Goal: Find specific page/section: Find specific page/section

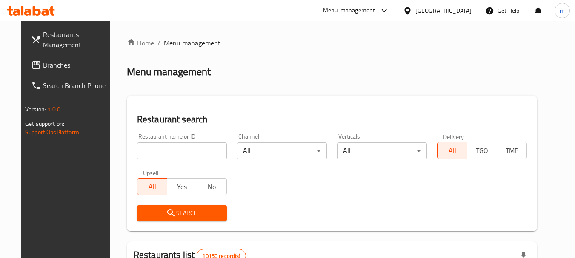
click at [410, 13] on icon at bounding box center [407, 10] width 6 height 7
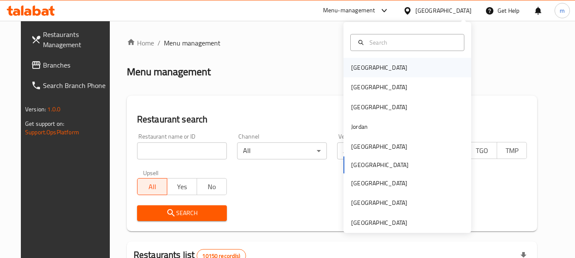
click at [353, 65] on div "Bahrain" at bounding box center [379, 67] width 56 height 9
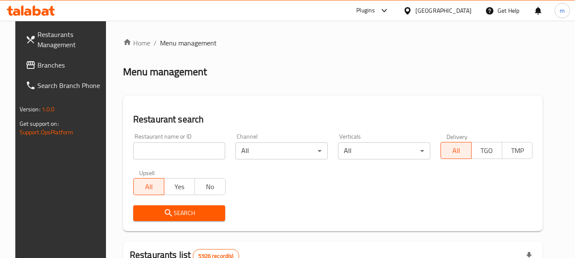
click at [48, 65] on span "Branches" at bounding box center [70, 65] width 67 height 10
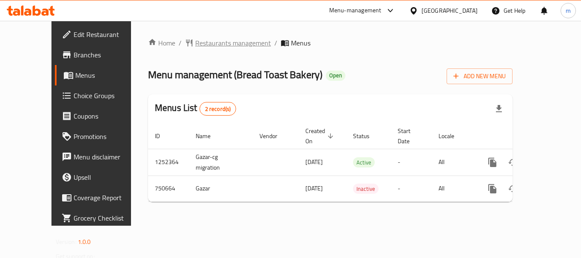
click at [195, 40] on span "Restaurants management" at bounding box center [233, 43] width 76 height 10
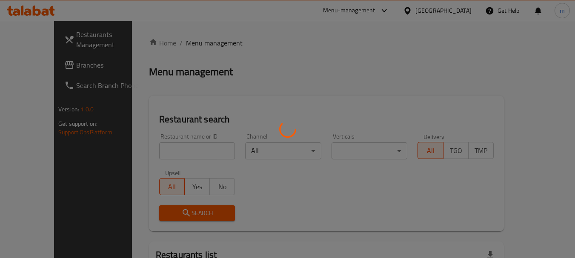
click at [154, 152] on div at bounding box center [287, 129] width 575 height 258
click at [153, 152] on div at bounding box center [287, 129] width 575 height 258
click at [151, 152] on div at bounding box center [287, 129] width 575 height 258
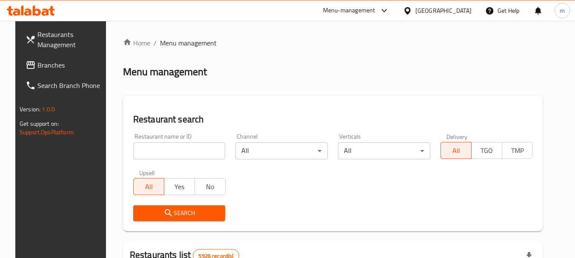
click at [150, 152] on input "search" at bounding box center [179, 151] width 92 height 17
paste input "649027"
type input "649027"
drag, startPoint x: 159, startPoint y: 217, endPoint x: 164, endPoint y: 215, distance: 5.5
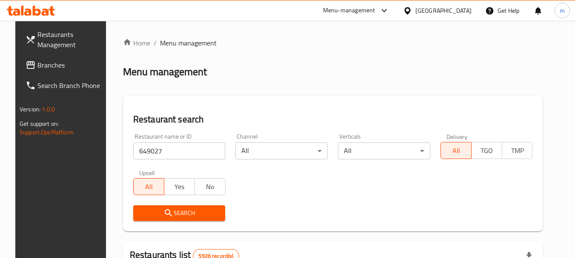
click at [163, 217] on icon "submit" at bounding box center [168, 213] width 10 height 10
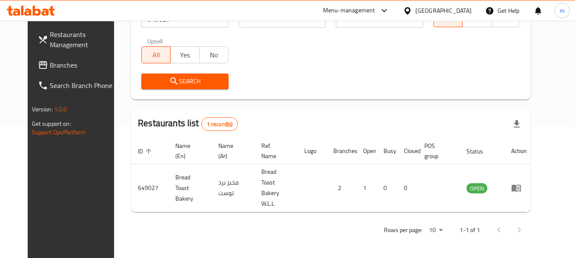
scroll to position [114, 0]
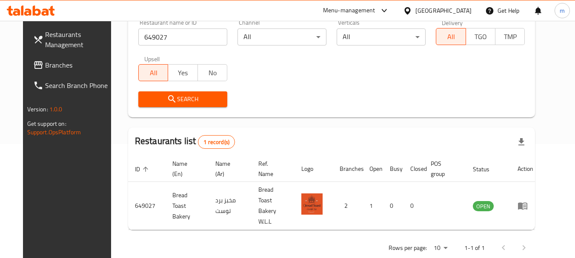
click at [412, 9] on icon at bounding box center [407, 10] width 9 height 9
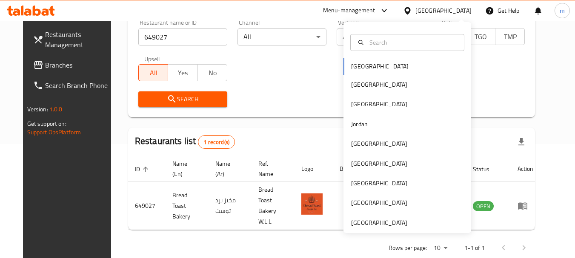
click at [354, 66] on div "Bahrain Egypt Iraq Jordan Kuwait Oman Qatar Saudi Arabia United Arab Emirates" at bounding box center [407, 145] width 128 height 175
click at [368, 69] on div "Bahrain Egypt Iraq Jordan Kuwait Oman Qatar Saudi Arabia United Arab Emirates" at bounding box center [407, 145] width 128 height 175
click at [357, 66] on div "Bahrain Egypt Iraq Jordan Kuwait Oman Qatar Saudi Arabia United Arab Emirates" at bounding box center [407, 145] width 128 height 175
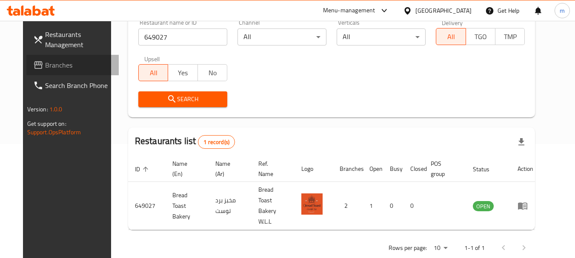
click at [45, 67] on span "Branches" at bounding box center [78, 65] width 67 height 10
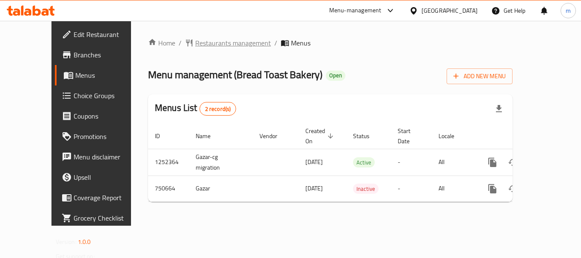
click at [209, 44] on span "Restaurants management" at bounding box center [233, 43] width 76 height 10
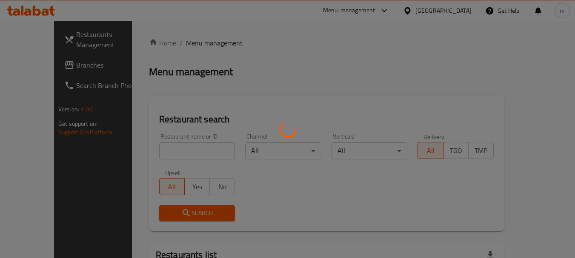
click at [160, 155] on div at bounding box center [287, 129] width 575 height 258
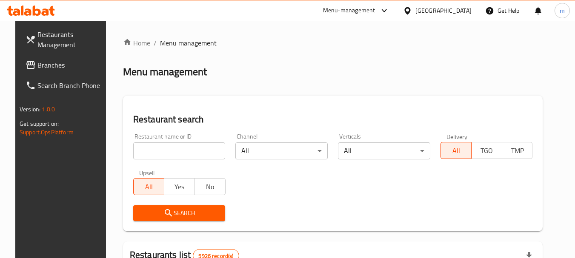
click at [156, 155] on input "search" at bounding box center [179, 151] width 92 height 17
click at [155, 155] on input "search" at bounding box center [179, 151] width 92 height 17
paste input "649027"
type input "649027"
click at [169, 215] on span "Search" at bounding box center [179, 213] width 79 height 11
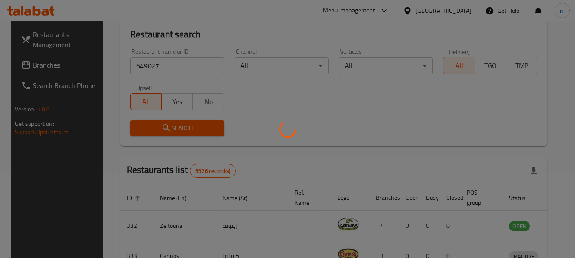
scroll to position [128, 0]
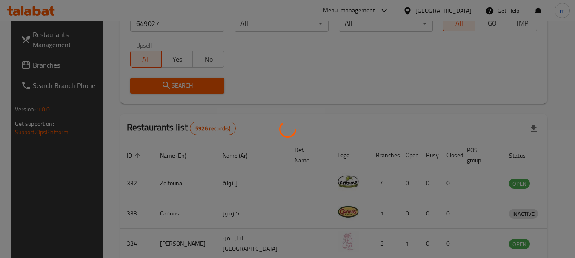
click at [423, 88] on div at bounding box center [287, 129] width 575 height 258
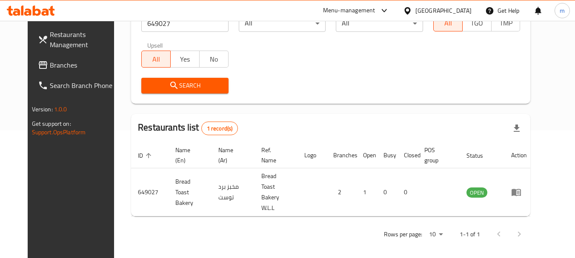
scroll to position [114, 0]
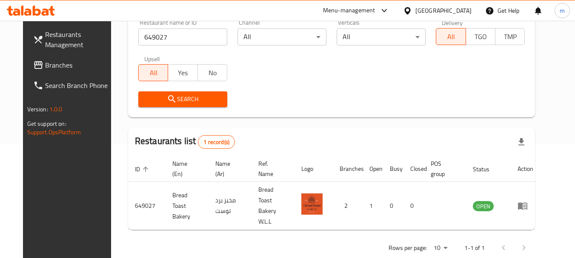
click at [410, 9] on icon at bounding box center [407, 10] width 6 height 7
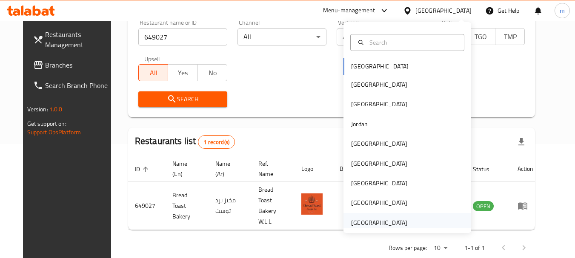
click at [364, 226] on div "[GEOGRAPHIC_DATA]" at bounding box center [379, 222] width 56 height 9
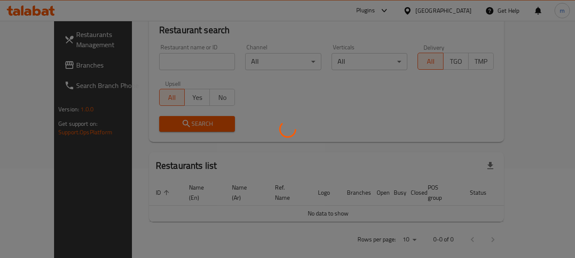
scroll to position [114, 0]
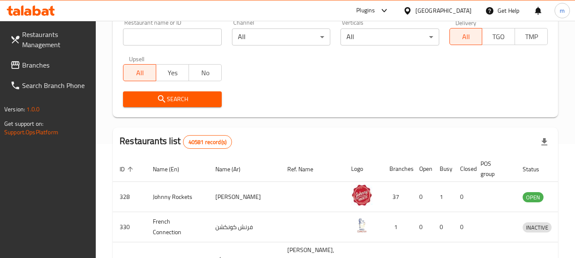
click at [49, 61] on span "Branches" at bounding box center [55, 65] width 67 height 10
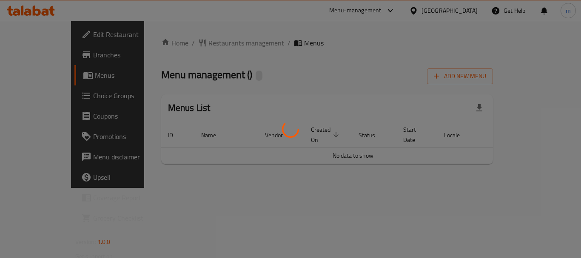
click at [201, 42] on div at bounding box center [290, 129] width 581 height 258
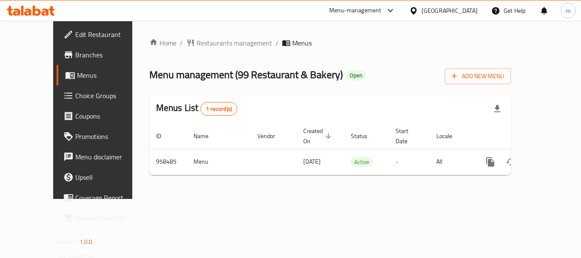
click at [200, 43] on span "Restaurants management" at bounding box center [235, 43] width 76 height 10
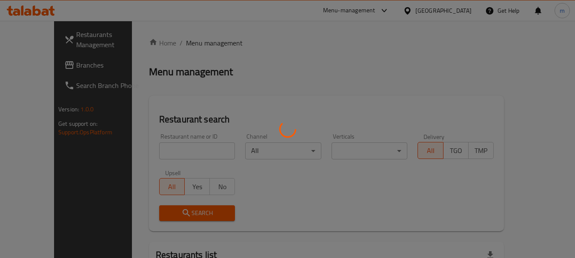
click at [160, 150] on div at bounding box center [287, 129] width 575 height 258
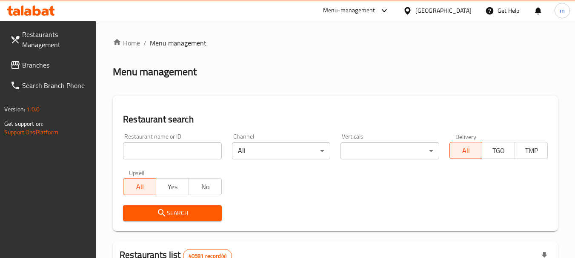
drag, startPoint x: 160, startPoint y: 150, endPoint x: 164, endPoint y: 148, distance: 5.1
click at [160, 150] on input "search" at bounding box center [172, 151] width 98 height 17
paste input "659638"
type input "659638"
click at [169, 213] on span "Search" at bounding box center [172, 213] width 85 height 11
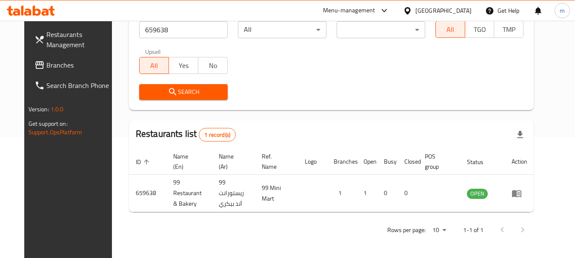
scroll to position [114, 0]
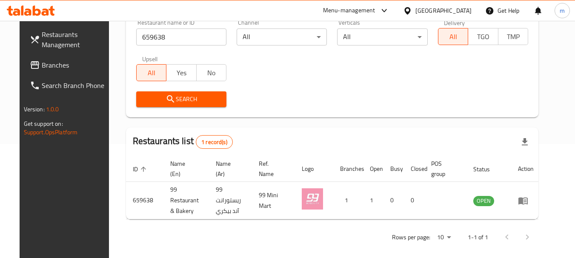
click at [67, 63] on span "Branches" at bounding box center [75, 65] width 67 height 10
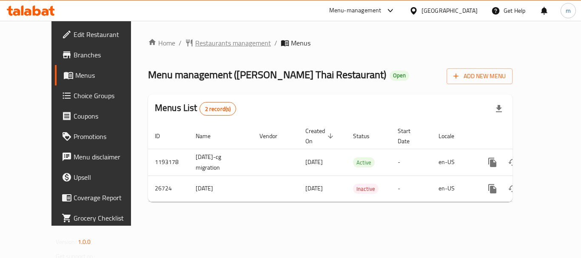
click at [204, 43] on span "Restaurants management" at bounding box center [233, 43] width 76 height 10
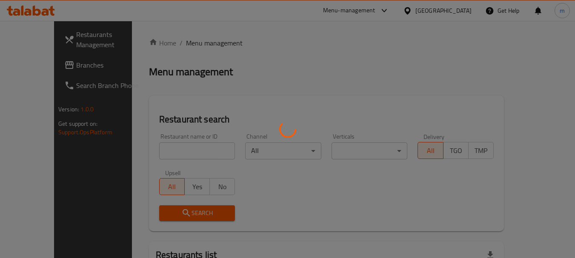
click at [164, 145] on div at bounding box center [287, 129] width 575 height 258
click at [159, 150] on div at bounding box center [287, 129] width 575 height 258
click at [153, 152] on div at bounding box center [287, 129] width 575 height 258
click at [149, 152] on div at bounding box center [287, 129] width 575 height 258
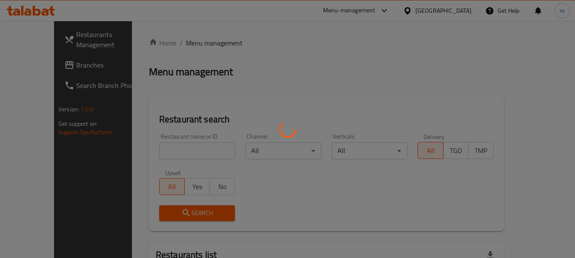
click at [139, 153] on div at bounding box center [287, 129] width 575 height 258
click at [66, 169] on div at bounding box center [287, 129] width 575 height 258
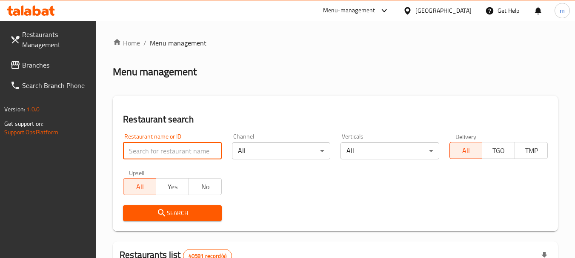
click at [147, 154] on input "search" at bounding box center [172, 151] width 98 height 17
paste input "13921"
type input "13921"
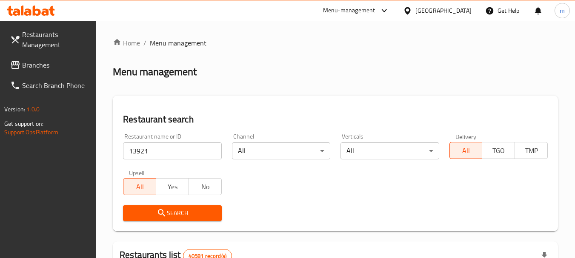
click at [195, 212] on span "Search" at bounding box center [172, 213] width 85 height 11
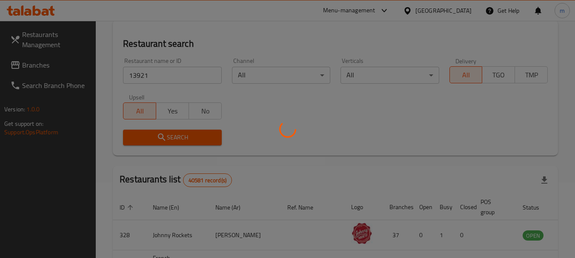
scroll to position [85, 0]
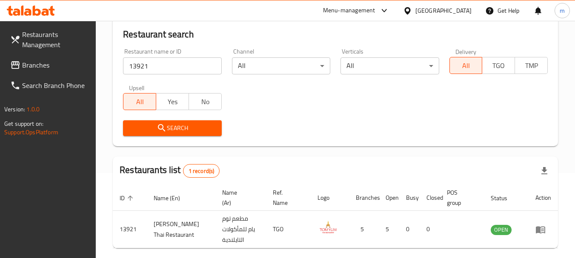
click at [405, 9] on icon at bounding box center [407, 10] width 9 height 9
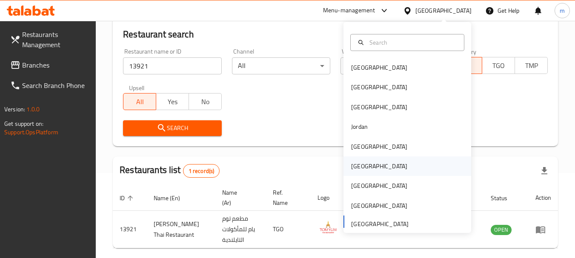
click at [354, 166] on div "[GEOGRAPHIC_DATA]" at bounding box center [379, 166] width 56 height 9
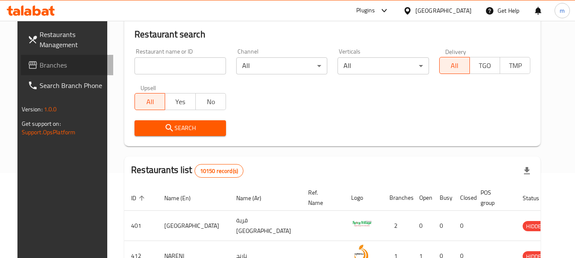
click at [62, 62] on span "Branches" at bounding box center [73, 65] width 67 height 10
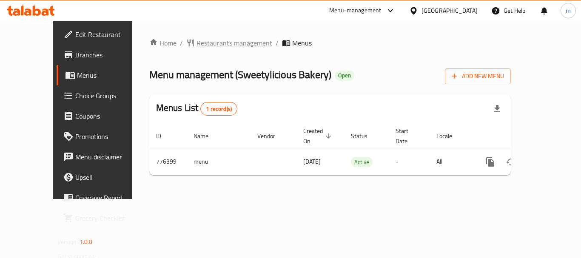
click at [207, 43] on span "Restaurants management" at bounding box center [235, 43] width 76 height 10
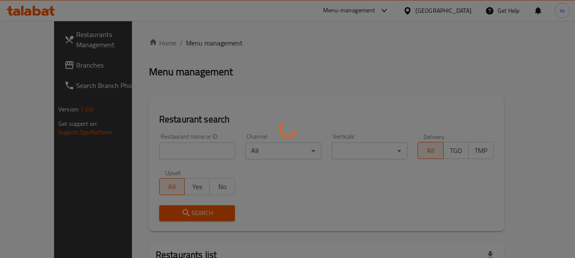
click at [151, 150] on div at bounding box center [287, 129] width 575 height 258
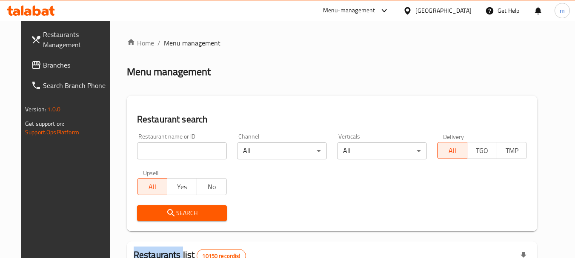
click at [151, 150] on input "search" at bounding box center [182, 151] width 90 height 17
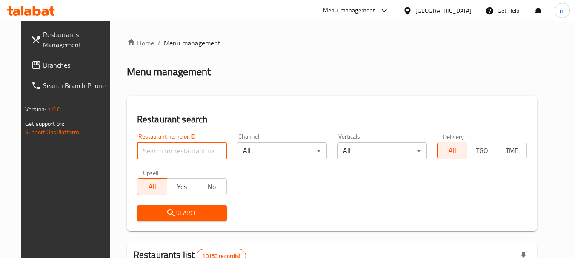
paste input "652194"
type input "652194"
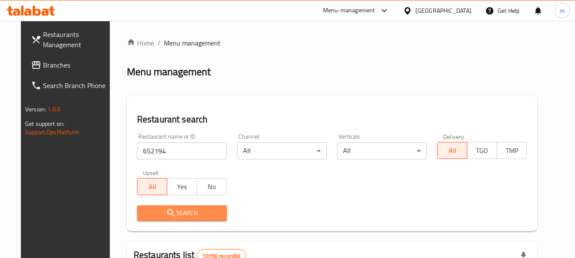
click at [177, 209] on span "Search" at bounding box center [182, 213] width 76 height 11
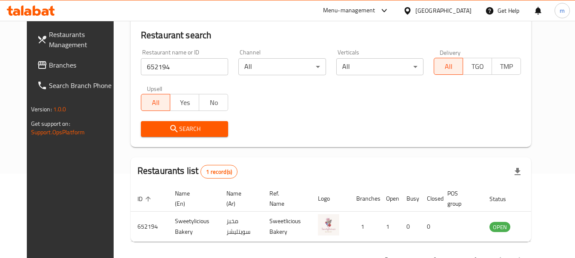
scroll to position [114, 0]
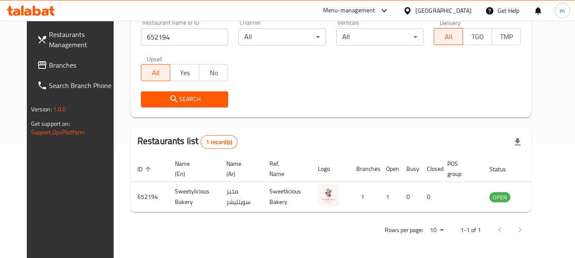
click at [410, 8] on icon at bounding box center [407, 10] width 6 height 7
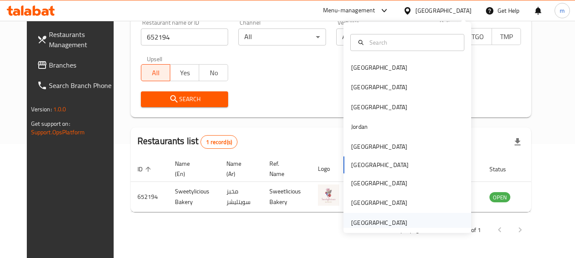
click at [367, 226] on div "[GEOGRAPHIC_DATA]" at bounding box center [379, 222] width 56 height 9
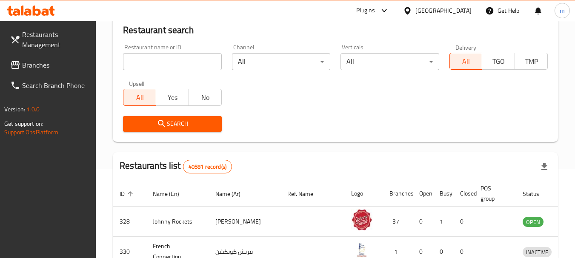
scroll to position [114, 0]
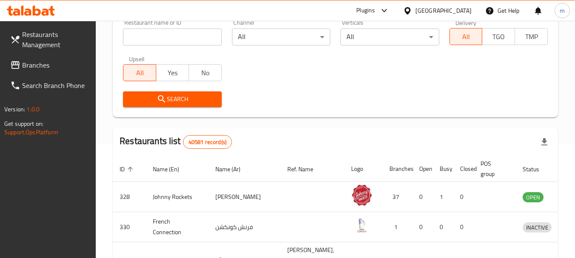
click at [52, 67] on span "Branches" at bounding box center [55, 65] width 67 height 10
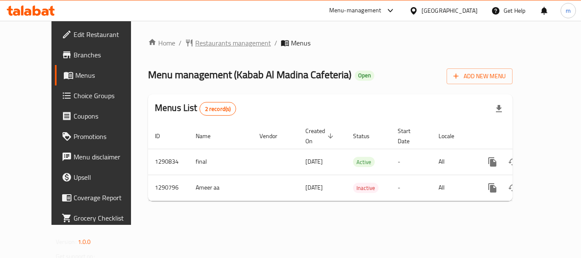
click at [195, 44] on span "Restaurants management" at bounding box center [233, 43] width 76 height 10
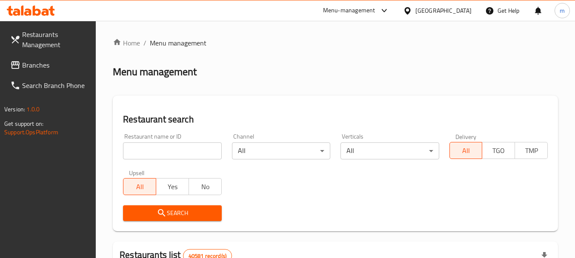
click at [163, 154] on input "search" at bounding box center [172, 151] width 98 height 17
paste input "697940"
type input "697940"
click at [167, 212] on span "Search" at bounding box center [172, 213] width 85 height 11
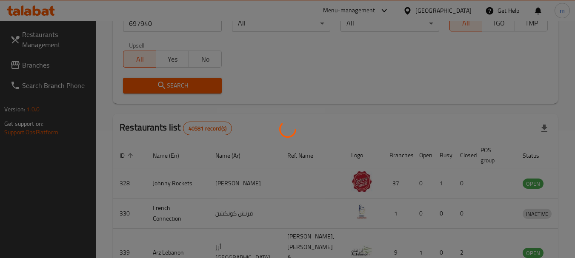
scroll to position [121, 0]
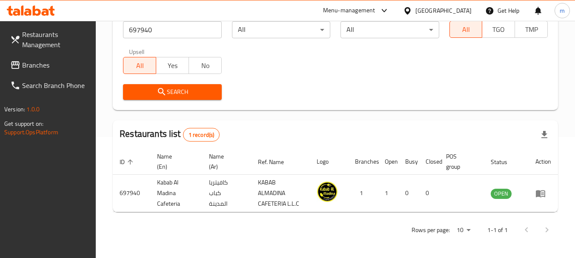
click at [414, 7] on div at bounding box center [409, 10] width 12 height 9
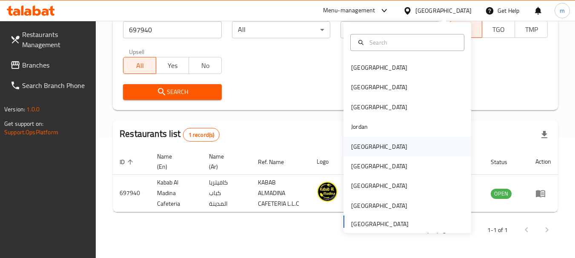
click at [361, 149] on div "[GEOGRAPHIC_DATA]" at bounding box center [379, 146] width 56 height 9
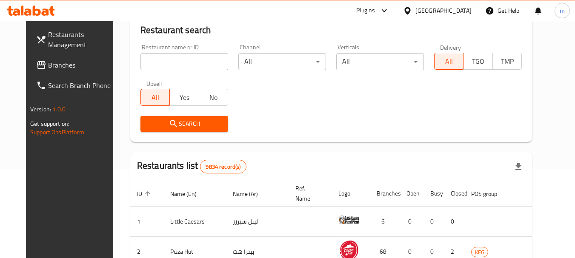
scroll to position [121, 0]
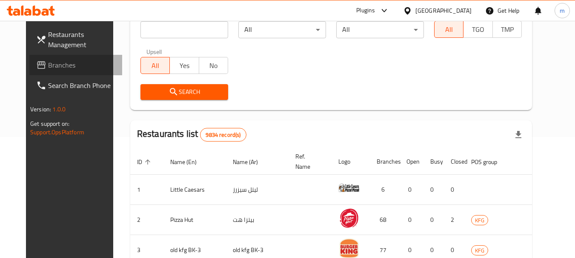
click at [64, 67] on span "Branches" at bounding box center [81, 65] width 67 height 10
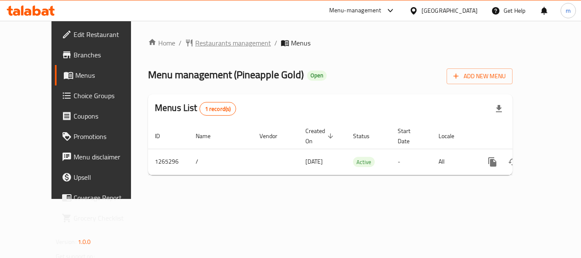
click at [195, 45] on span "Restaurants management" at bounding box center [233, 43] width 76 height 10
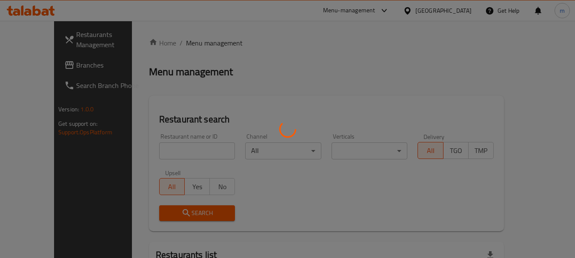
click at [175, 149] on div at bounding box center [287, 129] width 575 height 258
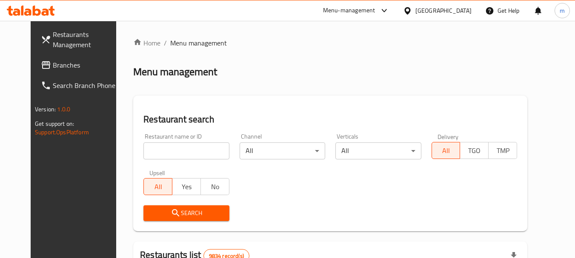
click at [174, 150] on div "Home / Menu management Menu management Restaurant search Restaurant name or ID …" at bounding box center [330, 263] width 394 height 451
click at [174, 150] on input "search" at bounding box center [186, 151] width 86 height 17
paste input "686738"
type input "686738"
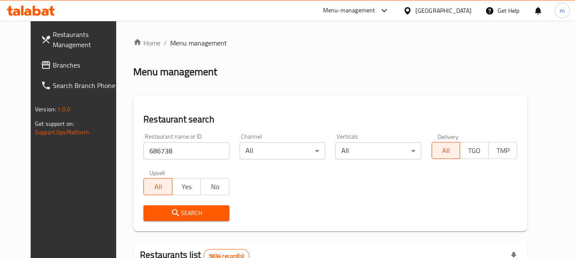
click at [191, 210] on span "Search" at bounding box center [186, 213] width 72 height 11
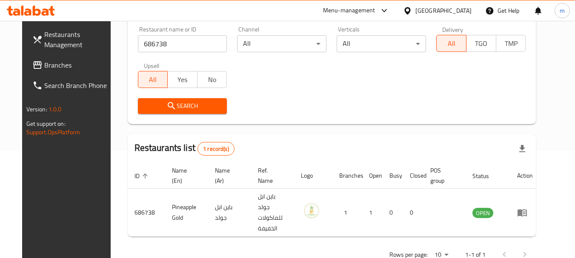
scroll to position [114, 0]
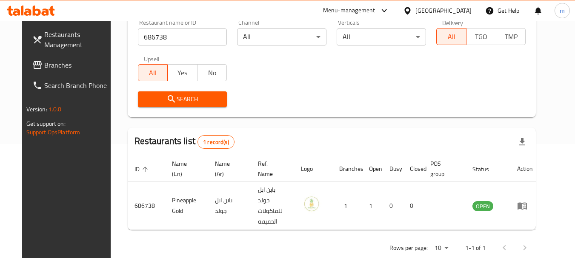
click at [410, 11] on icon at bounding box center [407, 10] width 6 height 7
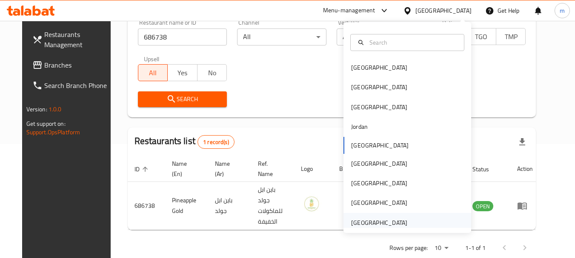
click at [371, 224] on div "[GEOGRAPHIC_DATA]" at bounding box center [379, 222] width 56 height 9
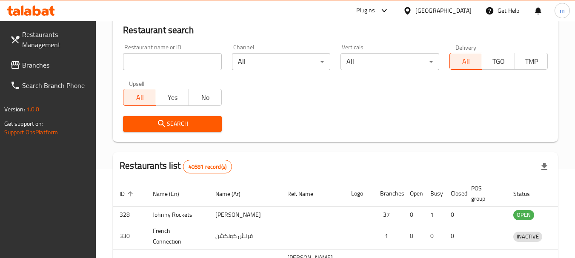
scroll to position [114, 0]
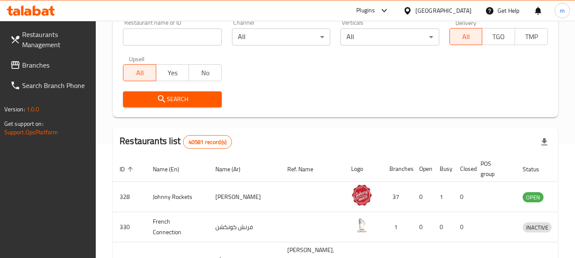
click at [40, 68] on span "Branches" at bounding box center [55, 65] width 67 height 10
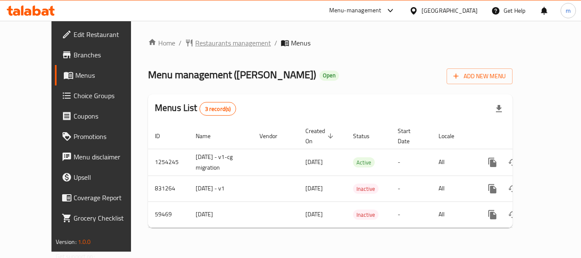
click at [199, 42] on span "Restaurants management" at bounding box center [233, 43] width 76 height 10
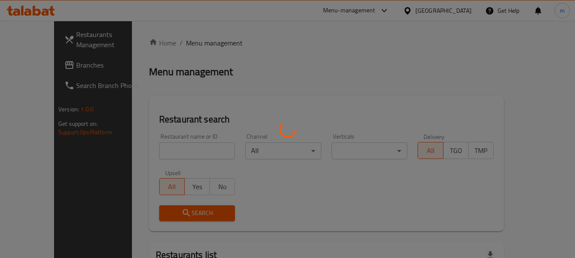
click at [170, 151] on div at bounding box center [287, 129] width 575 height 258
click at [166, 151] on div at bounding box center [287, 129] width 575 height 258
click at [160, 154] on div at bounding box center [287, 129] width 575 height 258
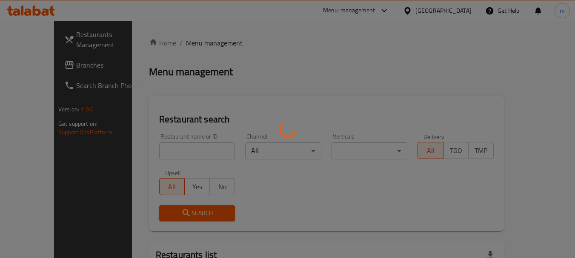
click at [149, 152] on div at bounding box center [287, 129] width 575 height 258
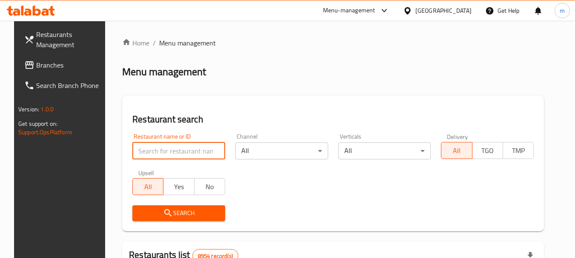
click at [170, 153] on input "search" at bounding box center [178, 151] width 93 height 17
paste input "28826"
type input "28826"
click at [178, 216] on span "Search" at bounding box center [178, 213] width 79 height 11
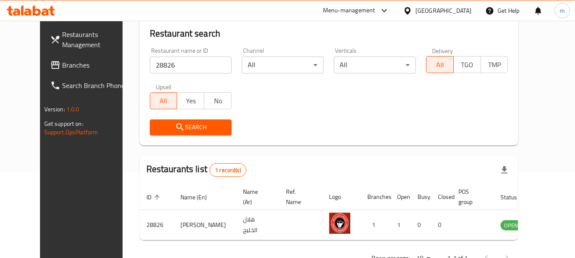
scroll to position [114, 0]
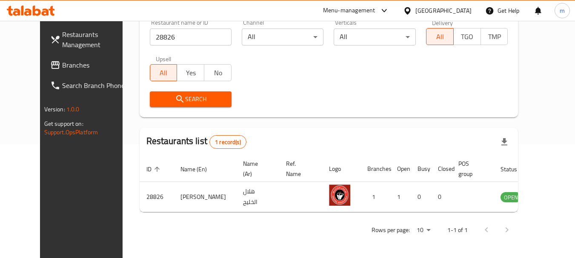
click at [410, 9] on icon at bounding box center [407, 10] width 6 height 7
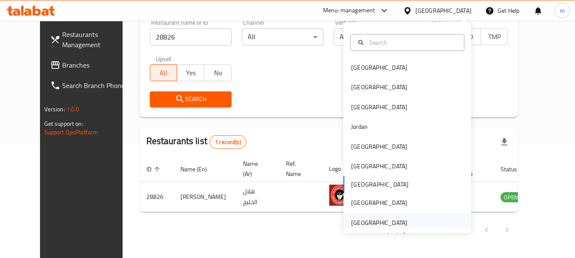
click at [361, 222] on div "[GEOGRAPHIC_DATA]" at bounding box center [379, 222] width 56 height 9
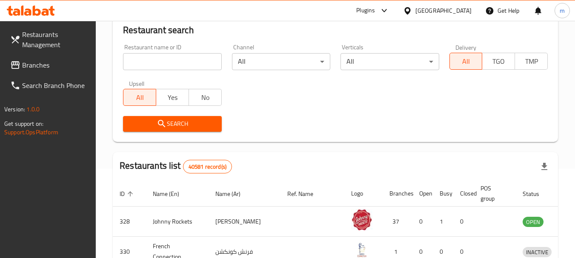
scroll to position [114, 0]
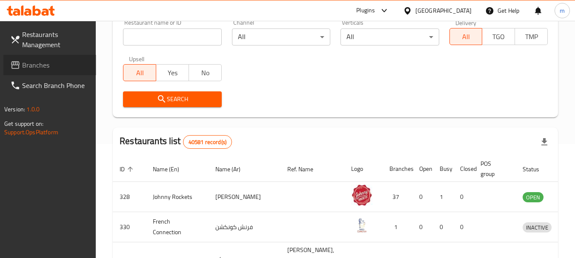
click at [54, 67] on span "Branches" at bounding box center [55, 65] width 67 height 10
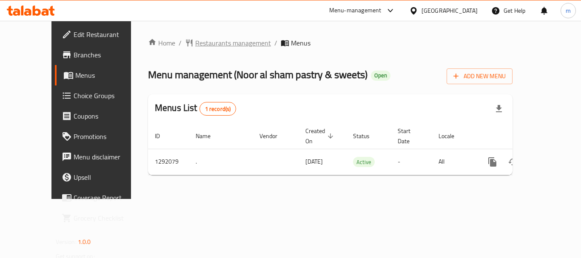
click at [210, 43] on span "Restaurants management" at bounding box center [233, 43] width 76 height 10
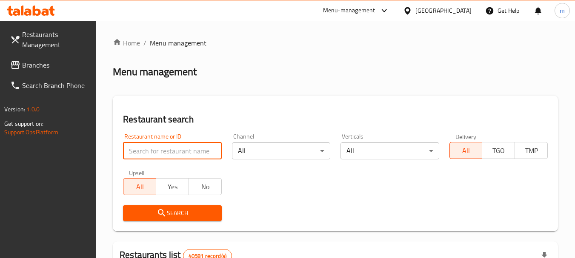
click at [157, 158] on input "search" at bounding box center [172, 151] width 98 height 17
paste input "698829"
type input "698829"
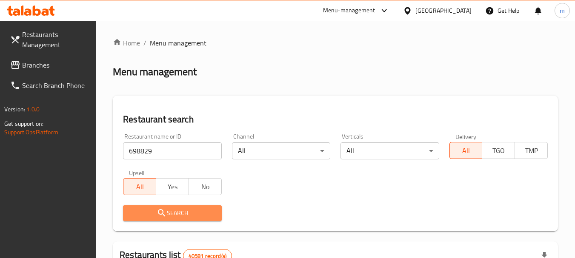
click at [151, 213] on span "Search" at bounding box center [172, 213] width 85 height 11
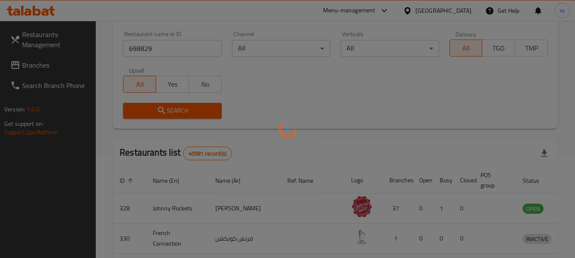
scroll to position [121, 0]
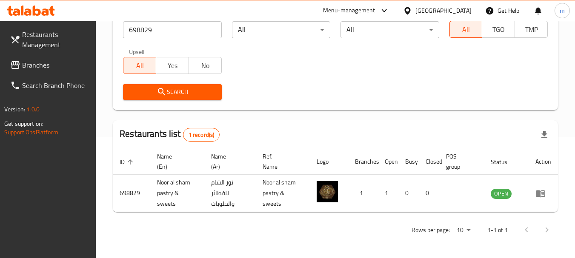
click at [407, 10] on icon at bounding box center [407, 10] width 9 height 9
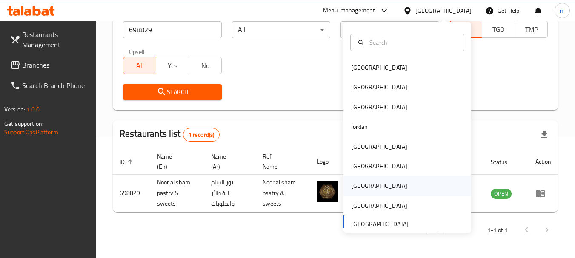
click at [351, 187] on div "[GEOGRAPHIC_DATA]" at bounding box center [379, 185] width 56 height 9
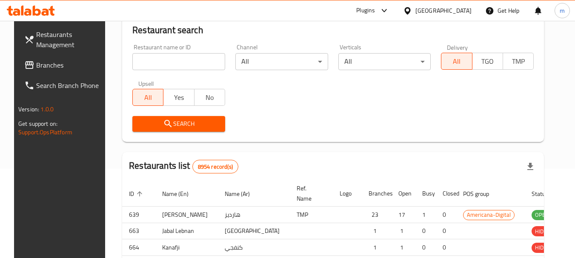
scroll to position [121, 0]
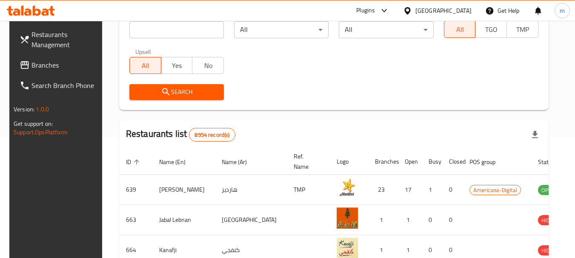
click at [52, 64] on span "Branches" at bounding box center [64, 65] width 67 height 10
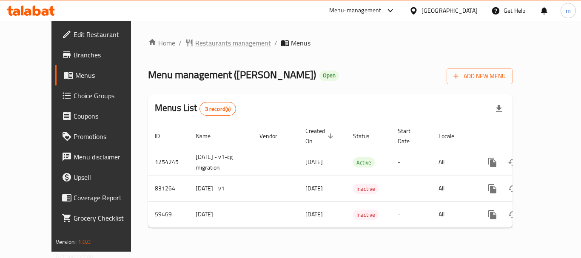
click at [195, 43] on span "Restaurants management" at bounding box center [233, 43] width 76 height 10
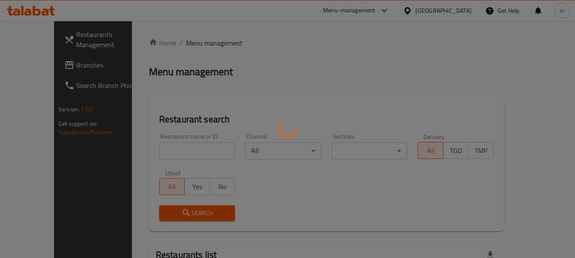
click at [163, 154] on div at bounding box center [287, 129] width 575 height 258
click at [160, 153] on div at bounding box center [287, 129] width 575 height 258
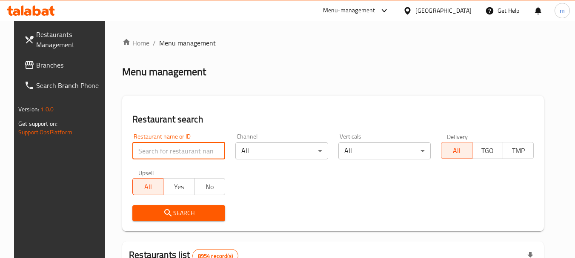
click at [152, 152] on input "search" at bounding box center [178, 151] width 93 height 17
paste input "28826"
type input "28826"
drag, startPoint x: 178, startPoint y: 208, endPoint x: 203, endPoint y: 195, distance: 28.0
click at [180, 208] on span "Search" at bounding box center [178, 213] width 79 height 11
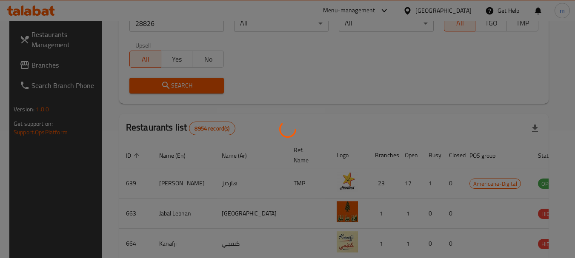
scroll to position [114, 0]
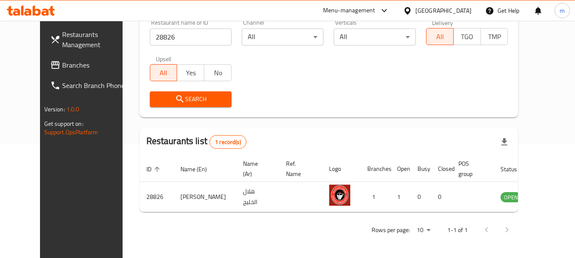
click at [410, 11] on icon at bounding box center [407, 10] width 6 height 7
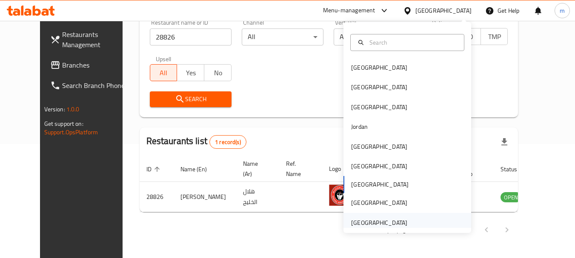
click at [357, 225] on div "[GEOGRAPHIC_DATA]" at bounding box center [379, 222] width 56 height 9
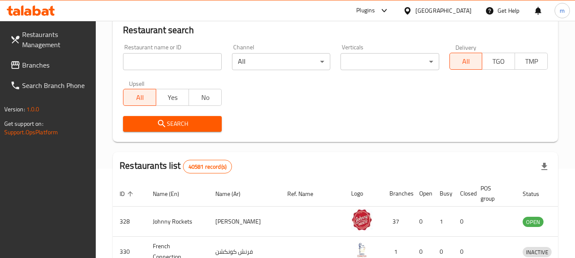
scroll to position [114, 0]
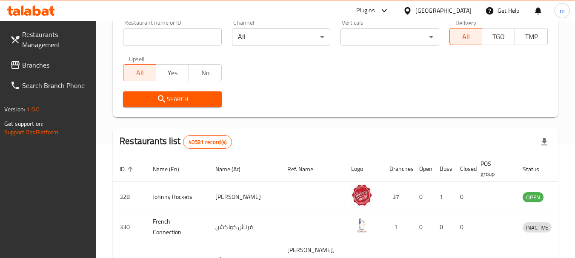
click at [36, 69] on span "Branches" at bounding box center [55, 65] width 67 height 10
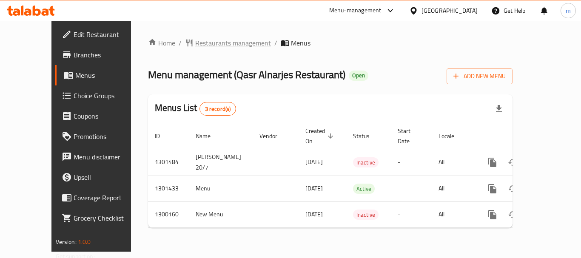
click at [195, 46] on span "Restaurants management" at bounding box center [233, 43] width 76 height 10
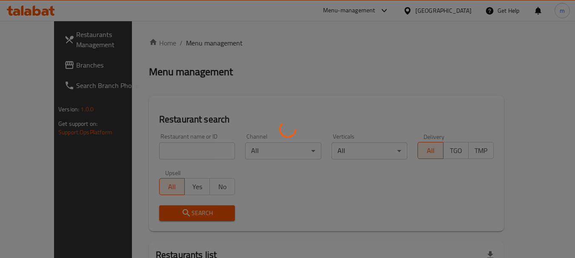
click at [158, 151] on div at bounding box center [287, 129] width 575 height 258
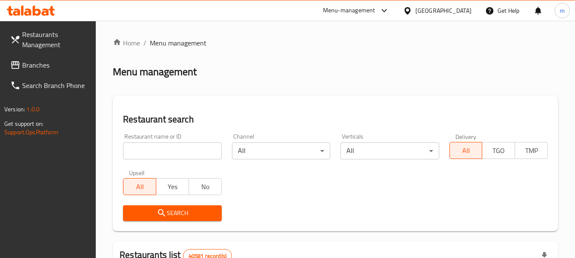
click at [158, 151] on input "search" at bounding box center [172, 151] width 98 height 17
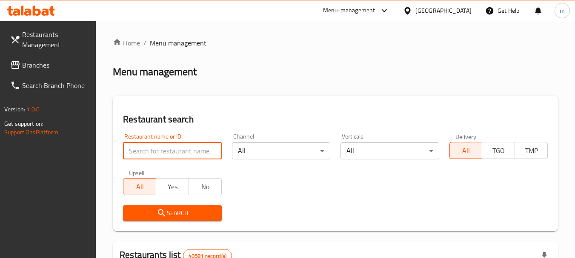
click at [157, 150] on input "search" at bounding box center [172, 151] width 98 height 17
paste input "701546"
type input "701546"
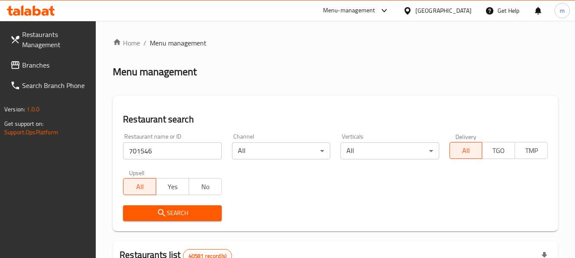
click at [163, 209] on icon "submit" at bounding box center [162, 213] width 10 height 10
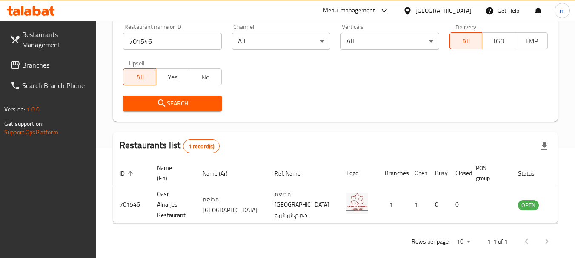
scroll to position [121, 0]
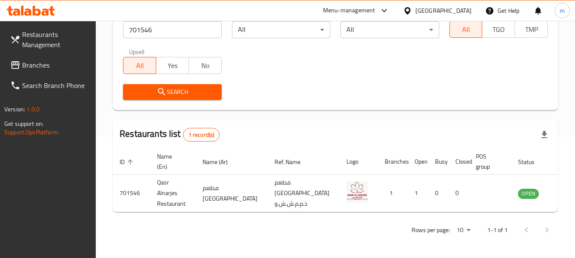
click at [409, 9] on icon at bounding box center [407, 10] width 9 height 9
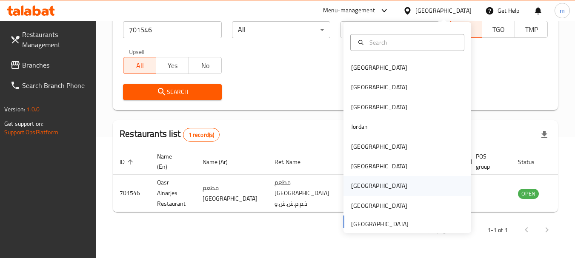
click at [360, 186] on div "[GEOGRAPHIC_DATA]" at bounding box center [379, 186] width 70 height 20
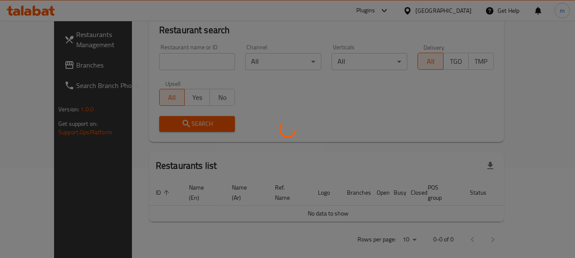
scroll to position [121, 0]
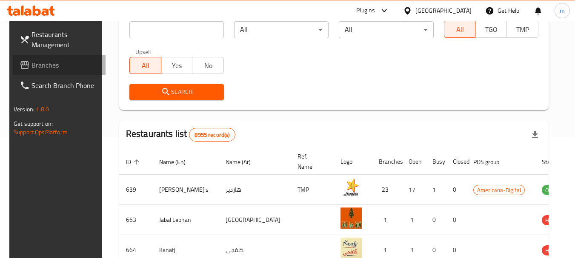
click at [63, 60] on span "Branches" at bounding box center [64, 65] width 67 height 10
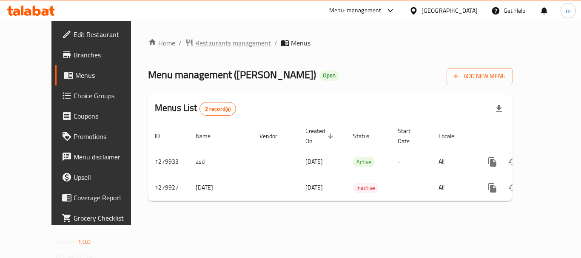
click at [195, 44] on span "Restaurants management" at bounding box center [233, 43] width 76 height 10
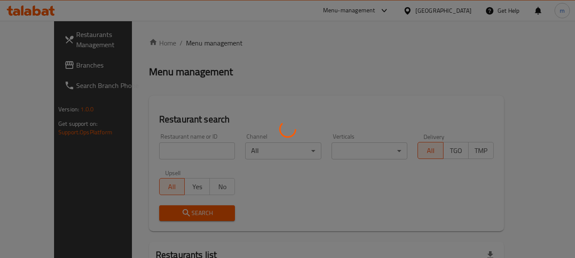
click at [170, 151] on div at bounding box center [287, 129] width 575 height 258
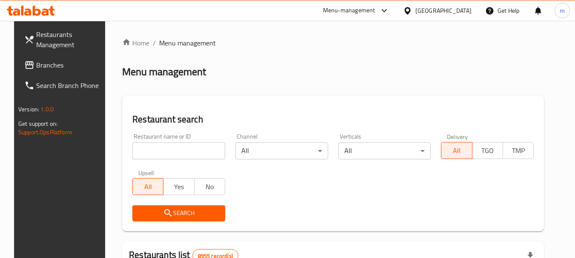
click at [168, 152] on input "search" at bounding box center [178, 151] width 93 height 17
paste input "693523"
type input "693523"
click at [174, 214] on span "Search" at bounding box center [178, 213] width 79 height 11
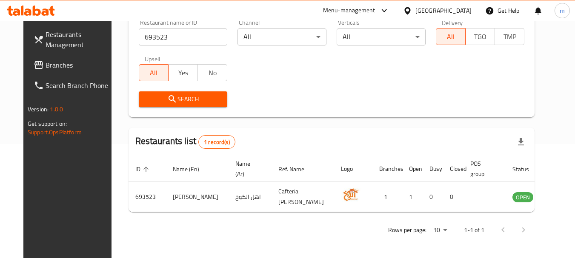
scroll to position [114, 0]
drag, startPoint x: 450, startPoint y: 9, endPoint x: 463, endPoint y: 21, distance: 17.2
click at [412, 9] on icon at bounding box center [407, 10] width 9 height 9
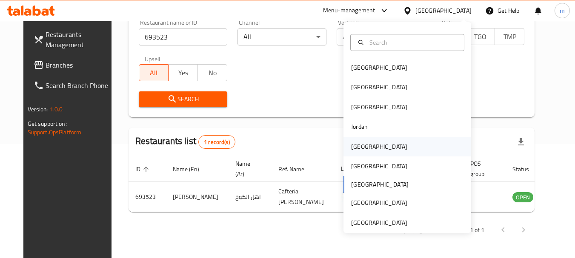
click at [351, 146] on div "[GEOGRAPHIC_DATA]" at bounding box center [379, 146] width 56 height 9
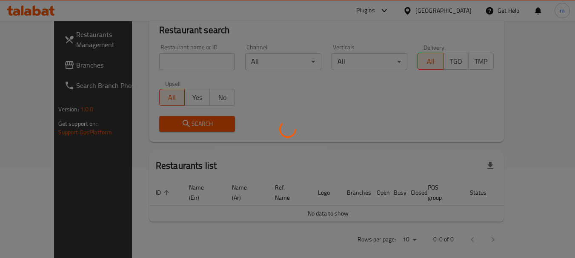
scroll to position [114, 0]
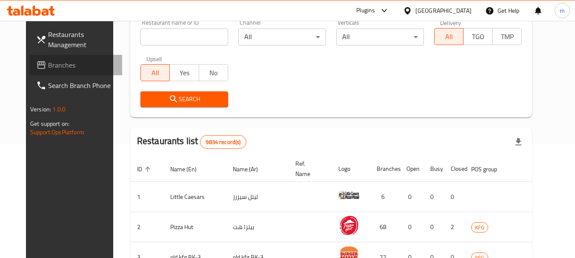
click at [48, 65] on span "Branches" at bounding box center [81, 65] width 67 height 10
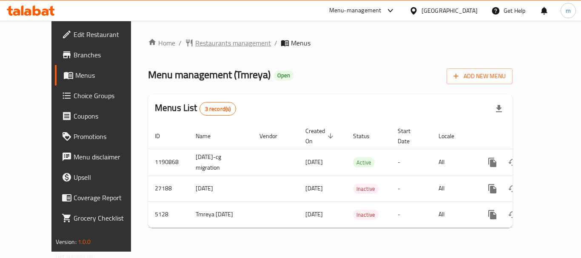
click at [197, 41] on span "Restaurants management" at bounding box center [233, 43] width 76 height 10
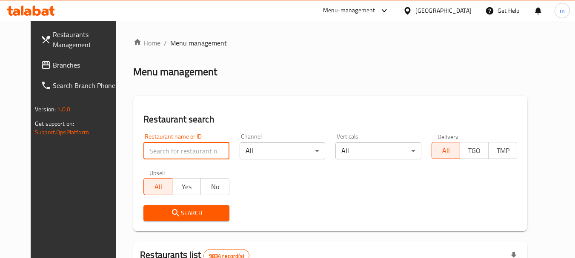
click at [157, 148] on input "search" at bounding box center [186, 151] width 86 height 17
paste input "3373"
type input "3373"
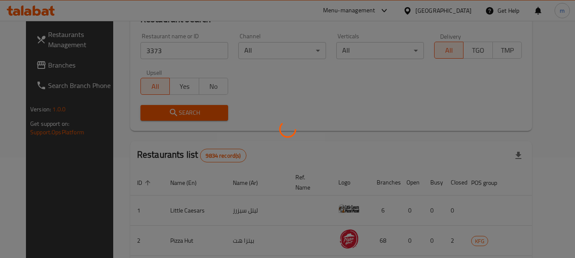
scroll to position [114, 0]
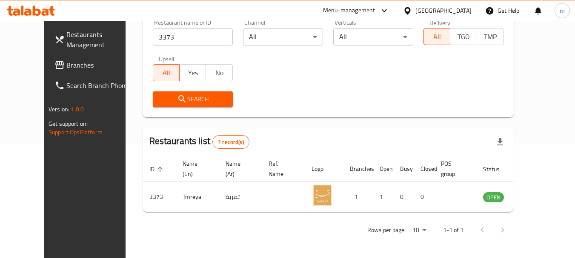
click at [412, 11] on icon at bounding box center [407, 10] width 9 height 9
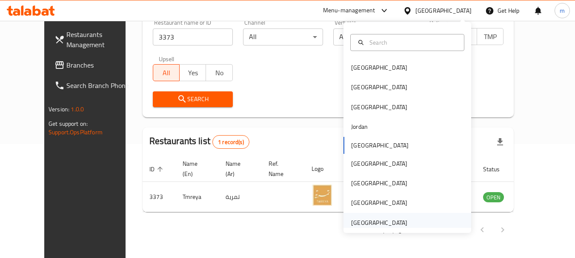
click at [362, 221] on div "[GEOGRAPHIC_DATA]" at bounding box center [379, 222] width 56 height 9
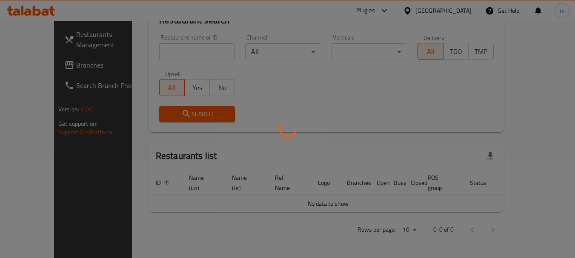
scroll to position [89, 0]
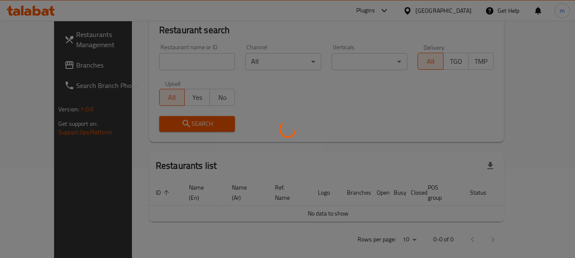
click at [44, 65] on div at bounding box center [287, 129] width 575 height 258
click at [42, 66] on div at bounding box center [287, 129] width 575 height 258
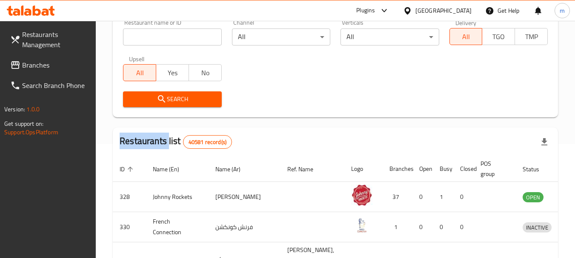
click at [48, 66] on span "Branches" at bounding box center [55, 65] width 67 height 10
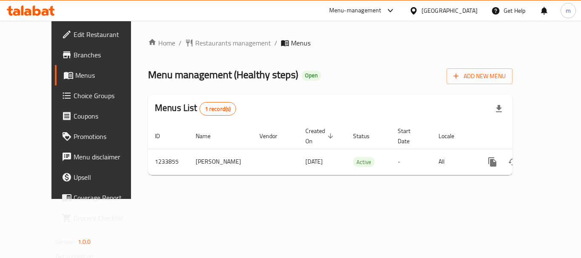
click at [206, 51] on div "Home / Restaurants management / Menus Menu management ( Healthy steps ) Open Ad…" at bounding box center [330, 110] width 365 height 144
click at [200, 40] on span "Restaurants management" at bounding box center [233, 43] width 76 height 10
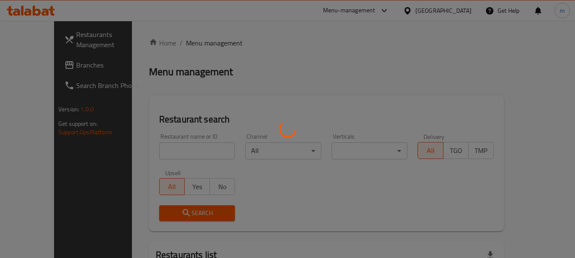
click at [167, 153] on div at bounding box center [287, 129] width 575 height 258
drag, startPoint x: 167, startPoint y: 153, endPoint x: 162, endPoint y: 153, distance: 5.1
click at [167, 153] on div at bounding box center [287, 129] width 575 height 258
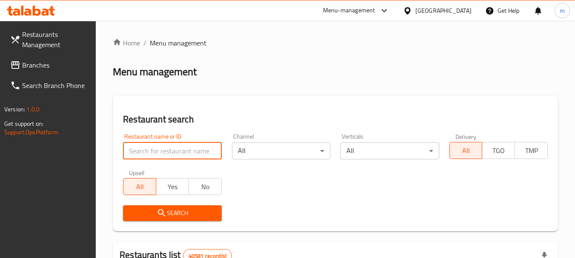
click at [162, 153] on input "search" at bounding box center [172, 151] width 98 height 17
paste input "678257"
type input "678257"
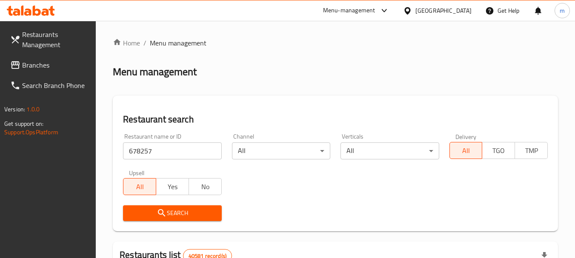
click at [170, 215] on span "Search" at bounding box center [172, 213] width 85 height 11
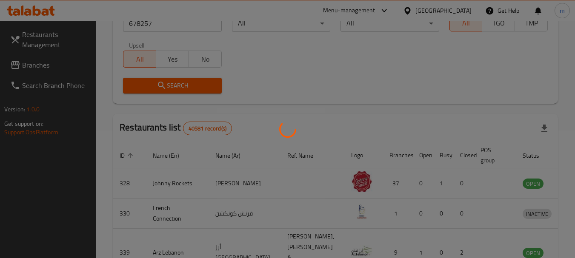
scroll to position [121, 0]
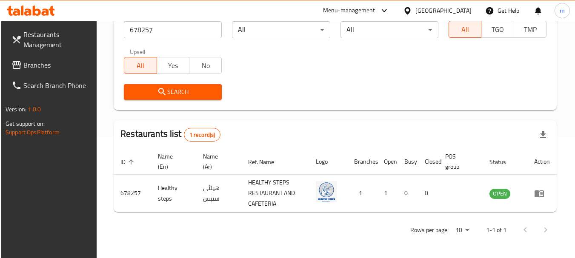
click at [408, 12] on icon at bounding box center [407, 10] width 6 height 7
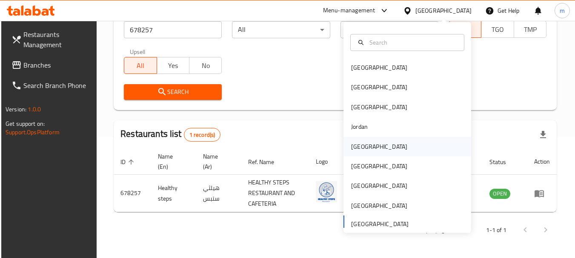
click at [352, 146] on div "[GEOGRAPHIC_DATA]" at bounding box center [379, 146] width 56 height 9
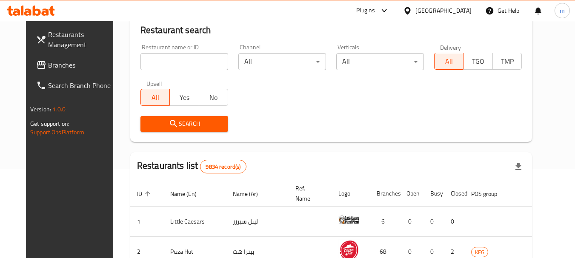
scroll to position [121, 0]
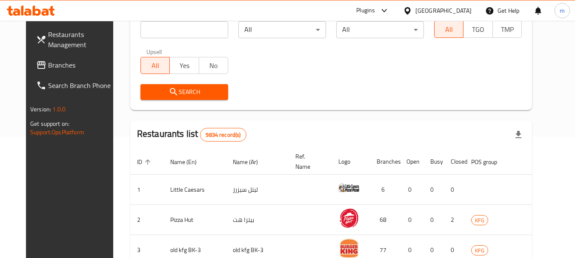
click at [58, 63] on span "Branches" at bounding box center [81, 65] width 67 height 10
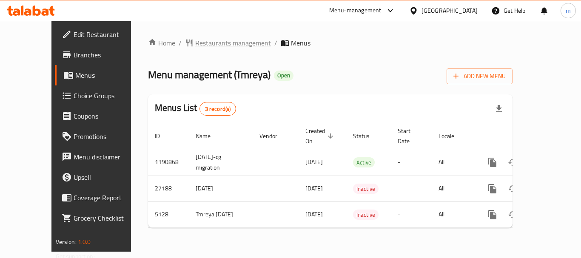
click at [212, 44] on span "Restaurants management" at bounding box center [233, 43] width 76 height 10
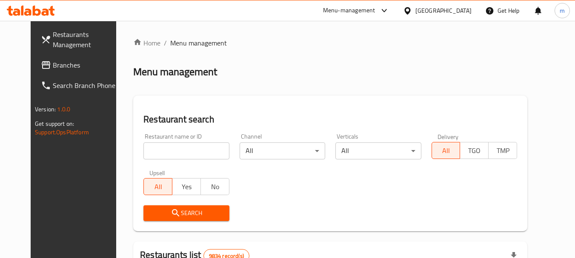
click at [177, 154] on input "search" at bounding box center [186, 151] width 86 height 17
paste input "3373"
type input "3373"
click at [169, 210] on span "Search" at bounding box center [186, 213] width 72 height 11
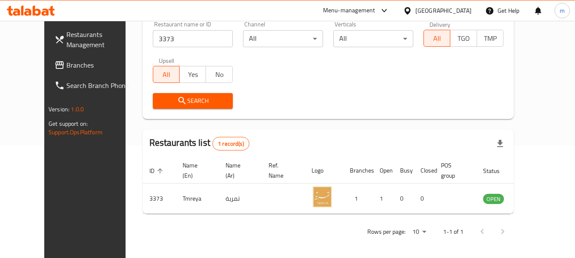
scroll to position [114, 0]
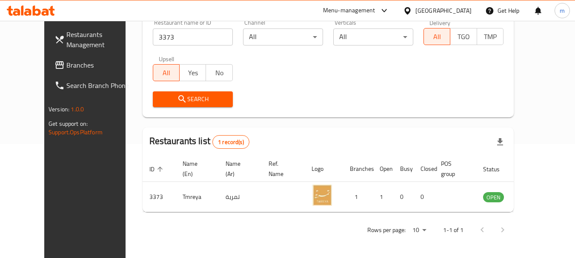
click at [410, 13] on icon at bounding box center [407, 10] width 6 height 7
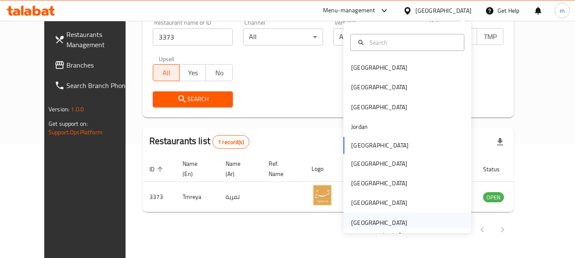
click at [357, 223] on div "United Arab Emirates" at bounding box center [379, 222] width 56 height 9
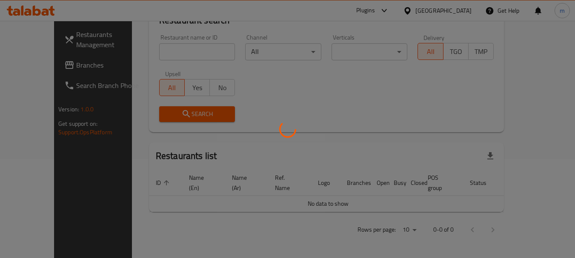
scroll to position [89, 0]
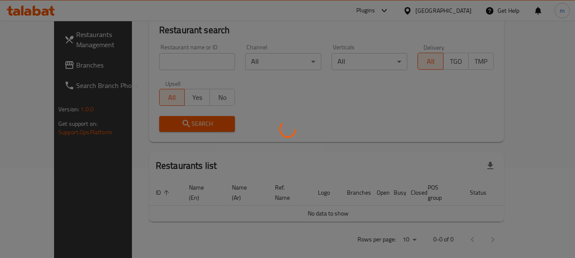
click at [47, 62] on div at bounding box center [287, 129] width 575 height 258
click at [41, 64] on div at bounding box center [287, 129] width 575 height 258
click at [41, 66] on div at bounding box center [287, 129] width 575 height 258
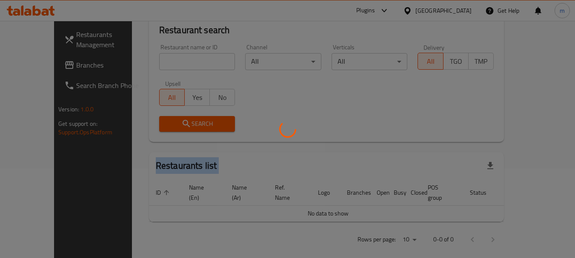
click at [41, 66] on div at bounding box center [287, 129] width 575 height 258
click at [42, 68] on div at bounding box center [287, 129] width 575 height 258
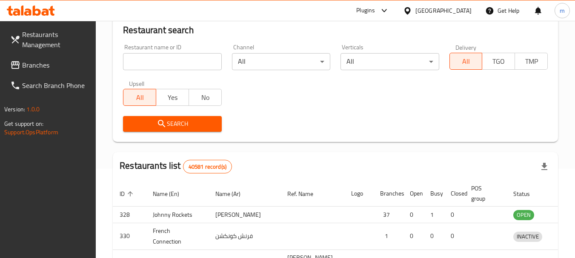
scroll to position [114, 0]
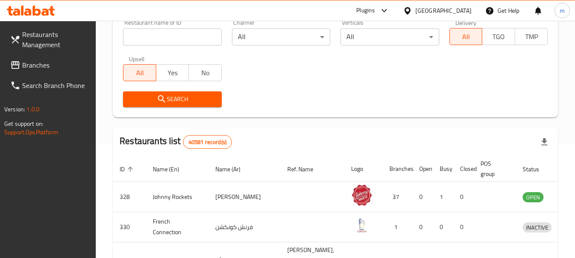
click at [68, 70] on link "Branches" at bounding box center [49, 65] width 93 height 20
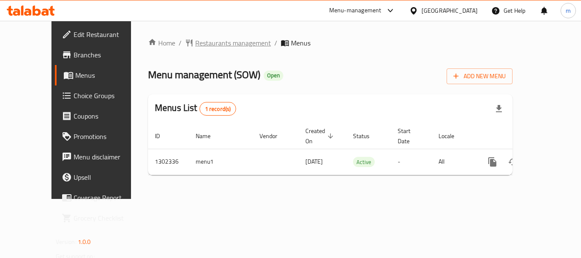
click at [197, 42] on span "Restaurants management" at bounding box center [233, 43] width 76 height 10
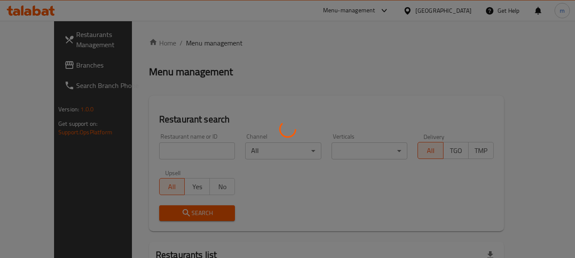
click at [163, 150] on div at bounding box center [287, 129] width 575 height 258
click at [160, 153] on div at bounding box center [287, 129] width 575 height 258
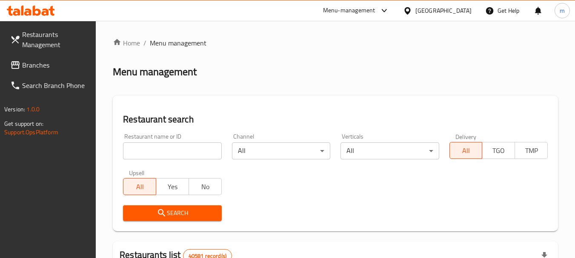
click at [160, 153] on input "search" at bounding box center [172, 151] width 98 height 17
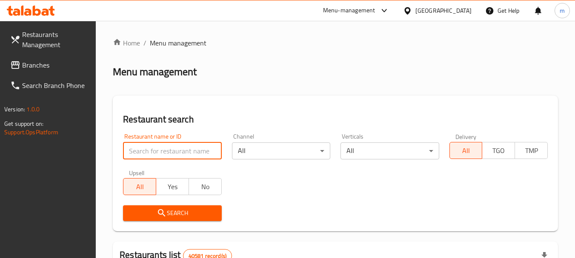
click at [160, 153] on input "search" at bounding box center [172, 151] width 98 height 17
paste input "702335"
type input "702335"
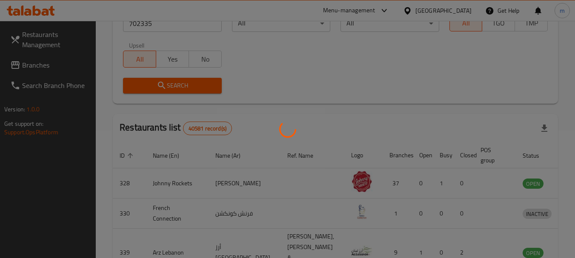
scroll to position [114, 0]
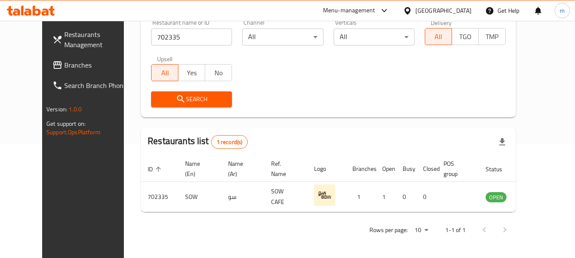
click at [410, 11] on icon at bounding box center [407, 10] width 6 height 7
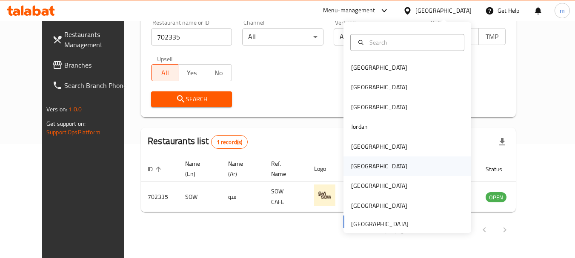
click at [354, 164] on div "[GEOGRAPHIC_DATA]" at bounding box center [379, 166] width 56 height 9
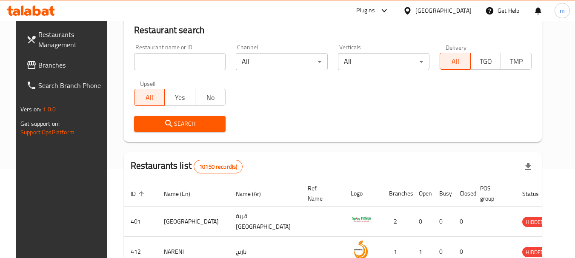
scroll to position [114, 0]
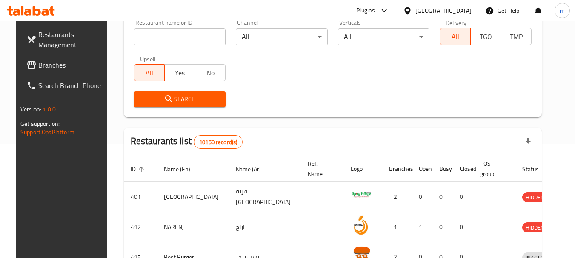
click at [55, 67] on span "Branches" at bounding box center [71, 65] width 67 height 10
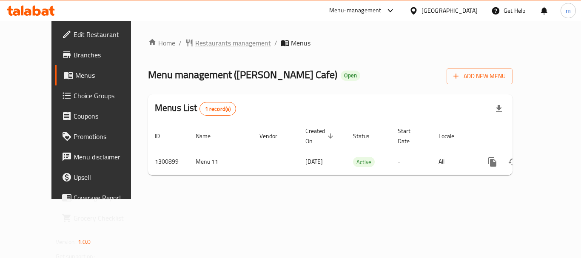
click at [207, 41] on span "Restaurants management" at bounding box center [233, 43] width 76 height 10
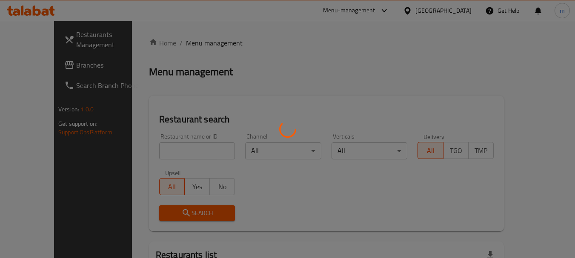
click at [165, 155] on div at bounding box center [287, 129] width 575 height 258
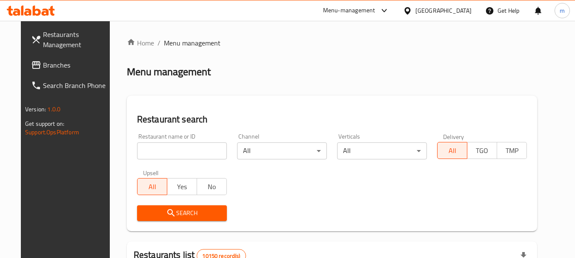
click at [160, 155] on div at bounding box center [287, 129] width 575 height 258
click at [158, 155] on input "search" at bounding box center [182, 151] width 90 height 17
paste input "701556"
type input "701556"
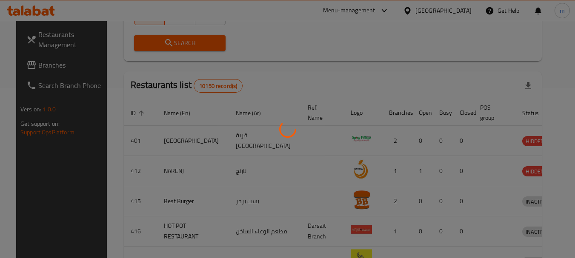
scroll to position [121, 0]
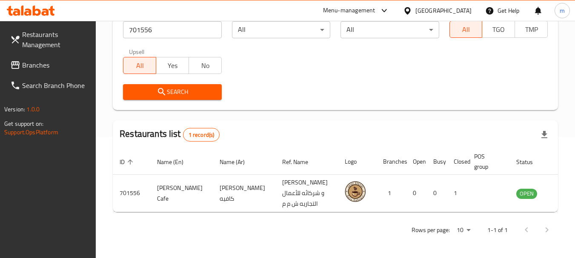
click at [61, 68] on span "Branches" at bounding box center [55, 65] width 67 height 10
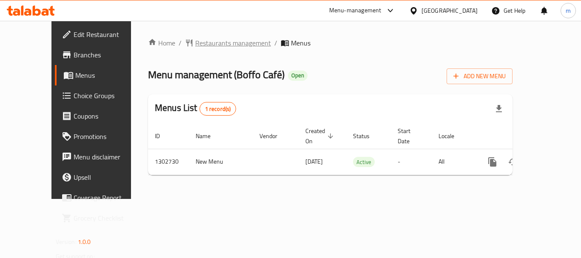
click at [202, 44] on span "Restaurants management" at bounding box center [233, 43] width 76 height 10
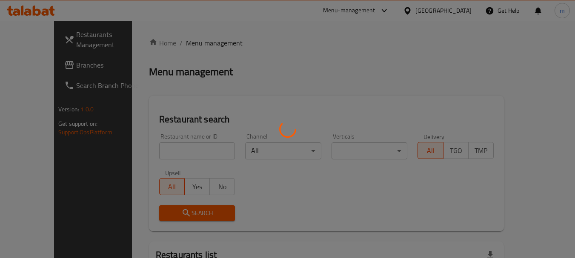
click at [167, 148] on div at bounding box center [287, 129] width 575 height 258
click at [155, 153] on div at bounding box center [287, 129] width 575 height 258
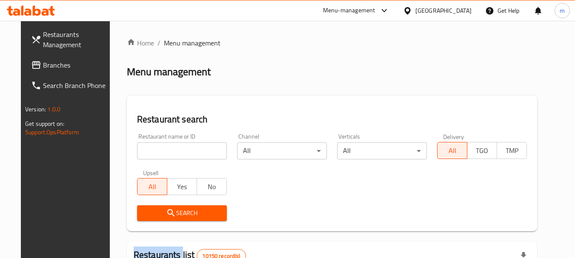
click at [155, 154] on input "search" at bounding box center [182, 151] width 90 height 17
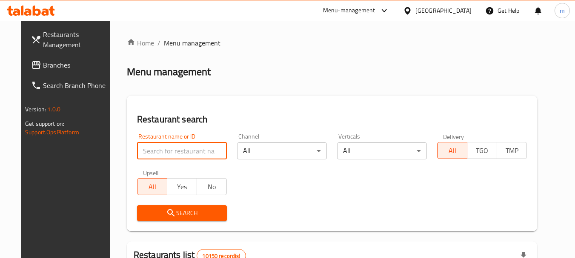
paste input "702540"
type input "702540"
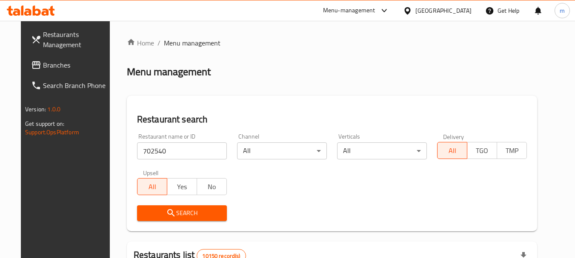
drag, startPoint x: 172, startPoint y: 212, endPoint x: 177, endPoint y: 207, distance: 7.2
click at [173, 213] on span "Search" at bounding box center [182, 213] width 76 height 11
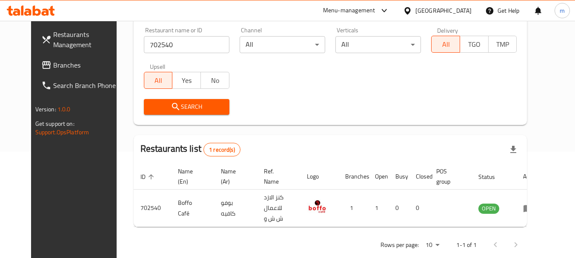
scroll to position [114, 0]
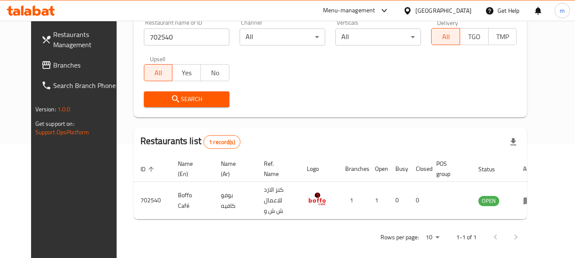
click at [412, 10] on icon at bounding box center [407, 10] width 9 height 9
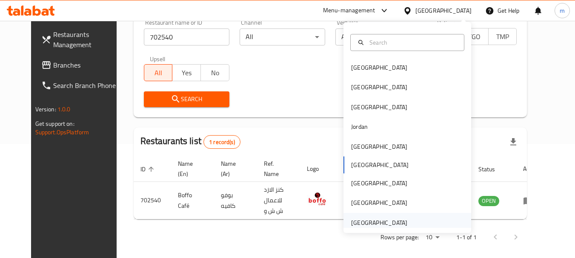
click at [361, 223] on div "[GEOGRAPHIC_DATA]" at bounding box center [379, 222] width 56 height 9
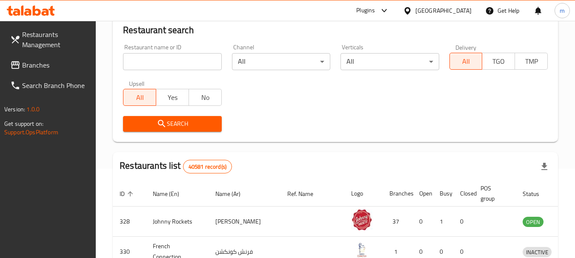
scroll to position [114, 0]
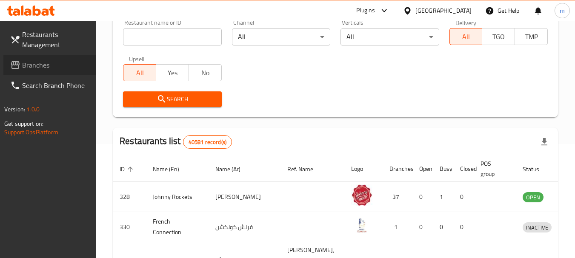
click at [49, 67] on span "Branches" at bounding box center [55, 65] width 67 height 10
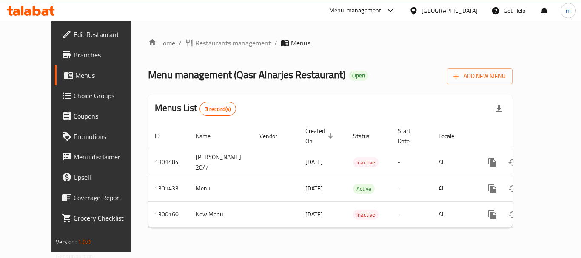
click at [195, 43] on span "Restaurants management" at bounding box center [233, 43] width 76 height 10
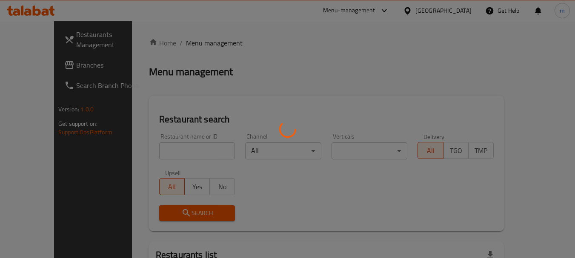
click at [160, 150] on div at bounding box center [287, 129] width 575 height 258
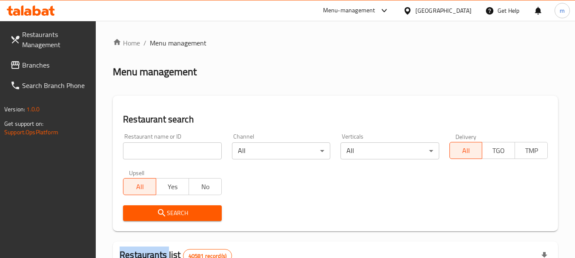
click at [160, 151] on div at bounding box center [287, 129] width 575 height 258
click at [160, 151] on input "search" at bounding box center [172, 151] width 98 height 17
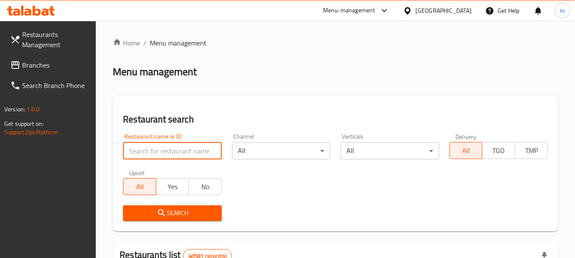
click at [160, 151] on input "search" at bounding box center [172, 151] width 98 height 17
paste input "701546"
type input "701546"
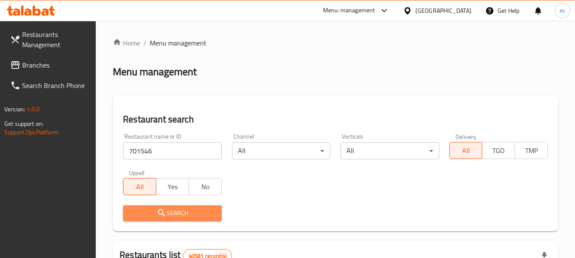
click at [175, 207] on button "Search" at bounding box center [172, 214] width 98 height 16
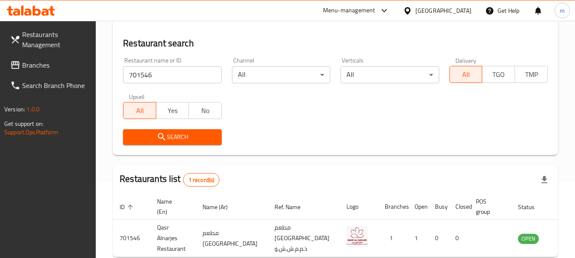
scroll to position [121, 0]
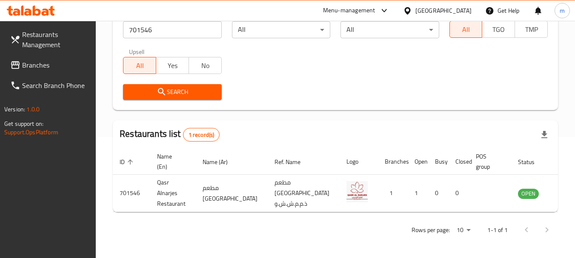
click at [410, 10] on icon at bounding box center [407, 10] width 6 height 7
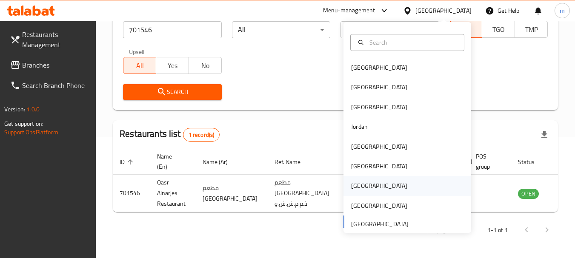
click at [356, 186] on div "[GEOGRAPHIC_DATA]" at bounding box center [379, 185] width 56 height 9
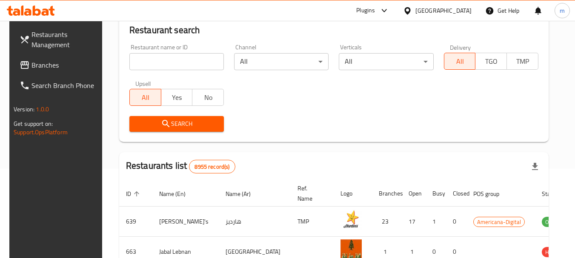
scroll to position [121, 0]
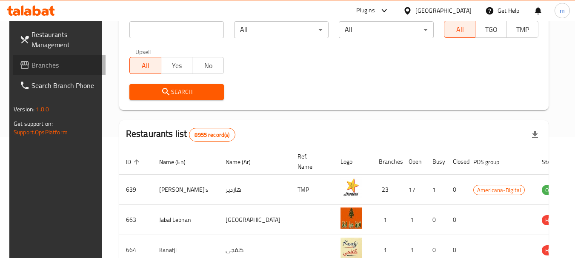
click at [50, 62] on span "Branches" at bounding box center [64, 65] width 67 height 10
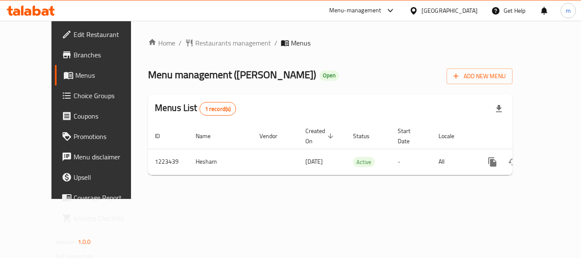
click at [197, 40] on span "Restaurants management" at bounding box center [233, 43] width 76 height 10
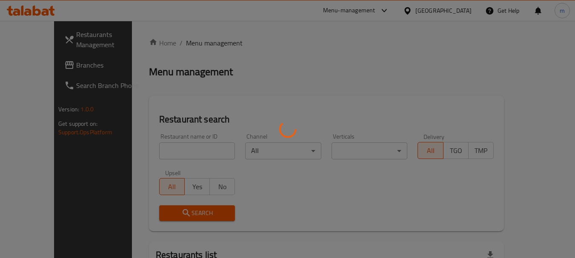
click at [151, 144] on div at bounding box center [287, 129] width 575 height 258
drag, startPoint x: 150, startPoint y: 147, endPoint x: 149, endPoint y: 151, distance: 4.4
click at [150, 149] on div at bounding box center [287, 129] width 575 height 258
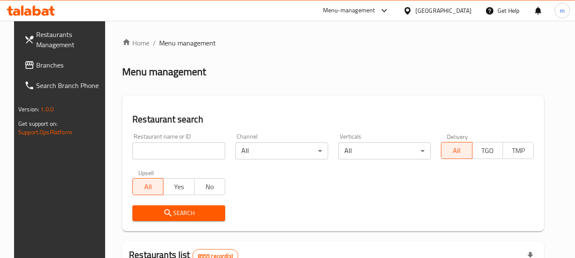
click at [149, 151] on input "search" at bounding box center [178, 151] width 93 height 17
drag, startPoint x: 149, startPoint y: 151, endPoint x: 155, endPoint y: 149, distance: 7.1
click at [148, 151] on input "search" at bounding box center [178, 151] width 93 height 17
paste input "674418"
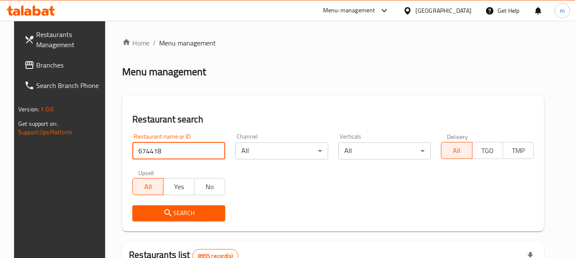
type input "674418"
click at [180, 217] on span "Search" at bounding box center [178, 213] width 79 height 11
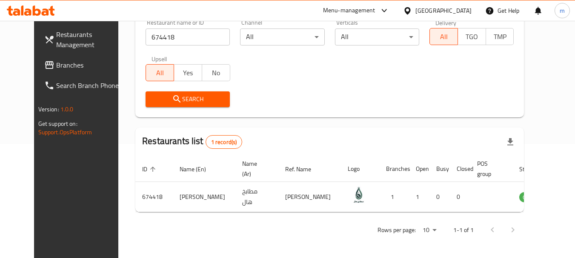
scroll to position [114, 0]
click at [412, 11] on icon at bounding box center [407, 10] width 9 height 9
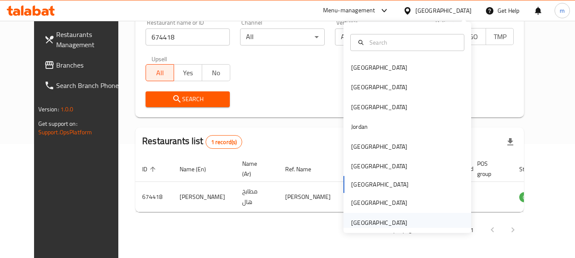
click at [367, 220] on div "[GEOGRAPHIC_DATA]" at bounding box center [379, 222] width 56 height 9
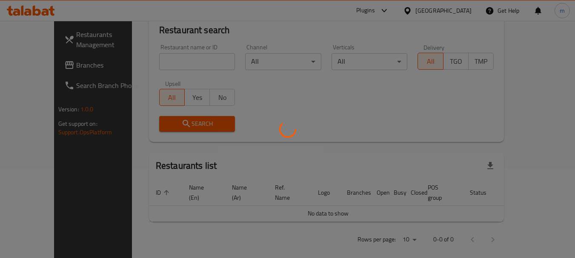
scroll to position [114, 0]
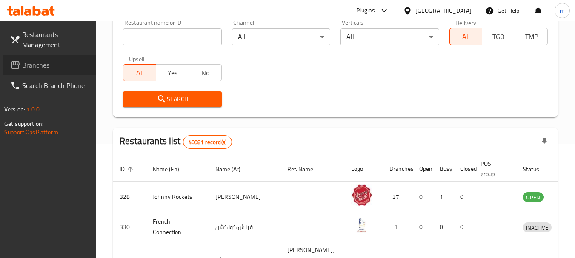
click at [47, 65] on span "Branches" at bounding box center [55, 65] width 67 height 10
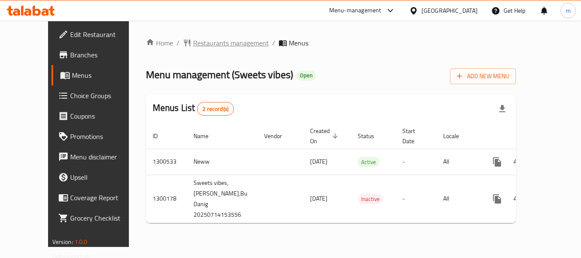
click at [209, 47] on span "Restaurants management" at bounding box center [231, 43] width 76 height 10
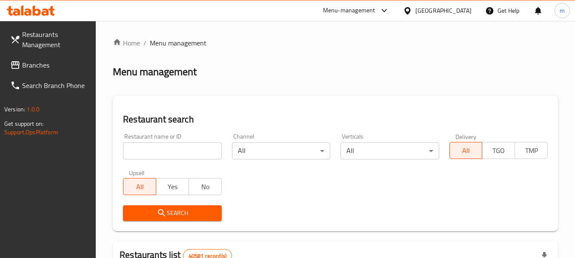
click at [158, 145] on input "search" at bounding box center [172, 151] width 98 height 17
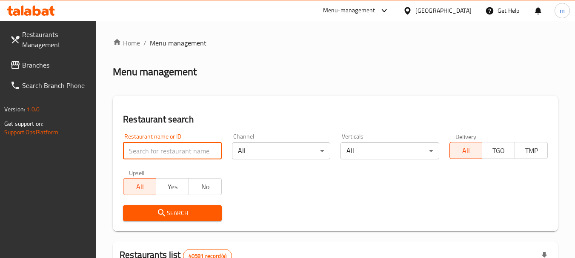
paste input "701656"
type input "701656"
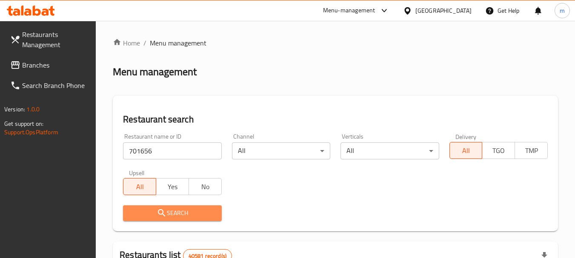
click at [179, 211] on span "Search" at bounding box center [172, 213] width 85 height 11
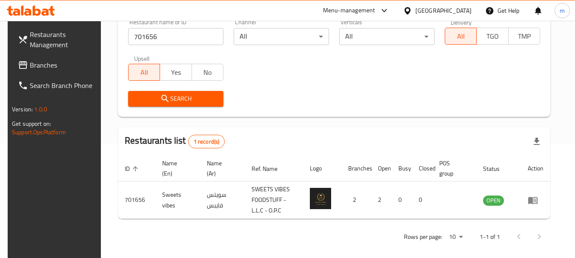
scroll to position [121, 0]
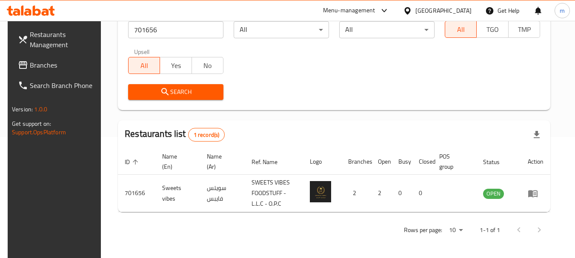
click at [410, 9] on icon at bounding box center [407, 10] width 6 height 7
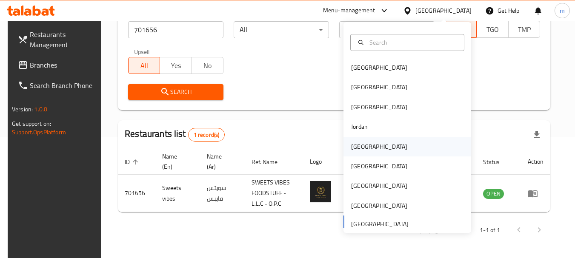
click at [352, 146] on div "[GEOGRAPHIC_DATA]" at bounding box center [379, 146] width 56 height 9
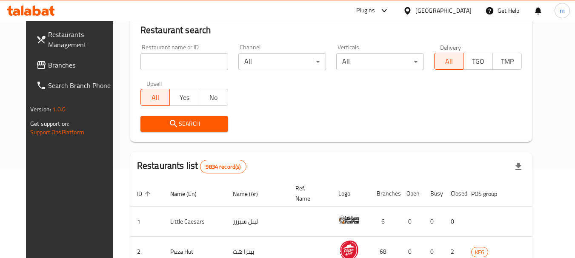
scroll to position [121, 0]
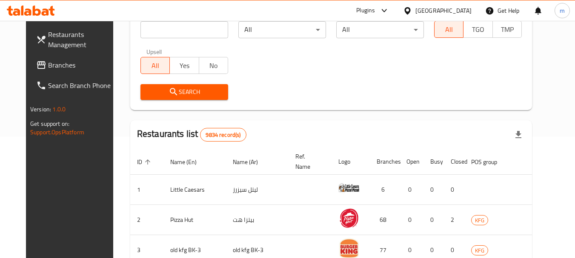
click at [49, 62] on span "Branches" at bounding box center [81, 65] width 67 height 10
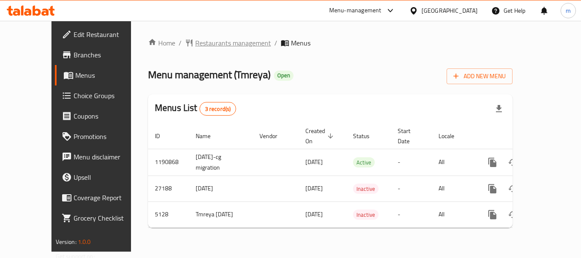
click at [198, 44] on span "Restaurants management" at bounding box center [233, 43] width 76 height 10
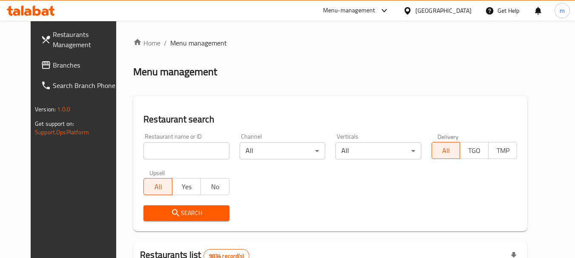
click at [177, 153] on div at bounding box center [287, 129] width 575 height 258
click at [177, 153] on input "search" at bounding box center [186, 151] width 86 height 17
paste input "3373"
type input "3373"
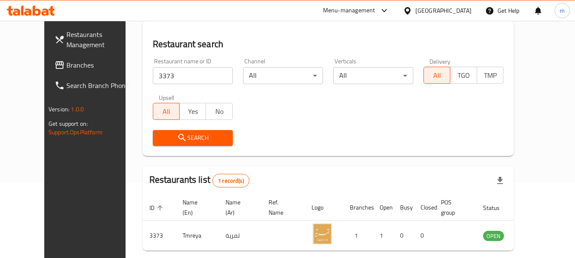
scroll to position [114, 0]
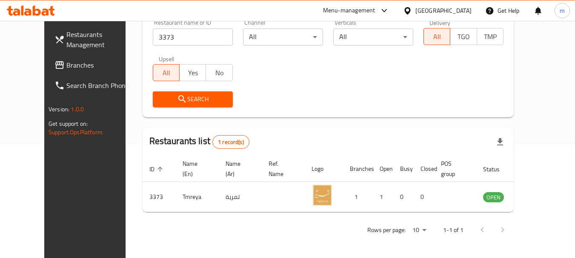
click at [410, 11] on icon at bounding box center [407, 10] width 6 height 7
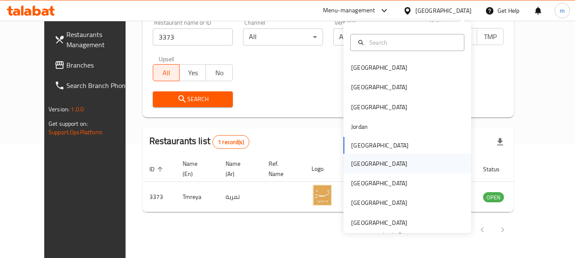
click at [351, 166] on div "[GEOGRAPHIC_DATA]" at bounding box center [379, 163] width 56 height 9
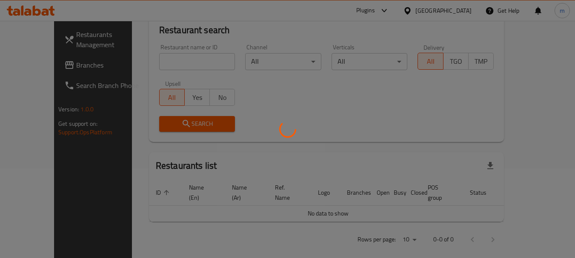
scroll to position [114, 0]
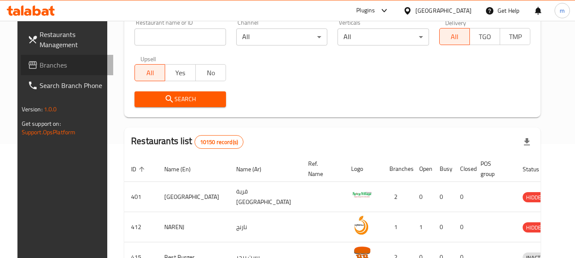
click at [57, 61] on span "Branches" at bounding box center [73, 65] width 67 height 10
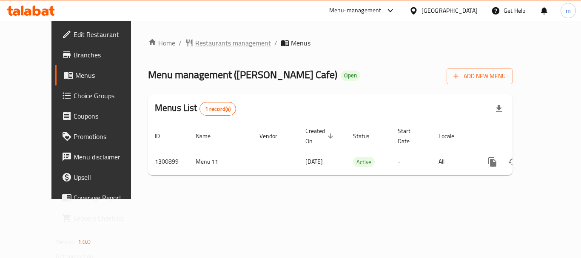
click at [195, 44] on span "Restaurants management" at bounding box center [233, 43] width 76 height 10
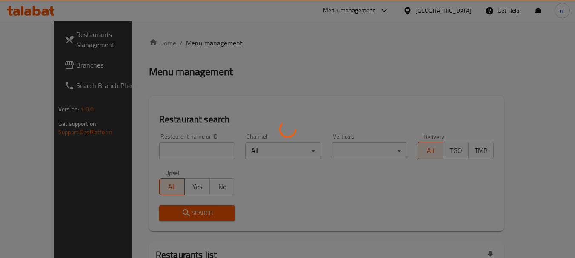
click at [181, 154] on div at bounding box center [287, 129] width 575 height 258
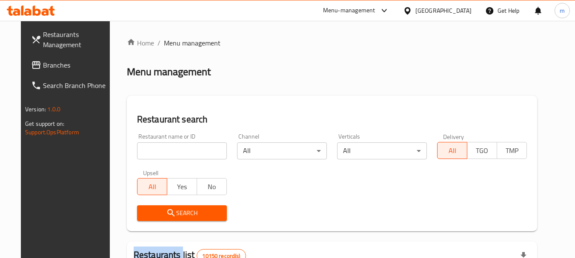
click at [180, 154] on input "search" at bounding box center [182, 151] width 90 height 17
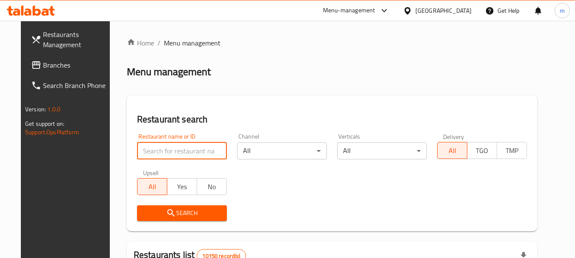
click at [180, 154] on input "search" at bounding box center [182, 151] width 90 height 17
paste input "701556"
type input "701556"
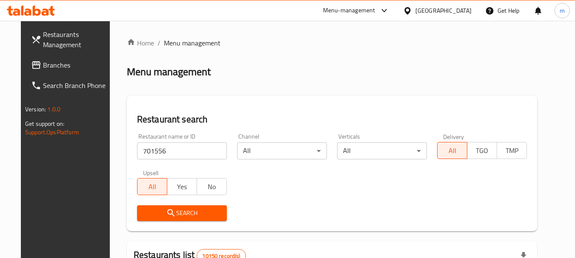
click at [183, 214] on span "Search" at bounding box center [182, 213] width 76 height 11
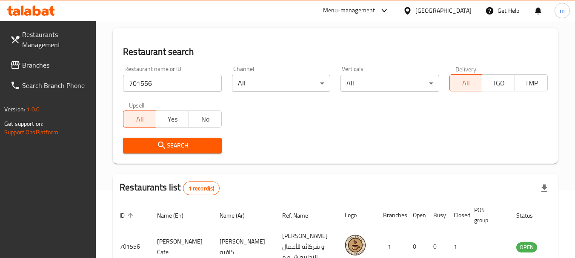
scroll to position [111, 0]
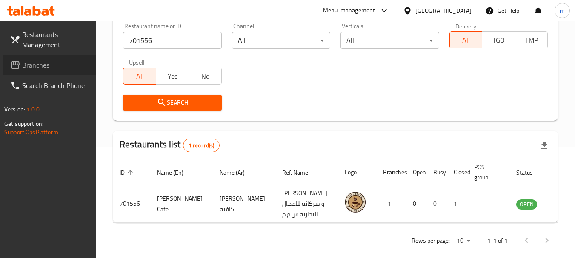
click at [35, 67] on span "Branches" at bounding box center [55, 65] width 67 height 10
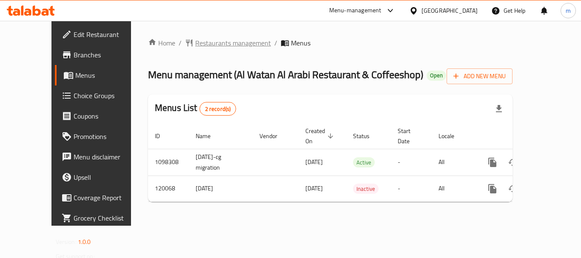
click at [195, 44] on span "Restaurants management" at bounding box center [233, 43] width 76 height 10
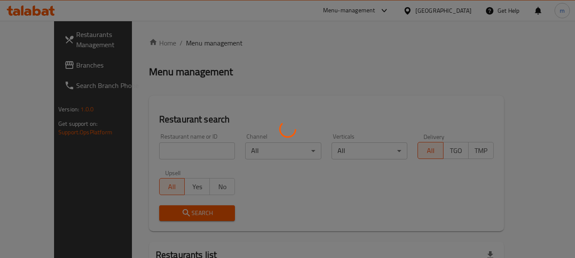
click at [158, 152] on div at bounding box center [287, 129] width 575 height 258
click at [153, 152] on div at bounding box center [287, 129] width 575 height 258
click at [152, 152] on div at bounding box center [287, 129] width 575 height 258
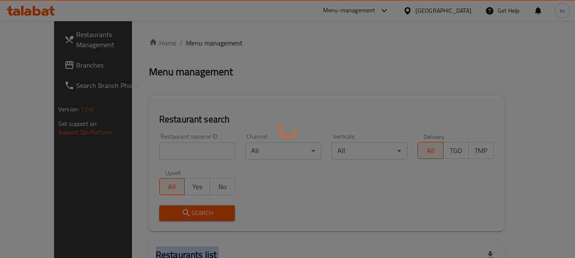
click at [152, 152] on div at bounding box center [287, 129] width 575 height 258
click at [159, 151] on div at bounding box center [287, 129] width 575 height 258
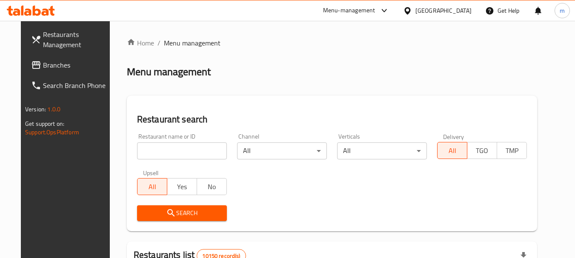
click at [141, 151] on input "search" at bounding box center [182, 151] width 90 height 17
click at [143, 150] on input "search" at bounding box center [182, 151] width 90 height 17
paste input "606619"
type input "606619"
drag, startPoint x: 163, startPoint y: 205, endPoint x: 175, endPoint y: 210, distance: 13.5
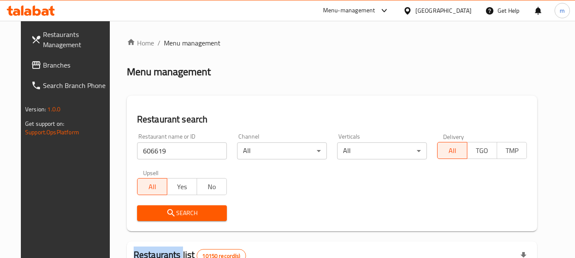
click at [163, 205] on div "Search" at bounding box center [182, 213] width 100 height 26
click at [175, 210] on span "Search" at bounding box center [182, 213] width 76 height 11
click at [175, 210] on div at bounding box center [287, 129] width 575 height 258
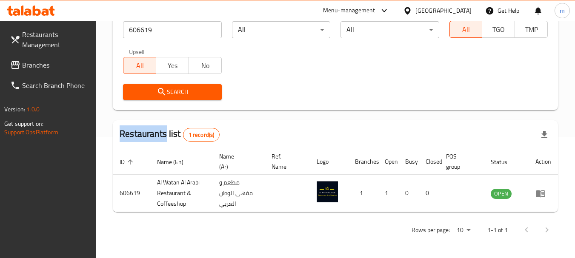
scroll to position [121, 0]
click at [412, 11] on icon at bounding box center [407, 10] width 9 height 9
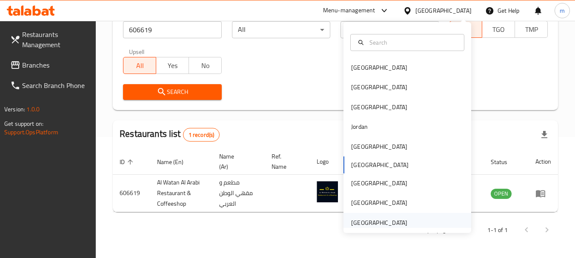
click at [369, 222] on div "[GEOGRAPHIC_DATA]" at bounding box center [379, 222] width 56 height 9
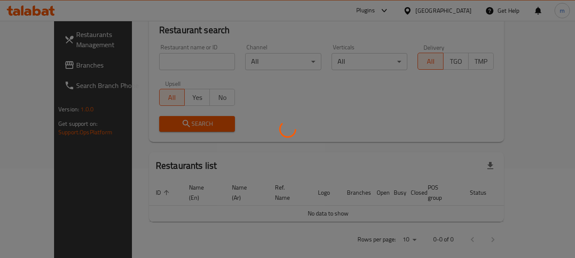
scroll to position [121, 0]
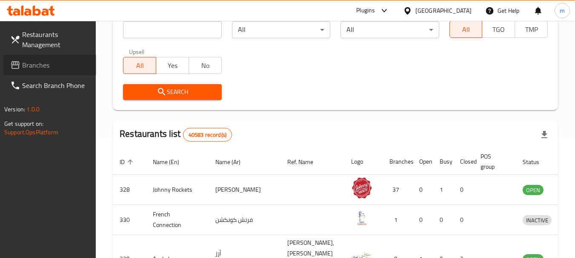
click at [48, 70] on span "Branches" at bounding box center [55, 65] width 67 height 10
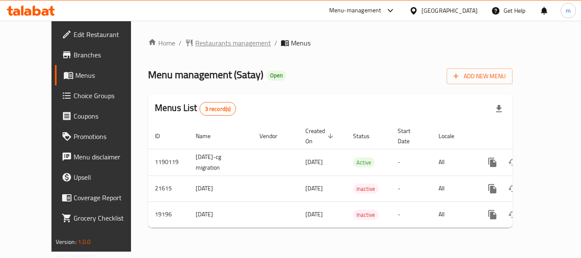
click at [195, 40] on span "Restaurants management" at bounding box center [233, 43] width 76 height 10
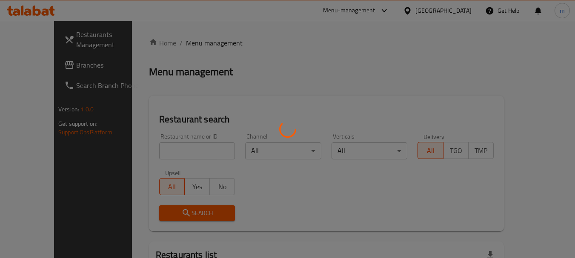
click at [153, 157] on div at bounding box center [287, 129] width 575 height 258
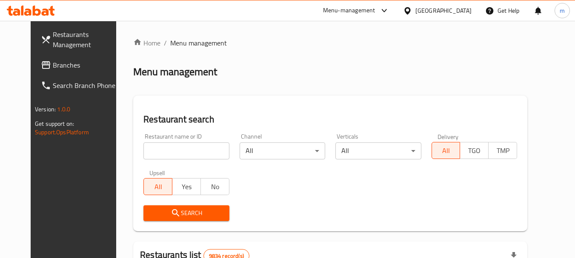
click at [143, 149] on input "search" at bounding box center [186, 151] width 86 height 17
paste input "10293"
type input "10293"
drag, startPoint x: 166, startPoint y: 208, endPoint x: 204, endPoint y: 190, distance: 41.7
click at [171, 208] on icon "submit" at bounding box center [176, 213] width 10 height 10
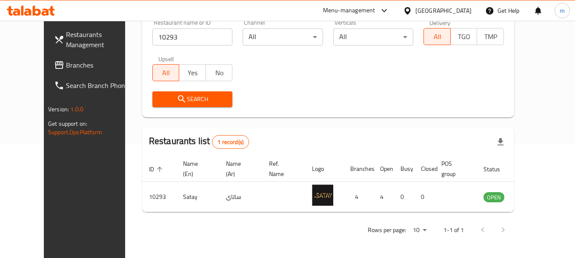
scroll to position [114, 0]
click at [412, 11] on icon at bounding box center [407, 10] width 9 height 9
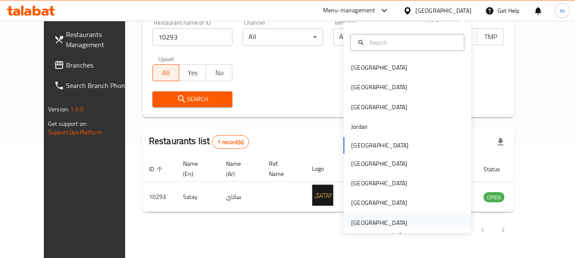
click at [371, 223] on div "[GEOGRAPHIC_DATA]" at bounding box center [379, 222] width 56 height 9
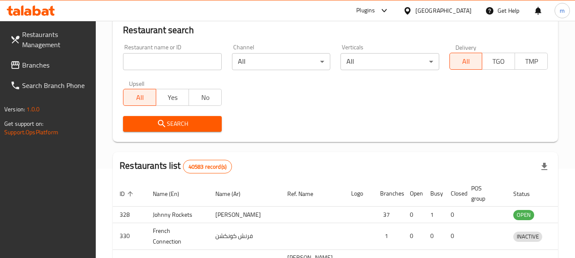
scroll to position [114, 0]
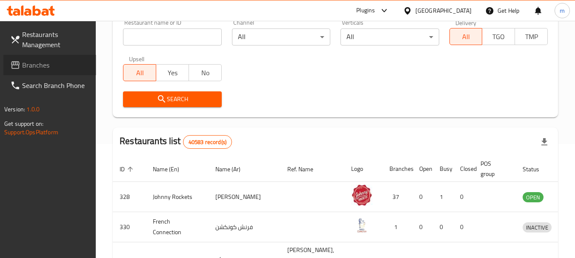
click at [46, 67] on span "Branches" at bounding box center [55, 65] width 67 height 10
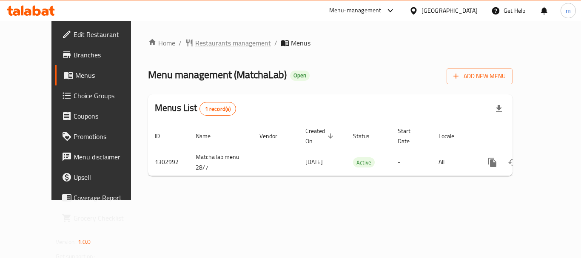
click at [200, 44] on span "Restaurants management" at bounding box center [233, 43] width 76 height 10
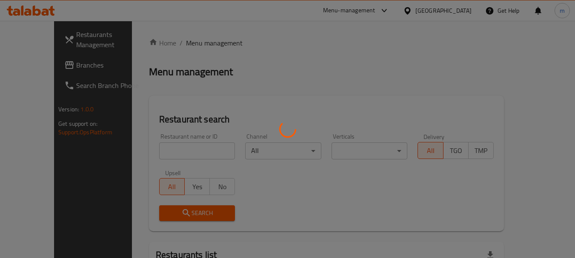
click at [178, 150] on div at bounding box center [287, 129] width 575 height 258
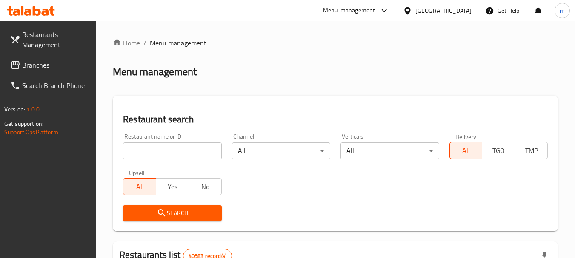
click at [171, 154] on div at bounding box center [287, 129] width 575 height 258
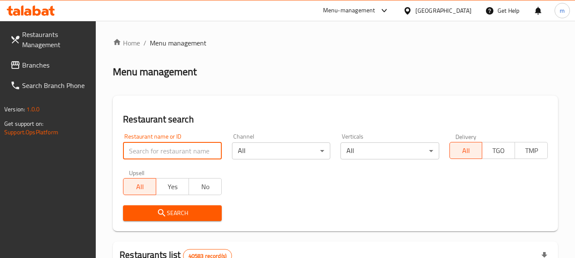
click at [171, 154] on input "search" at bounding box center [172, 151] width 98 height 17
paste input "702667"
type input "702667"
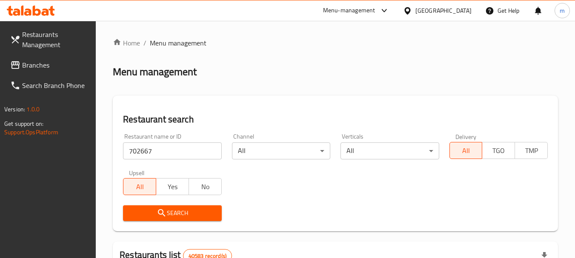
click at [171, 215] on span "Search" at bounding box center [172, 213] width 85 height 11
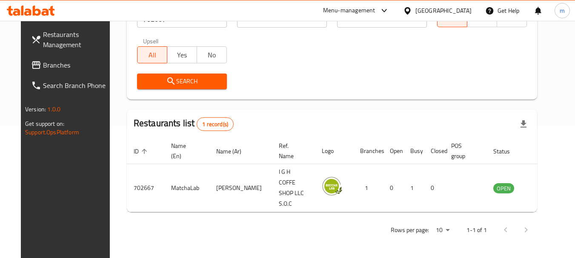
scroll to position [114, 0]
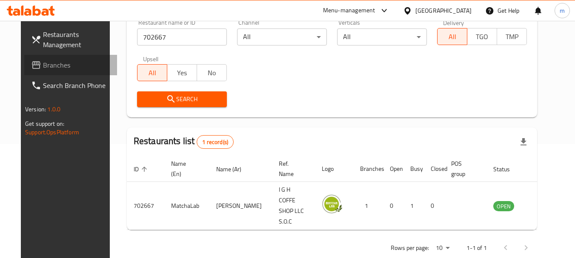
click at [43, 67] on span "Branches" at bounding box center [76, 65] width 67 height 10
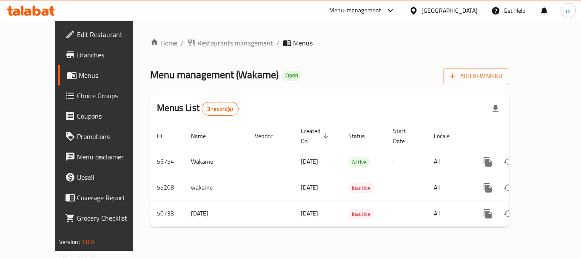
click at [197, 46] on span "Restaurants management" at bounding box center [235, 43] width 76 height 10
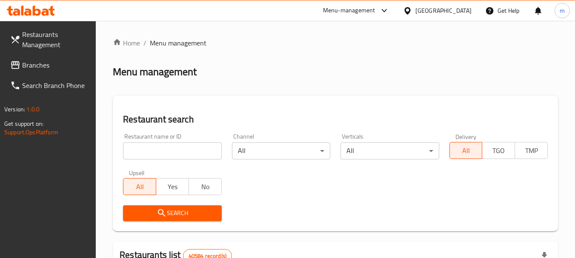
click at [164, 154] on div at bounding box center [287, 129] width 575 height 258
click at [164, 154] on input "search" at bounding box center [172, 151] width 98 height 17
drag, startPoint x: 164, startPoint y: 154, endPoint x: 169, endPoint y: 143, distance: 12.8
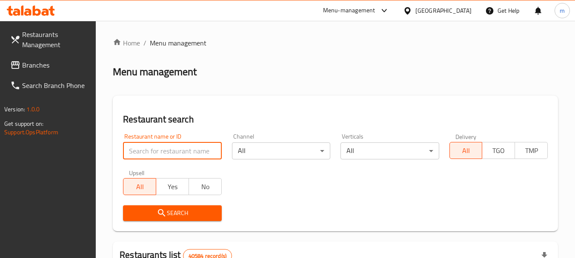
click at [164, 154] on input "search" at bounding box center [172, 151] width 98 height 17
paste input "13192"
type input "13192"
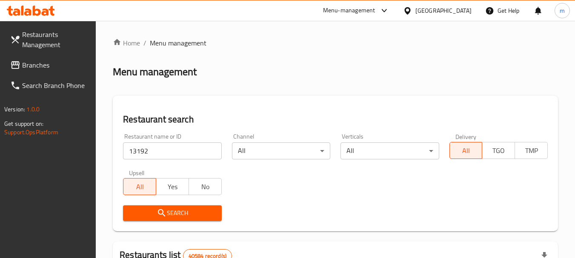
click at [163, 210] on icon "submit" at bounding box center [162, 213] width 10 height 10
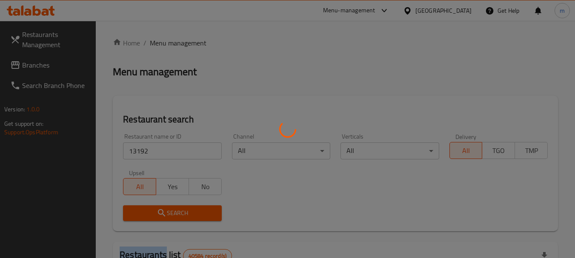
click at [163, 211] on div at bounding box center [287, 129] width 575 height 258
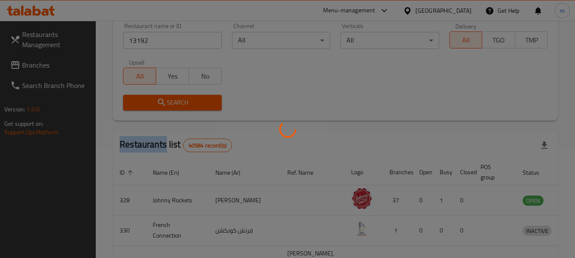
scroll to position [114, 0]
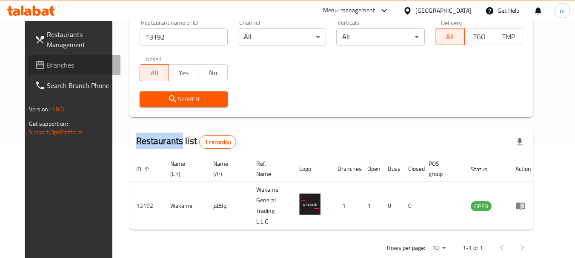
click at [50, 66] on span "Branches" at bounding box center [80, 65] width 67 height 10
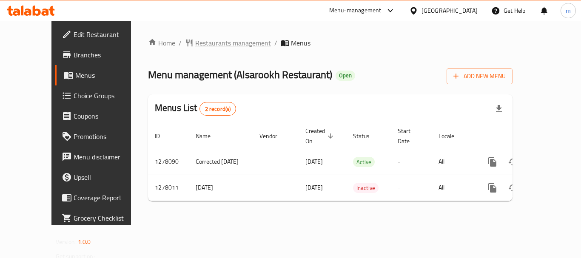
click at [196, 42] on span "Restaurants management" at bounding box center [233, 43] width 76 height 10
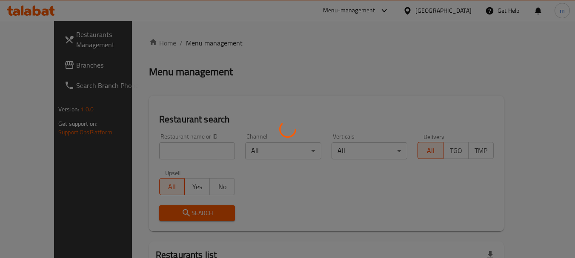
click at [163, 144] on div at bounding box center [287, 129] width 575 height 258
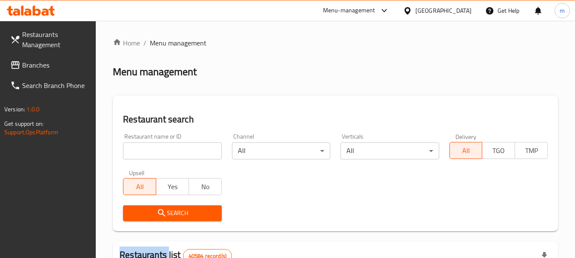
click at [163, 144] on input "search" at bounding box center [172, 151] width 98 height 17
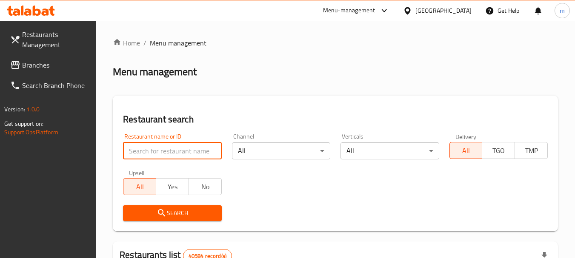
click at [163, 144] on input "search" at bounding box center [172, 151] width 98 height 17
paste input "692758"
type input "692758"
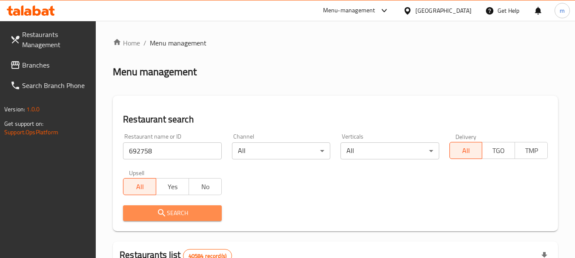
click at [169, 216] on span "Search" at bounding box center [172, 213] width 85 height 11
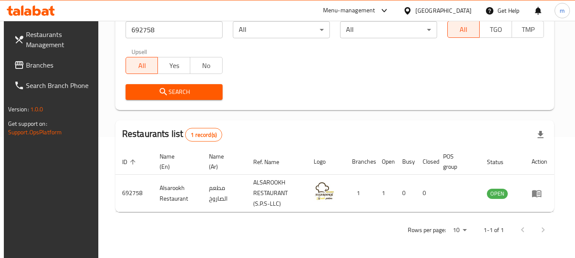
scroll to position [121, 0]
click at [409, 9] on icon at bounding box center [407, 10] width 9 height 9
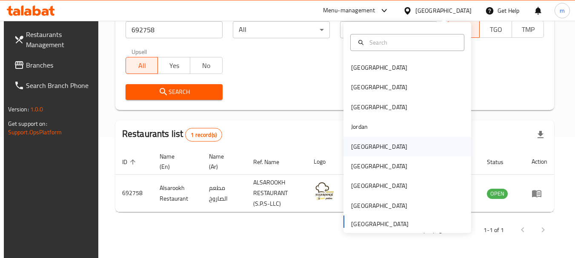
click at [355, 149] on div "[GEOGRAPHIC_DATA]" at bounding box center [379, 146] width 56 height 9
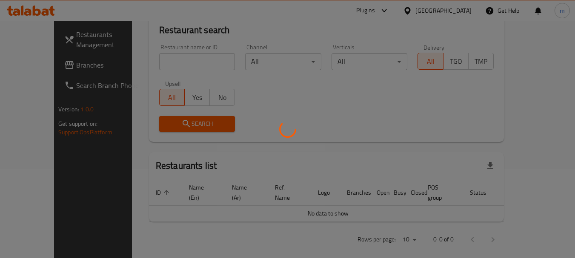
scroll to position [121, 0]
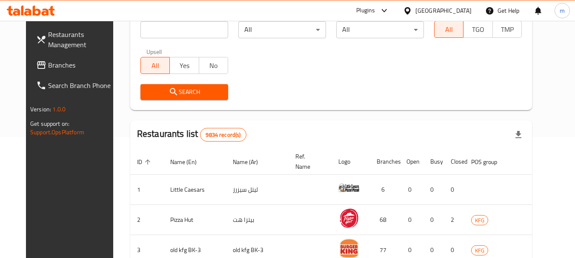
click at [49, 68] on div "Restaurants Management Branches Search Branch Phone Version: 1.0.0 Get support …" at bounding box center [287, 191] width 523 height 582
click at [52, 68] on span "Branches" at bounding box center [81, 65] width 67 height 10
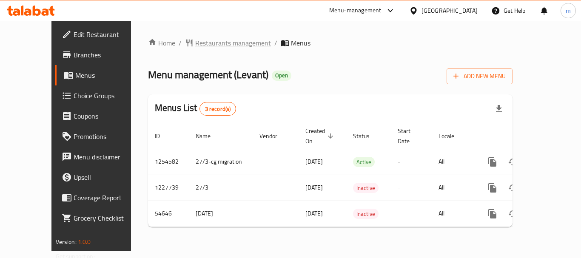
click at [195, 40] on span "Restaurants management" at bounding box center [233, 43] width 76 height 10
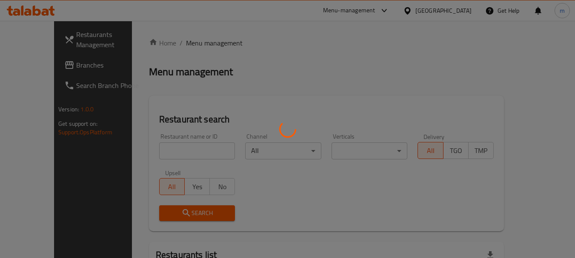
click at [153, 158] on div at bounding box center [287, 129] width 575 height 258
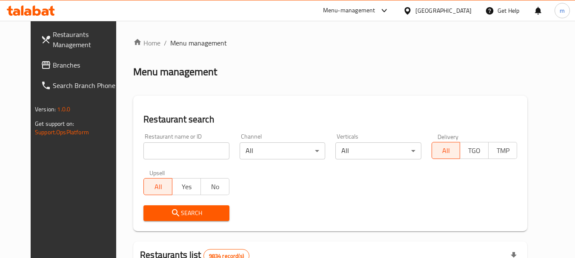
click at [142, 153] on div "Home / Menu management Menu management Restaurant search Restaurant name or ID …" at bounding box center [330, 263] width 394 height 451
click at [143, 153] on input "search" at bounding box center [186, 151] width 86 height 17
paste input "26888"
type input "26888"
drag, startPoint x: 161, startPoint y: 208, endPoint x: 213, endPoint y: 196, distance: 52.8
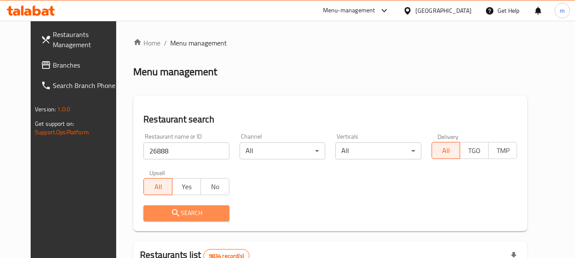
click at [165, 209] on span "Search" at bounding box center [186, 213] width 72 height 11
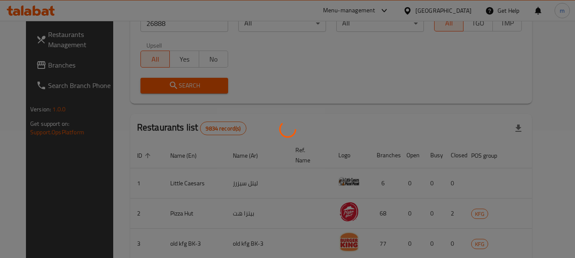
scroll to position [114, 0]
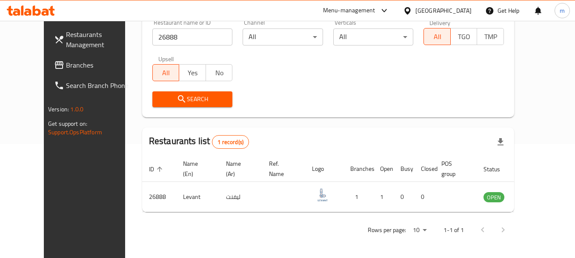
click at [412, 7] on icon at bounding box center [407, 10] width 9 height 9
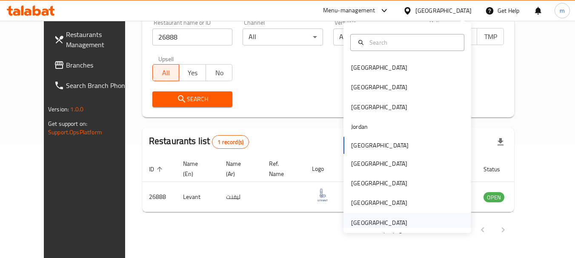
click at [359, 224] on div "[GEOGRAPHIC_DATA]" at bounding box center [379, 222] width 56 height 9
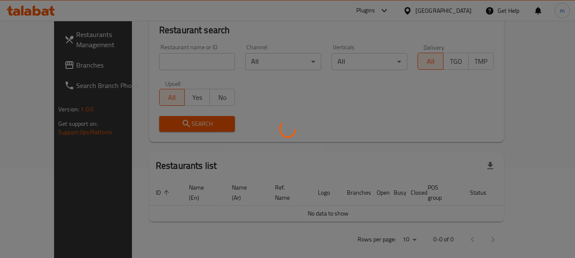
scroll to position [114, 0]
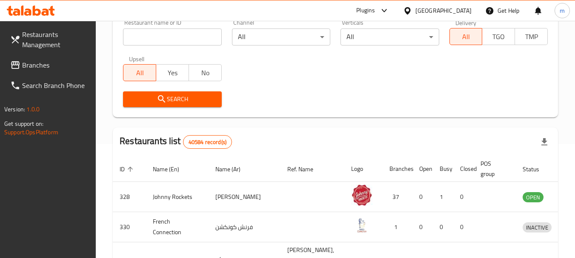
click at [46, 65] on span "Branches" at bounding box center [55, 65] width 67 height 10
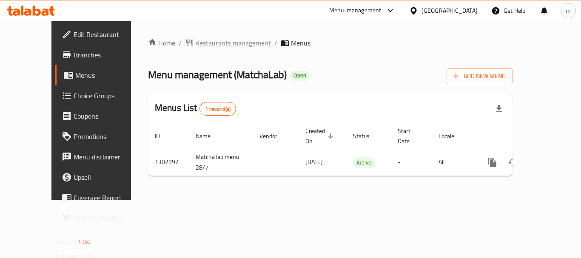
click at [195, 46] on span "Restaurants management" at bounding box center [233, 43] width 76 height 10
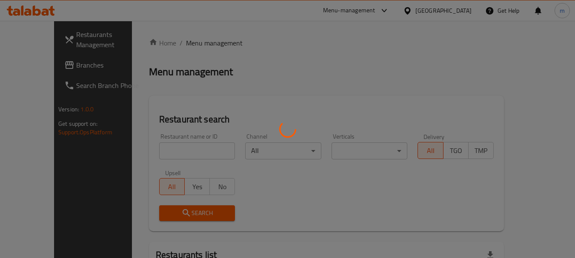
click at [154, 153] on div at bounding box center [287, 129] width 575 height 258
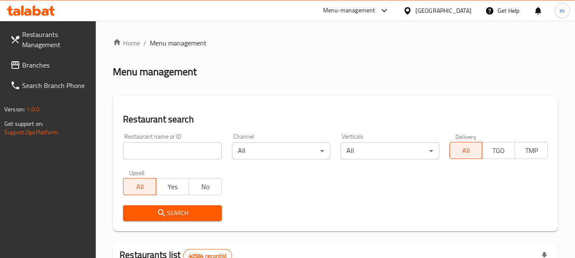
click at [153, 153] on input "search" at bounding box center [172, 151] width 98 height 17
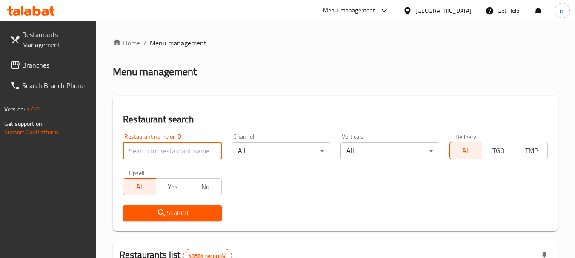
drag, startPoint x: 153, startPoint y: 153, endPoint x: 159, endPoint y: 149, distance: 6.5
click at [153, 153] on input "search" at bounding box center [172, 151] width 98 height 17
paste input "702667"
type input "702667"
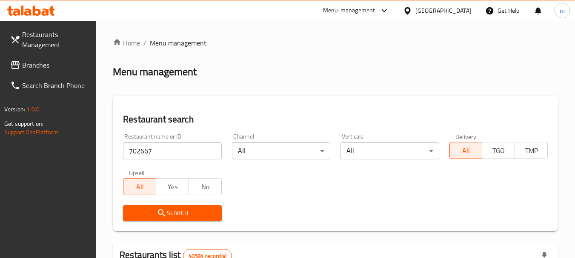
click at [163, 210] on icon "submit" at bounding box center [162, 213] width 10 height 10
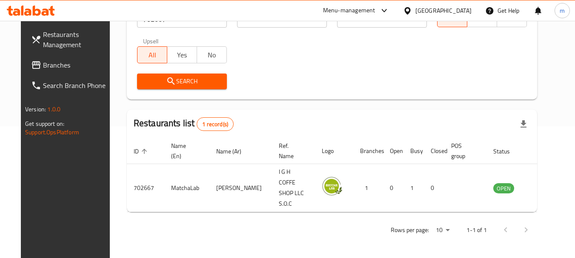
scroll to position [114, 0]
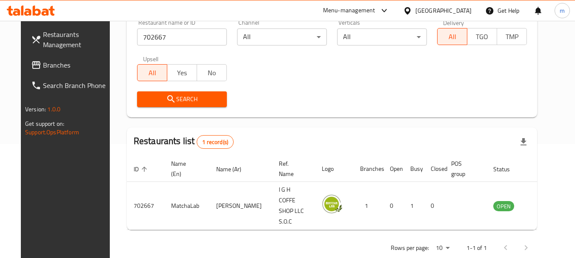
click at [404, 10] on icon at bounding box center [407, 10] width 9 height 9
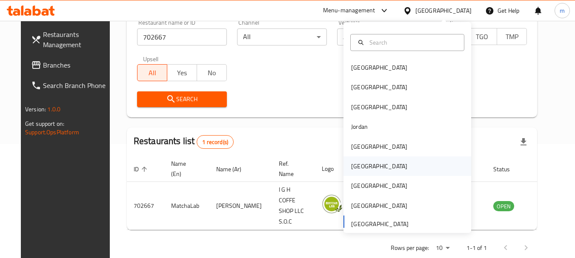
click at [354, 166] on div "[GEOGRAPHIC_DATA]" at bounding box center [379, 166] width 56 height 9
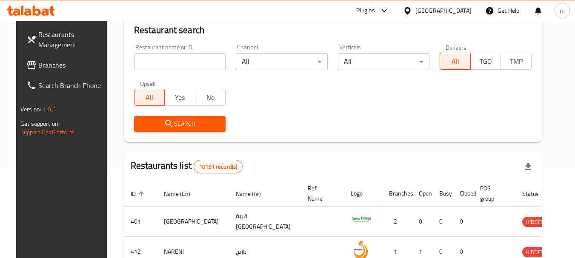
scroll to position [114, 0]
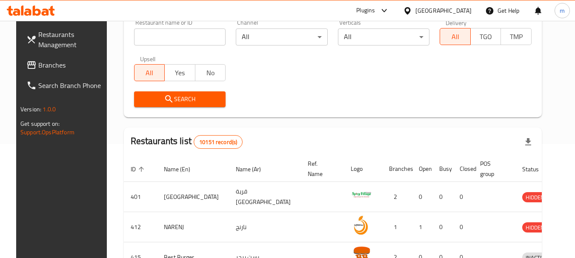
click at [38, 64] on span "Branches" at bounding box center [71, 65] width 67 height 10
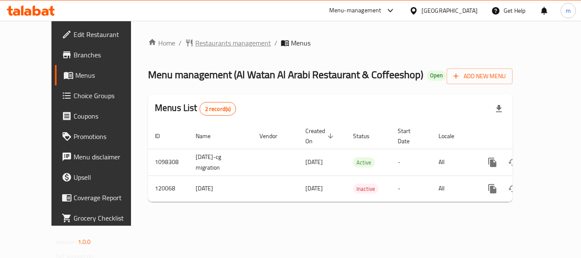
click at [200, 43] on span "Restaurants management" at bounding box center [233, 43] width 76 height 10
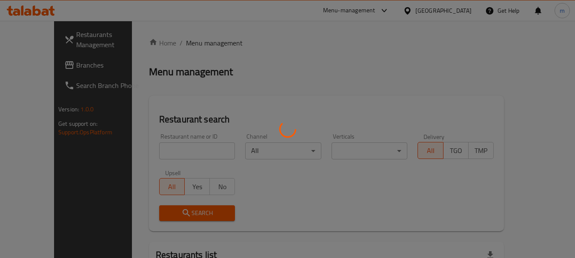
click at [166, 156] on div at bounding box center [287, 129] width 575 height 258
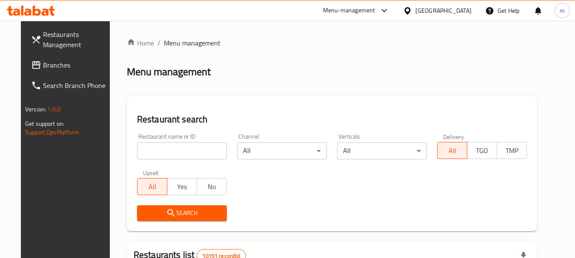
click at [165, 152] on input "search" at bounding box center [182, 151] width 90 height 17
paste input "606619"
type input "606619"
click at [170, 211] on span "Search" at bounding box center [182, 213] width 76 height 11
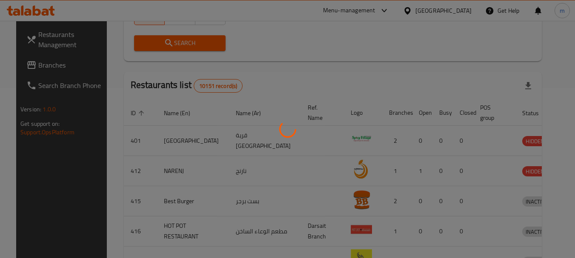
scroll to position [121, 0]
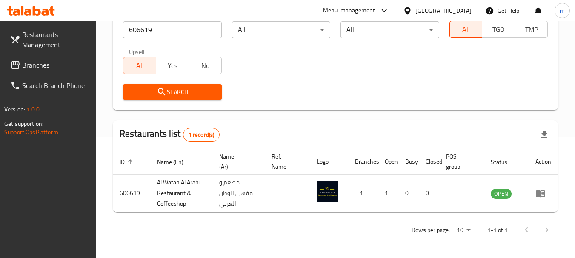
click at [410, 11] on icon at bounding box center [407, 10] width 6 height 7
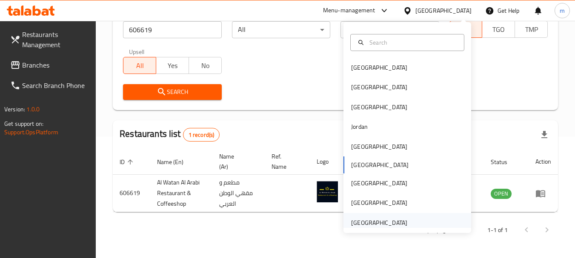
click at [371, 226] on div "United Arab Emirates" at bounding box center [379, 222] width 56 height 9
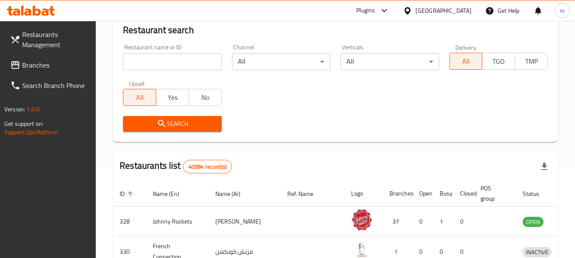
scroll to position [121, 0]
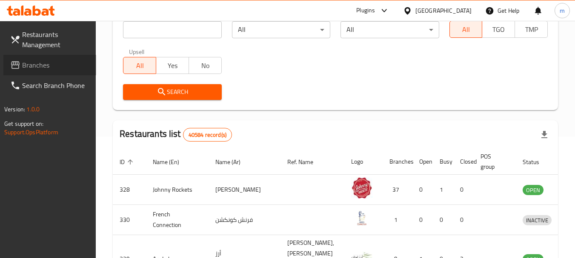
click at [69, 66] on span "Branches" at bounding box center [55, 65] width 67 height 10
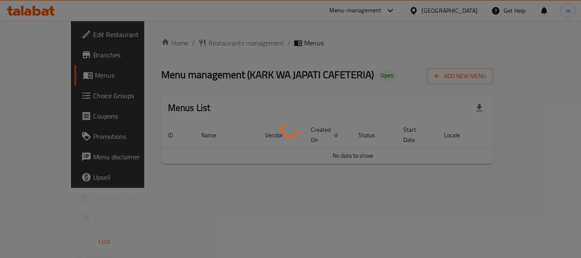
click at [192, 48] on div at bounding box center [290, 129] width 581 height 258
click at [189, 47] on div at bounding box center [290, 129] width 581 height 258
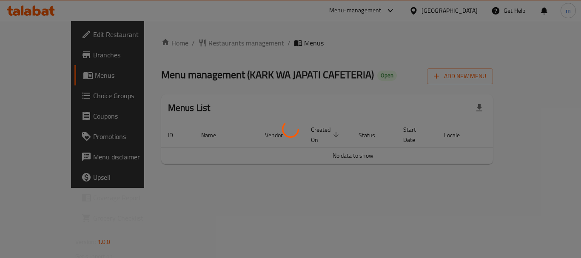
click at [190, 38] on div at bounding box center [290, 129] width 581 height 258
click at [188, 51] on div at bounding box center [290, 129] width 581 height 258
click at [188, 45] on div at bounding box center [290, 129] width 581 height 258
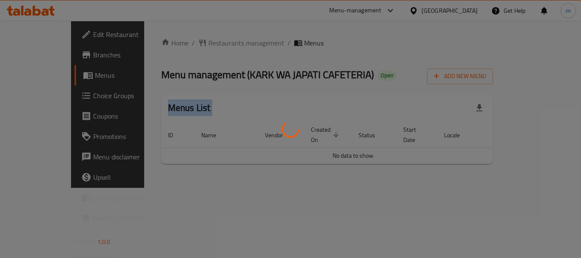
click at [188, 45] on div at bounding box center [290, 129] width 581 height 258
click at [186, 40] on div at bounding box center [290, 129] width 581 height 258
click at [181, 46] on div at bounding box center [290, 129] width 581 height 258
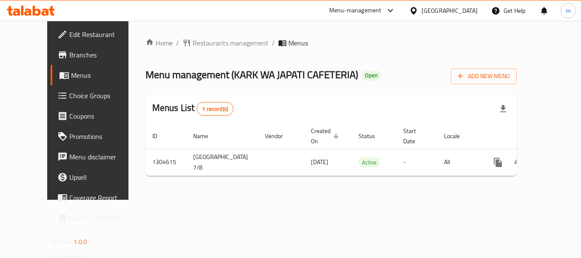
click at [193, 46] on span "Restaurants management" at bounding box center [231, 43] width 76 height 10
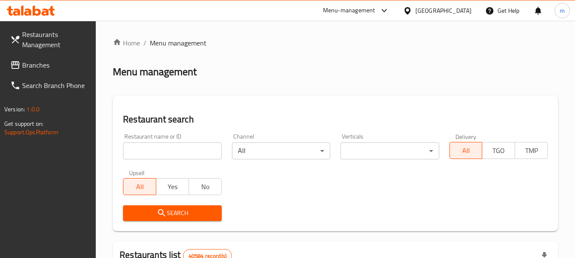
click at [175, 153] on input "search" at bounding box center [172, 151] width 98 height 17
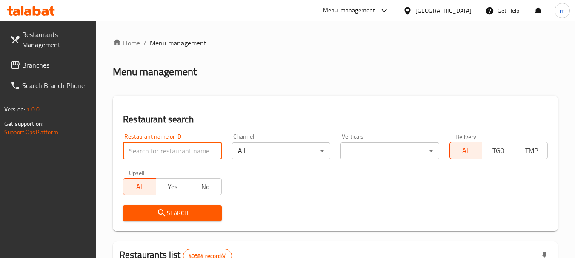
paste input "703040"
type input "703040"
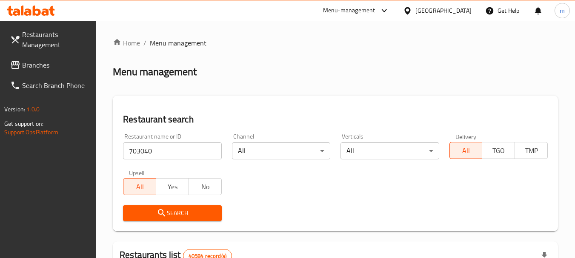
click at [189, 216] on span "Search" at bounding box center [172, 213] width 85 height 11
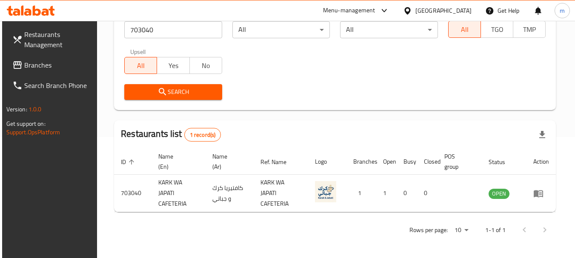
scroll to position [121, 0]
click at [36, 68] on span "Branches" at bounding box center [57, 65] width 67 height 10
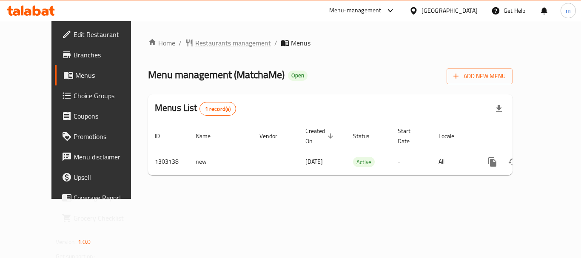
click at [197, 47] on span "Restaurants management" at bounding box center [233, 43] width 76 height 10
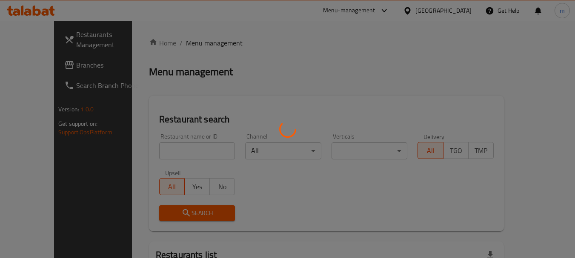
click at [164, 147] on div at bounding box center [287, 129] width 575 height 258
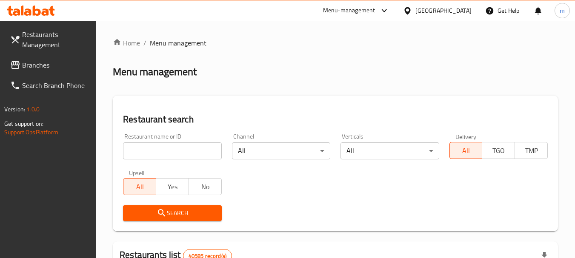
drag, startPoint x: 159, startPoint y: 148, endPoint x: 161, endPoint y: 140, distance: 7.7
click at [159, 148] on input "search" at bounding box center [172, 151] width 98 height 17
paste input "702705"
type input "702705"
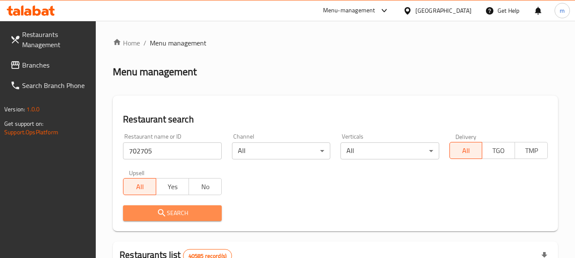
click at [175, 214] on span "Search" at bounding box center [172, 213] width 85 height 11
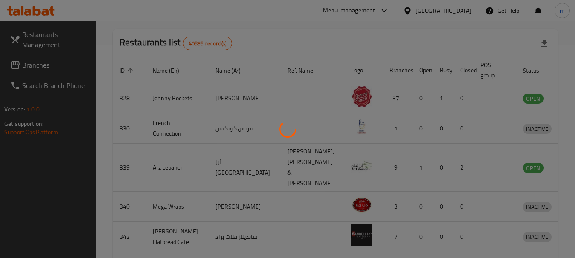
scroll to position [114, 0]
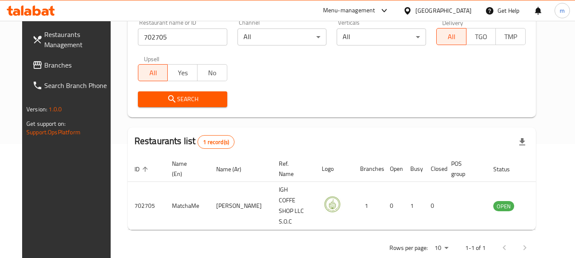
click at [403, 10] on icon at bounding box center [407, 10] width 9 height 9
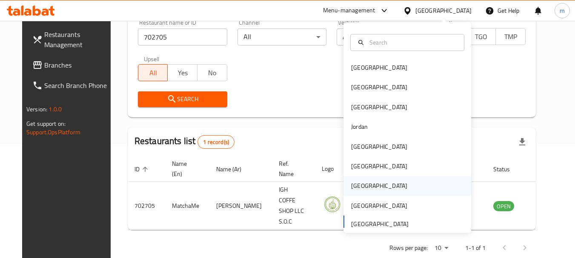
click at [355, 186] on div "[GEOGRAPHIC_DATA]" at bounding box center [379, 185] width 56 height 9
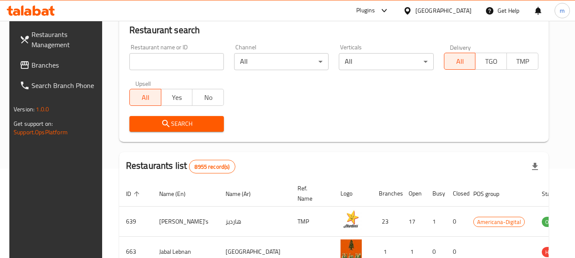
scroll to position [114, 0]
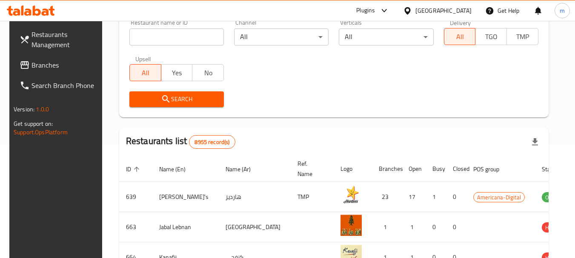
click at [49, 66] on span "Branches" at bounding box center [64, 65] width 67 height 10
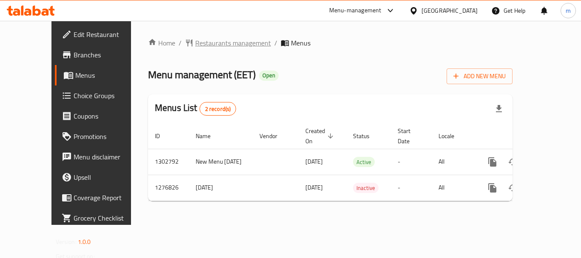
click at [196, 42] on span "Restaurants management" at bounding box center [233, 43] width 76 height 10
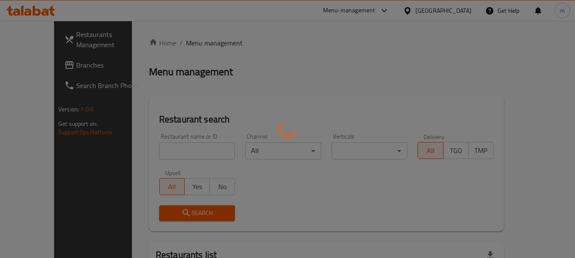
click at [170, 154] on div at bounding box center [287, 129] width 575 height 258
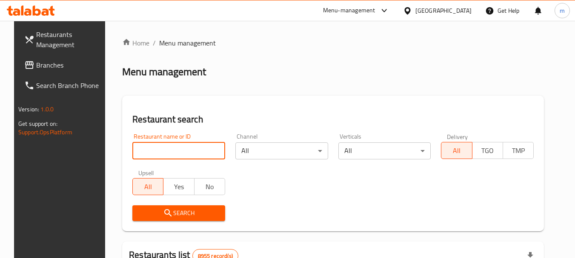
drag, startPoint x: 166, startPoint y: 152, endPoint x: 166, endPoint y: 158, distance: 5.5
click at [166, 152] on input "search" at bounding box center [178, 151] width 93 height 17
paste input "692094"
type input "692094"
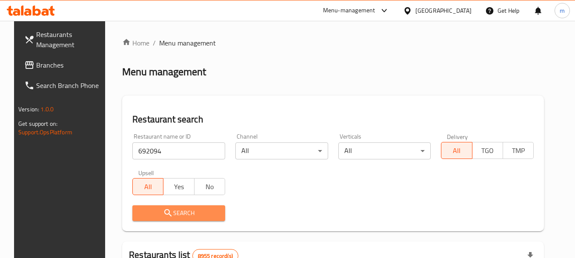
click at [171, 210] on span "Search" at bounding box center [178, 213] width 79 height 11
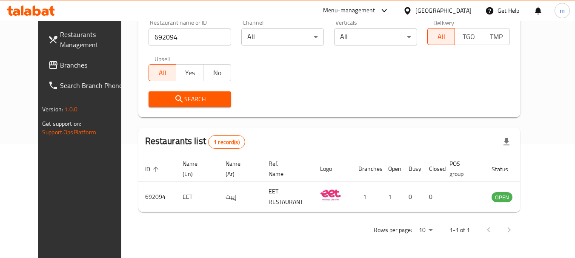
scroll to position [114, 0]
click at [68, 192] on div "Restaurants Management Branches Search Branch Phone Version: 1.0.0 Get support …" at bounding box center [86, 150] width 96 height 258
click at [60, 69] on span "Branches" at bounding box center [93, 65] width 67 height 10
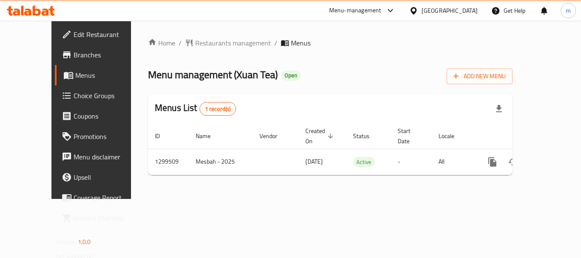
click at [195, 42] on span "Restaurants management" at bounding box center [233, 43] width 76 height 10
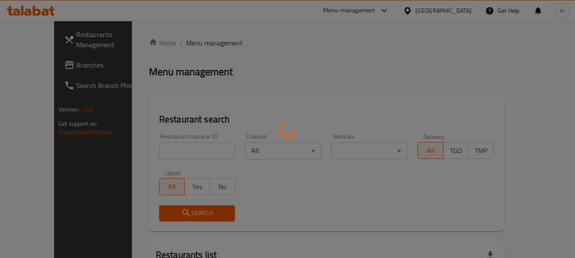
click at [160, 144] on div at bounding box center [287, 129] width 575 height 258
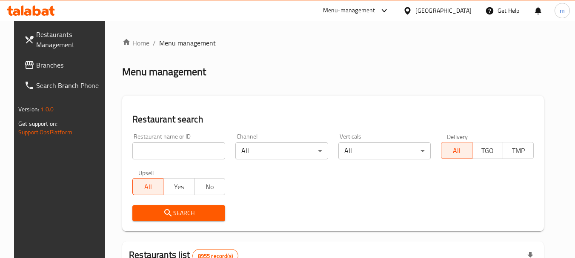
click at [157, 149] on div at bounding box center [287, 129] width 575 height 258
click at [157, 149] on input "search" at bounding box center [178, 151] width 93 height 17
drag, startPoint x: 157, startPoint y: 149, endPoint x: 153, endPoint y: 151, distance: 5.3
click at [157, 149] on input "search" at bounding box center [178, 151] width 93 height 17
paste input "701389"
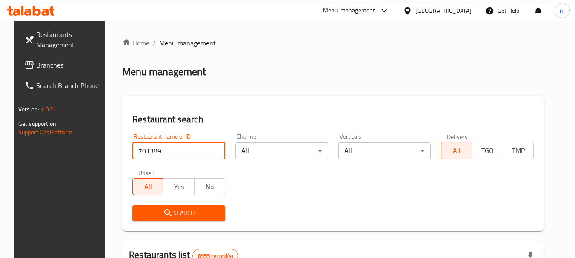
type input "701389"
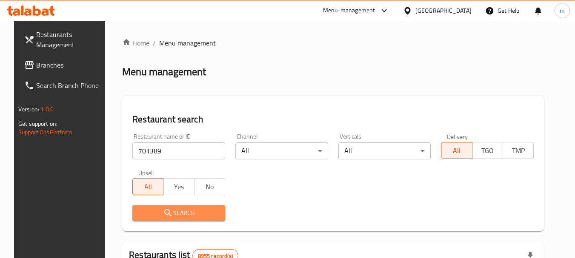
click at [163, 212] on icon "submit" at bounding box center [168, 213] width 10 height 10
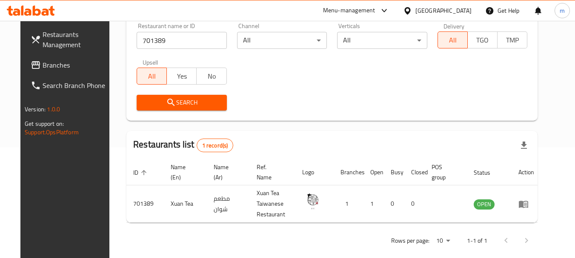
scroll to position [121, 0]
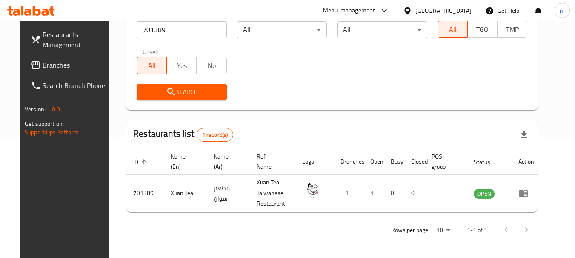
click at [70, 219] on div "Restaurants Management Branches Search Branch Phone Version: 1.0.0 Get support …" at bounding box center [68, 150] width 96 height 258
drag, startPoint x: 448, startPoint y: 11, endPoint x: 457, endPoint y: 17, distance: 11.6
click at [412, 10] on icon at bounding box center [407, 10] width 9 height 9
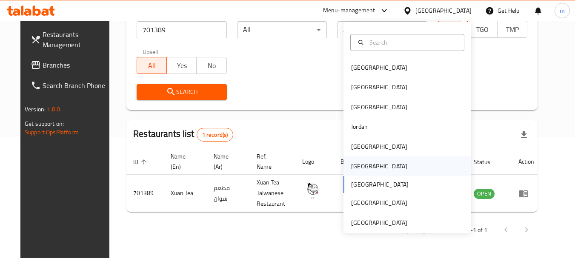
click at [355, 169] on div "[GEOGRAPHIC_DATA]" at bounding box center [379, 166] width 56 height 9
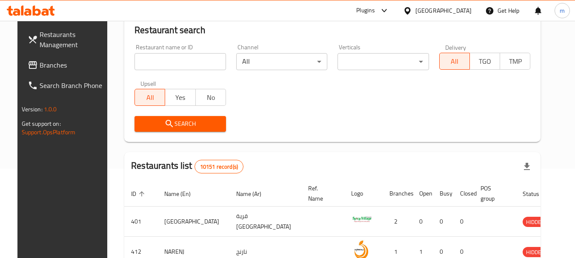
scroll to position [121, 0]
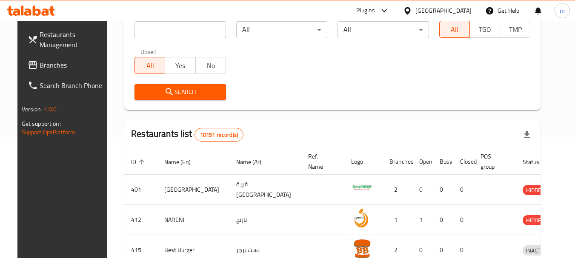
click at [42, 63] on span "Branches" at bounding box center [73, 65] width 67 height 10
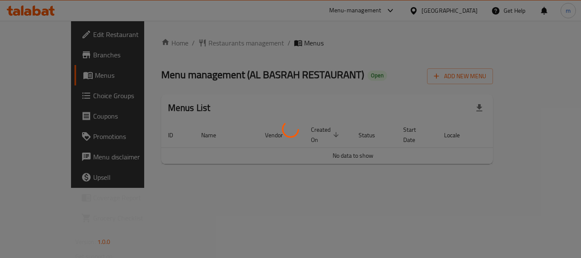
click at [182, 40] on div at bounding box center [290, 129] width 581 height 258
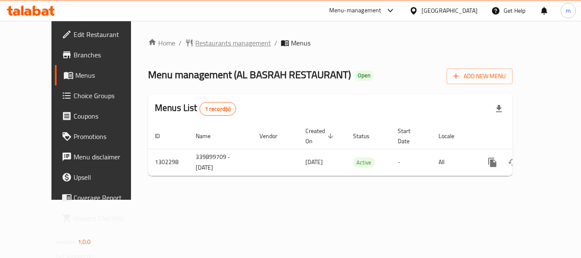
click at [195, 42] on span "Restaurants management" at bounding box center [233, 43] width 76 height 10
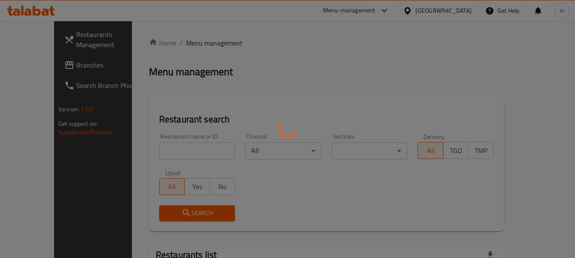
click at [184, 43] on div at bounding box center [287, 129] width 575 height 258
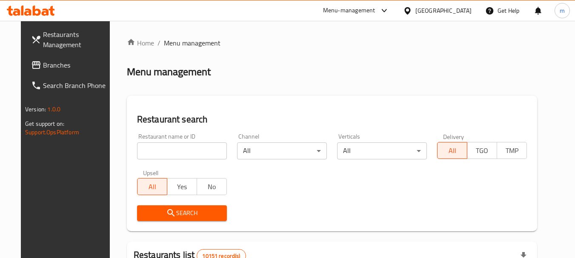
click at [153, 152] on input "search" at bounding box center [182, 151] width 90 height 17
paste input "702368"
type input "702368"
click at [166, 209] on icon "submit" at bounding box center [171, 213] width 10 height 10
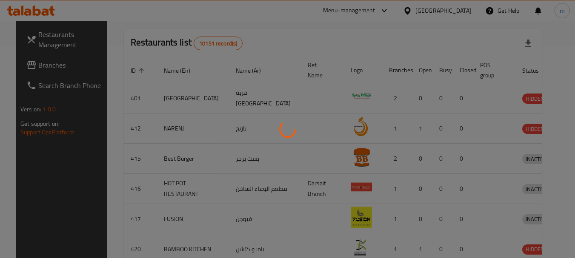
scroll to position [121, 0]
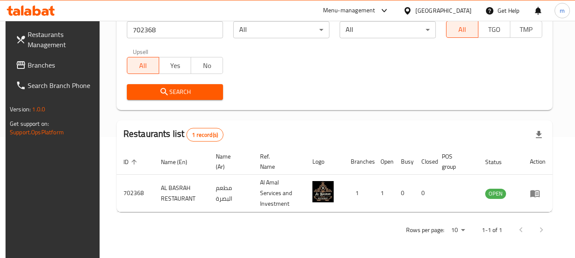
click at [412, 9] on icon at bounding box center [407, 10] width 9 height 9
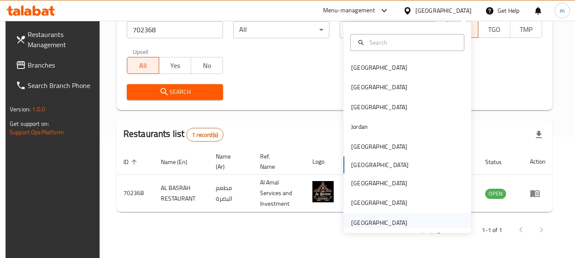
click at [362, 223] on div "[GEOGRAPHIC_DATA]" at bounding box center [379, 222] width 56 height 9
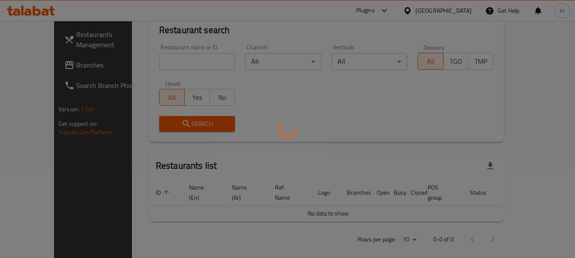
scroll to position [121, 0]
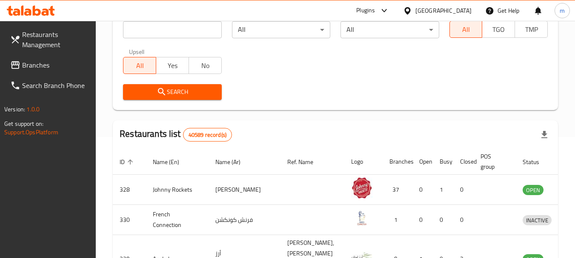
click at [54, 66] on span "Branches" at bounding box center [55, 65] width 67 height 10
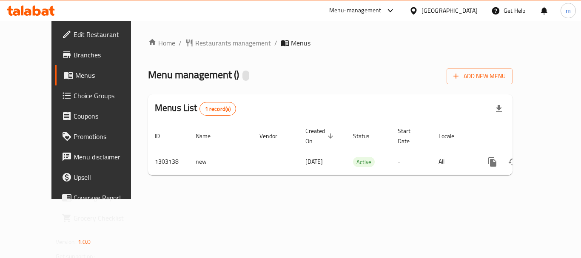
click at [200, 43] on div "Home / Restaurants management / Menus Menu management ( ) Add New Menu Menus Li…" at bounding box center [330, 110] width 365 height 144
click at [200, 43] on span "Restaurants management" at bounding box center [233, 43] width 76 height 10
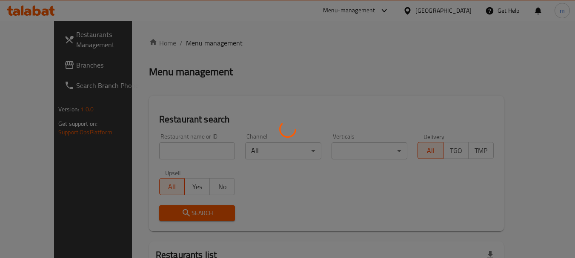
click at [164, 149] on div at bounding box center [287, 129] width 575 height 258
click at [144, 156] on div at bounding box center [287, 129] width 575 height 258
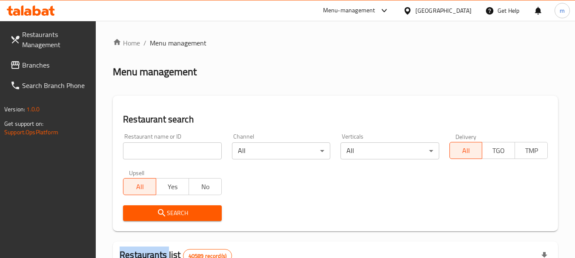
click at [144, 156] on div at bounding box center [287, 129] width 575 height 258
drag, startPoint x: 144, startPoint y: 156, endPoint x: 148, endPoint y: 150, distance: 6.9
click at [144, 156] on input "search" at bounding box center [172, 151] width 98 height 17
paste input "702705"
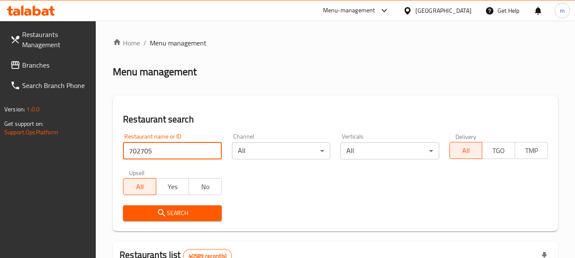
type input "702705"
click at [175, 214] on span "Search" at bounding box center [172, 213] width 85 height 11
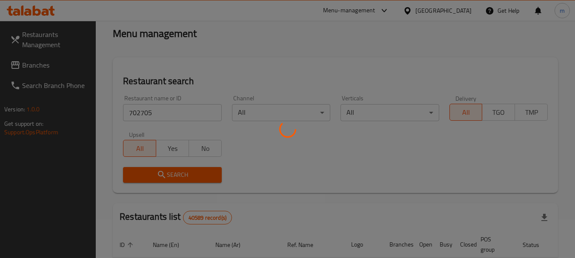
scroll to position [85, 0]
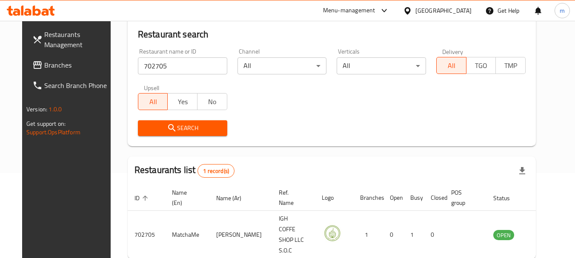
click at [410, 10] on icon at bounding box center [407, 10] width 9 height 9
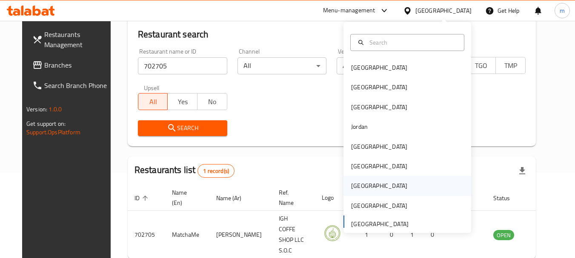
click at [351, 185] on div "[GEOGRAPHIC_DATA]" at bounding box center [379, 185] width 56 height 9
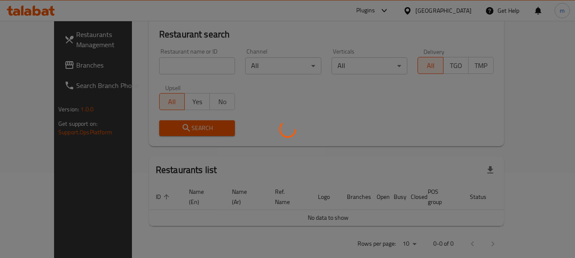
click at [41, 67] on div at bounding box center [287, 129] width 575 height 258
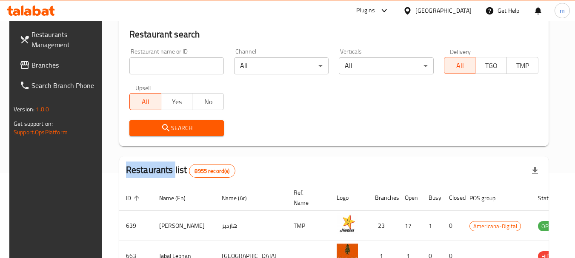
click at [41, 67] on span "Branches" at bounding box center [64, 65] width 67 height 10
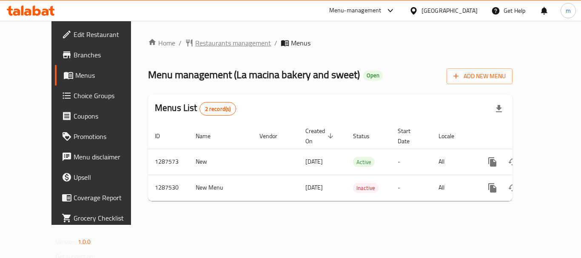
click at [195, 44] on span "Restaurants management" at bounding box center [233, 43] width 76 height 10
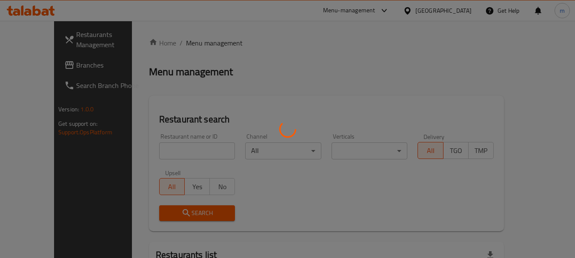
click at [180, 152] on div at bounding box center [287, 129] width 575 height 258
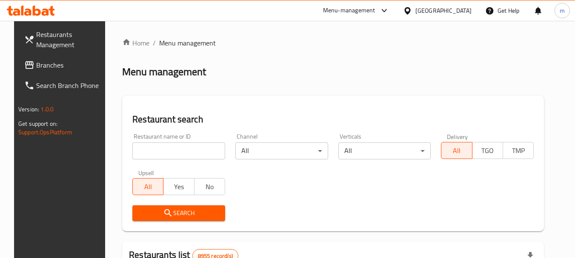
click at [179, 152] on input "search" at bounding box center [178, 151] width 93 height 17
paste input "696776"
type input "696776"
click at [177, 211] on span "Search" at bounding box center [178, 213] width 79 height 11
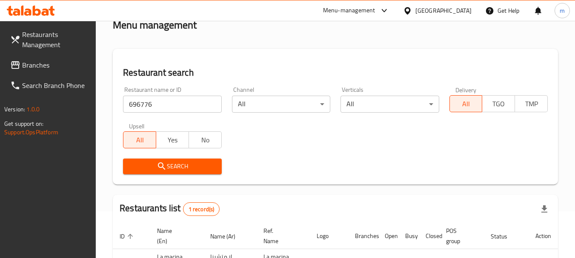
scroll to position [121, 0]
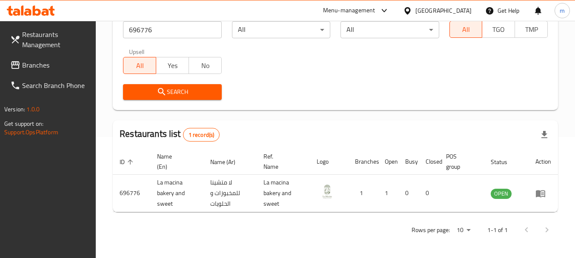
click at [412, 10] on icon at bounding box center [407, 10] width 9 height 9
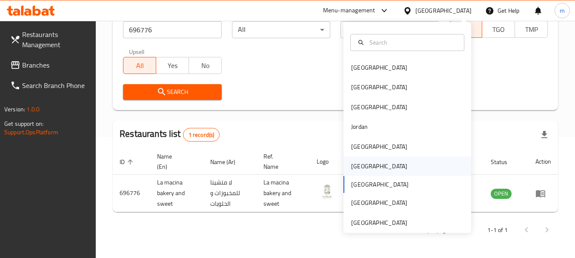
click at [353, 169] on div "[GEOGRAPHIC_DATA]" at bounding box center [379, 166] width 56 height 9
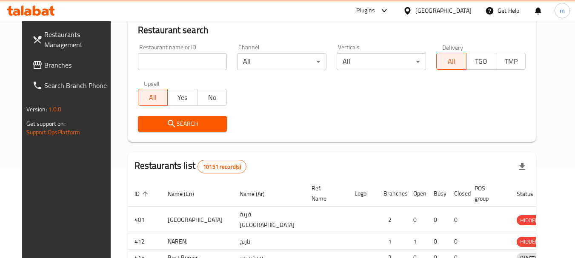
scroll to position [121, 0]
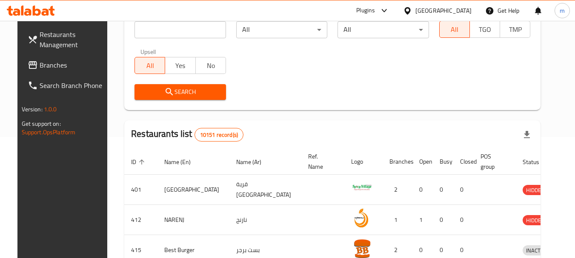
click at [40, 60] on span "Branches" at bounding box center [73, 65] width 67 height 10
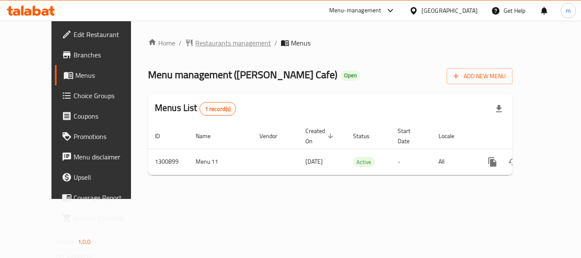
click at [195, 43] on span "Restaurants management" at bounding box center [233, 43] width 76 height 10
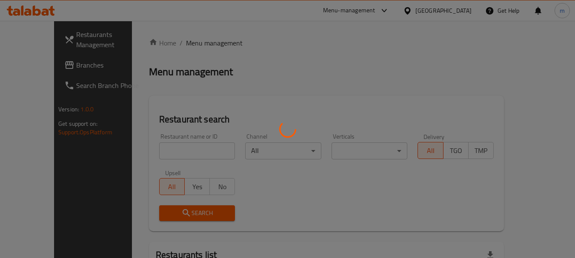
click at [166, 146] on div at bounding box center [287, 129] width 575 height 258
click at [162, 149] on div at bounding box center [287, 129] width 575 height 258
click at [158, 151] on div at bounding box center [287, 129] width 575 height 258
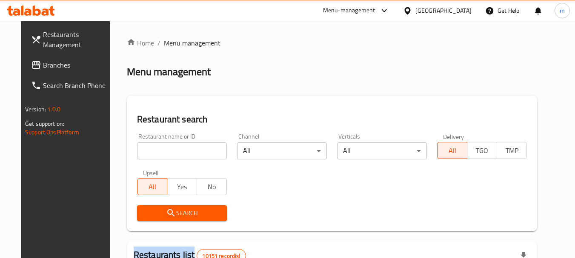
click div
click input "search"
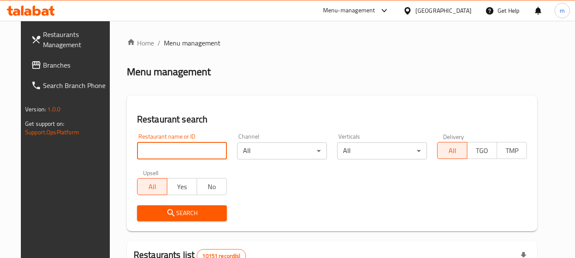
paste input "701556"
type input "701556"
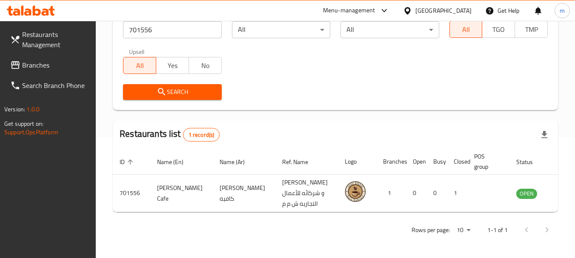
scroll to position [121, 0]
click icon
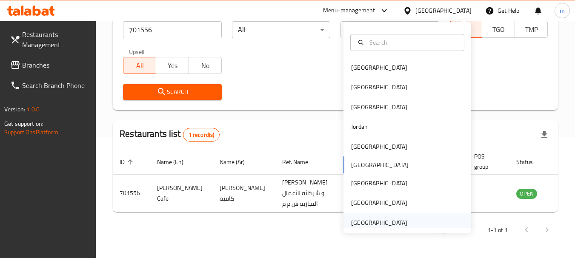
click div "United Arab Emirates"
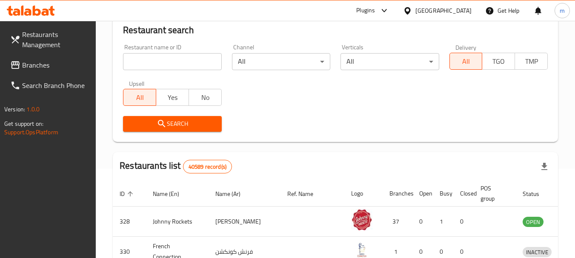
scroll to position [121, 0]
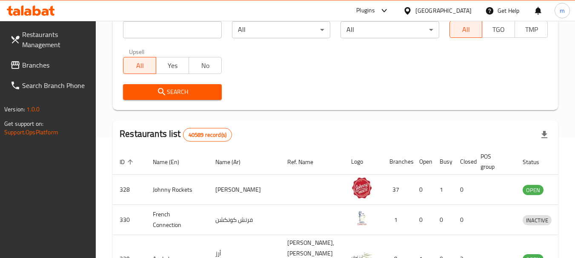
click span "Branches"
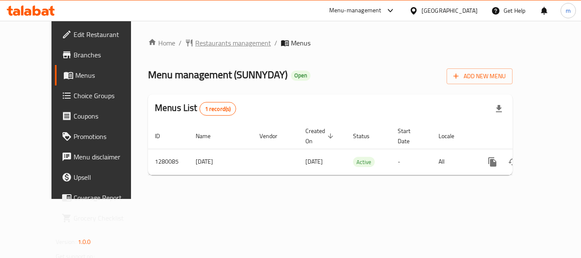
click at [195, 48] on span "Restaurants management" at bounding box center [233, 43] width 76 height 10
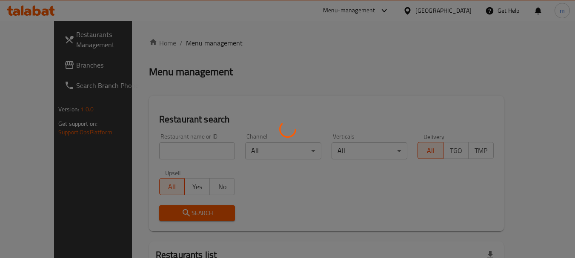
drag, startPoint x: 158, startPoint y: 149, endPoint x: 150, endPoint y: 153, distance: 8.8
click at [158, 150] on div at bounding box center [287, 129] width 575 height 258
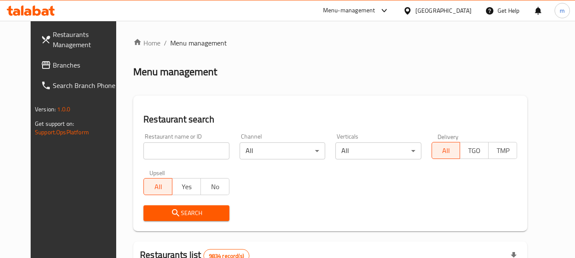
click at [150, 153] on div "Home / Menu management Menu management Restaurant search Restaurant name or ID …" at bounding box center [330, 263] width 394 height 451
click at [150, 153] on input "search" at bounding box center [186, 151] width 86 height 17
paste input "693613"
type input "693613"
drag, startPoint x: 175, startPoint y: 212, endPoint x: 268, endPoint y: 183, distance: 97.2
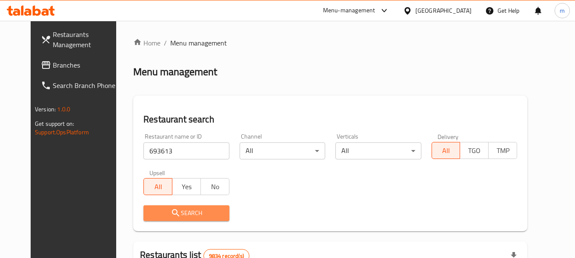
click at [177, 212] on span "Search" at bounding box center [186, 213] width 72 height 11
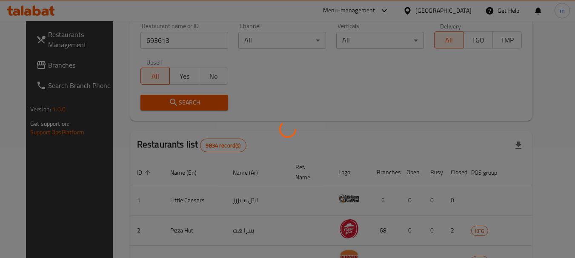
scroll to position [114, 0]
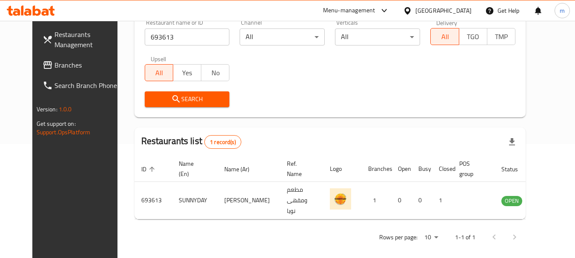
click at [410, 12] on icon at bounding box center [407, 10] width 6 height 7
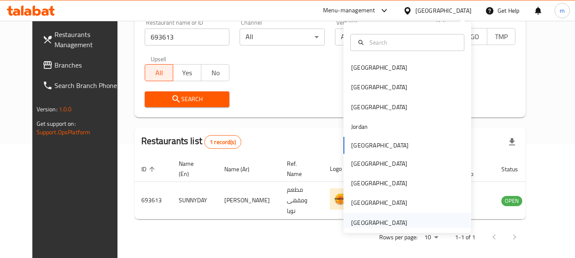
click at [351, 221] on div "[GEOGRAPHIC_DATA]" at bounding box center [379, 222] width 56 height 9
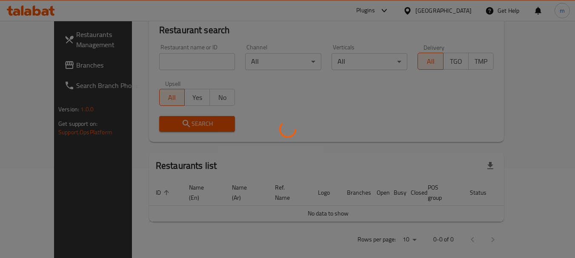
scroll to position [114, 0]
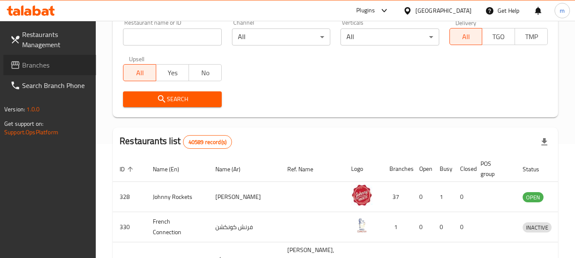
click at [56, 60] on span "Branches" at bounding box center [55, 65] width 67 height 10
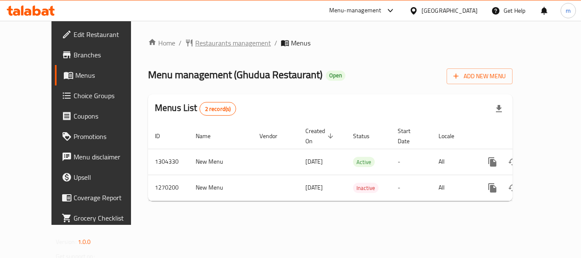
click at [195, 44] on span "Restaurants management" at bounding box center [233, 43] width 76 height 10
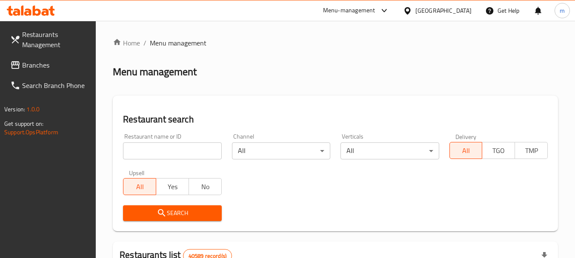
click at [145, 154] on div at bounding box center [287, 129] width 575 height 258
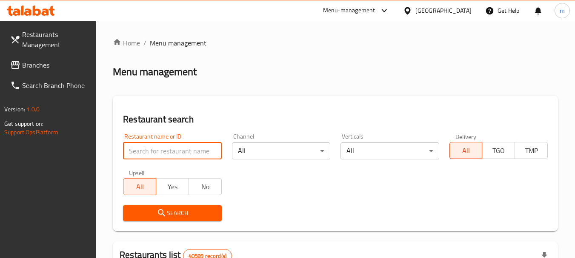
click at [145, 154] on input "search" at bounding box center [172, 151] width 98 height 17
paste input "689059"
type input "689059"
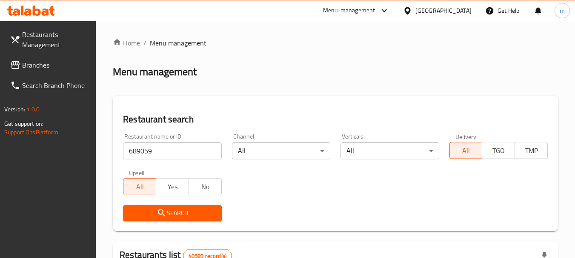
click at [163, 206] on button "Search" at bounding box center [172, 214] width 98 height 16
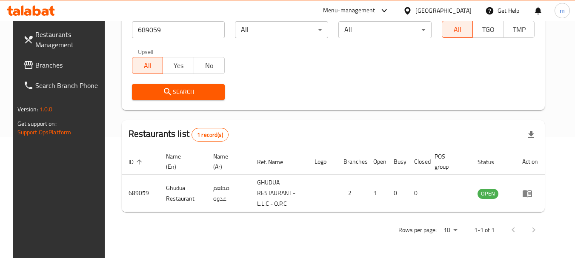
scroll to position [121, 0]
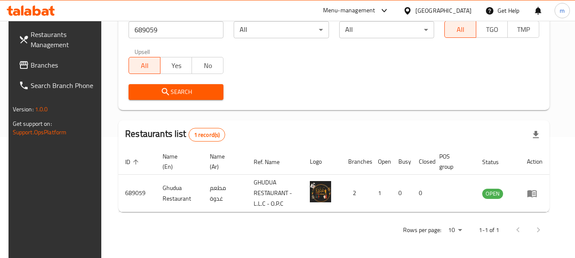
click at [51, 63] on span "Branches" at bounding box center [64, 65] width 67 height 10
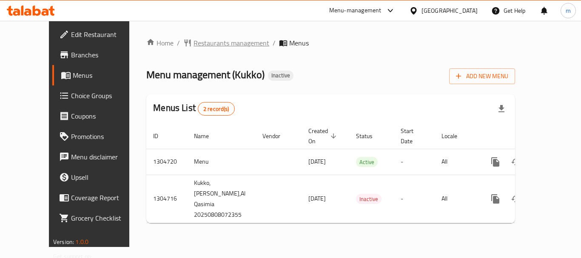
click at [194, 44] on span "Restaurants management" at bounding box center [232, 43] width 76 height 10
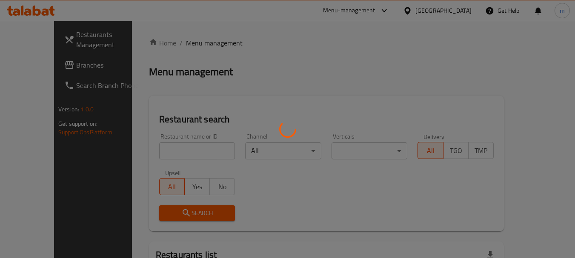
click at [170, 154] on div at bounding box center [287, 129] width 575 height 258
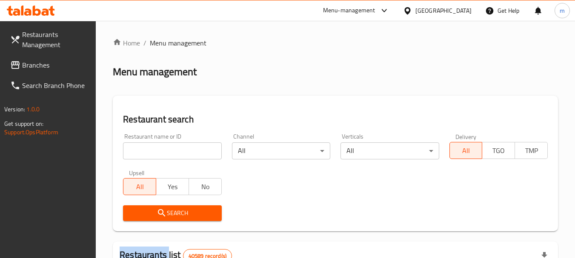
click at [170, 154] on div at bounding box center [287, 129] width 575 height 258
click at [170, 154] on input "search" at bounding box center [172, 151] width 98 height 17
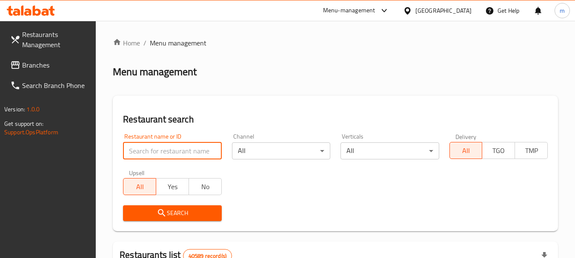
drag, startPoint x: 170, startPoint y: 154, endPoint x: 163, endPoint y: 154, distance: 6.4
click at [169, 153] on input "search" at bounding box center [172, 151] width 98 height 17
paste input "703377"
type input "703377"
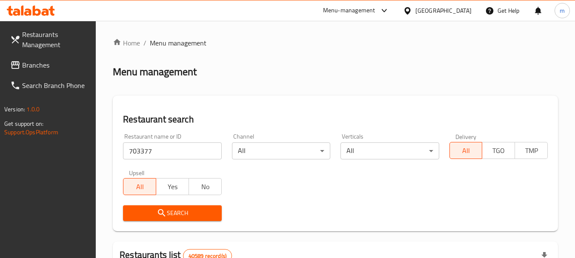
drag, startPoint x: 159, startPoint y: 214, endPoint x: 166, endPoint y: 209, distance: 7.9
click at [160, 214] on icon "submit" at bounding box center [162, 213] width 10 height 10
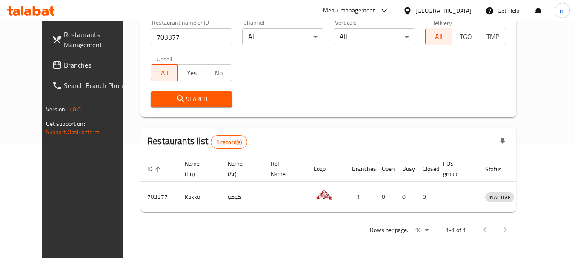
scroll to position [114, 0]
drag, startPoint x: 407, startPoint y: 6, endPoint x: 419, endPoint y: 20, distance: 18.1
click at [407, 6] on icon at bounding box center [407, 10] width 9 height 9
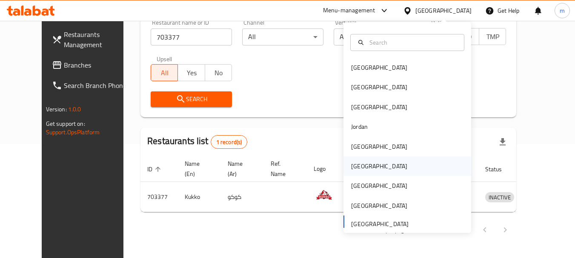
click at [351, 168] on div "[GEOGRAPHIC_DATA]" at bounding box center [379, 166] width 56 height 9
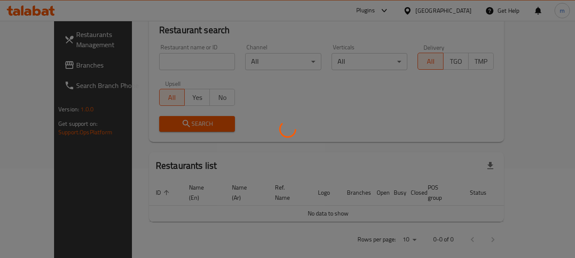
scroll to position [114, 0]
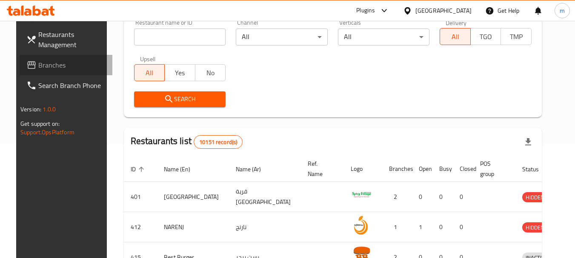
click at [54, 68] on span "Branches" at bounding box center [71, 65] width 67 height 10
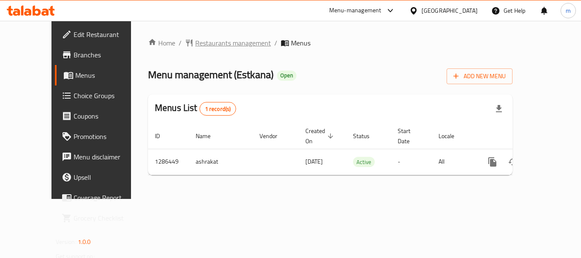
click at [209, 40] on span "Restaurants management" at bounding box center [233, 43] width 76 height 10
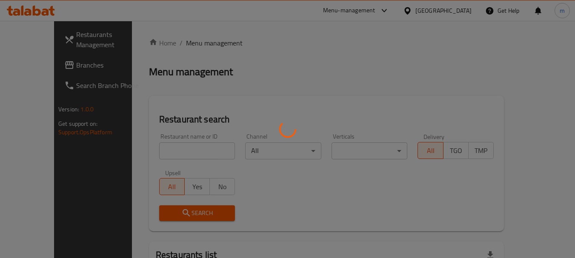
click at [172, 151] on div at bounding box center [287, 129] width 575 height 258
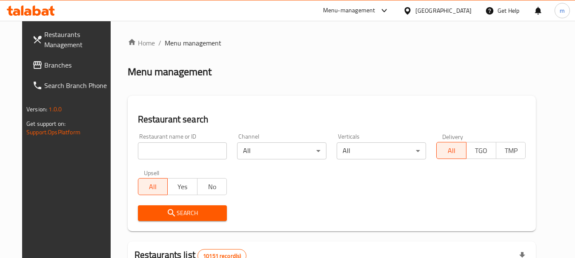
click at [169, 151] on input "search" at bounding box center [182, 151] width 89 height 17
paste input "696350"
type input "696350"
click at [179, 208] on span "Search" at bounding box center [183, 213] width 76 height 11
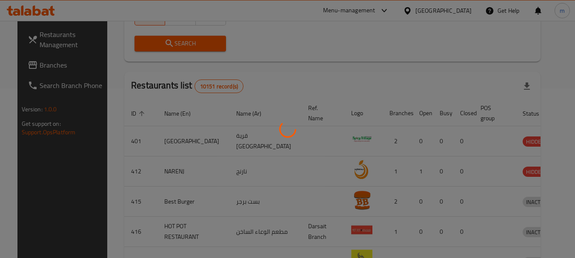
scroll to position [114, 0]
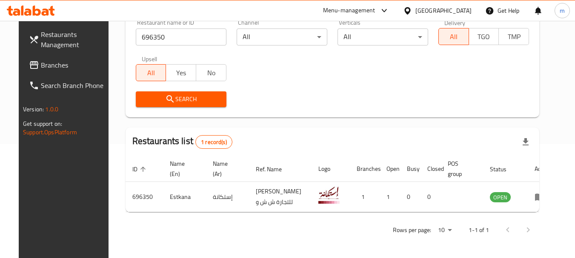
click at [410, 8] on icon at bounding box center [407, 10] width 6 height 7
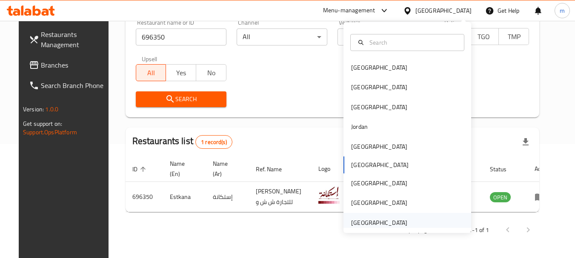
click at [364, 222] on div "[GEOGRAPHIC_DATA]" at bounding box center [379, 222] width 56 height 9
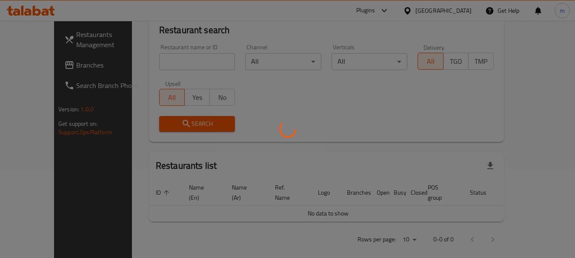
click at [30, 70] on div at bounding box center [287, 129] width 575 height 258
click at [39, 65] on div at bounding box center [287, 129] width 575 height 258
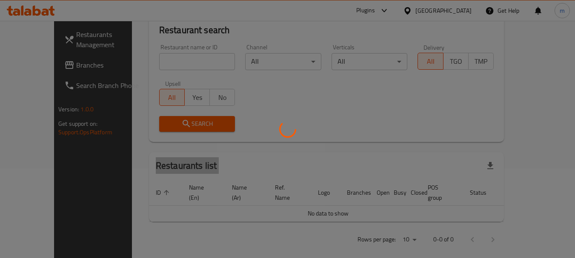
click at [40, 65] on div at bounding box center [287, 129] width 575 height 258
click at [43, 64] on div at bounding box center [287, 129] width 575 height 258
click at [45, 64] on div at bounding box center [287, 129] width 575 height 258
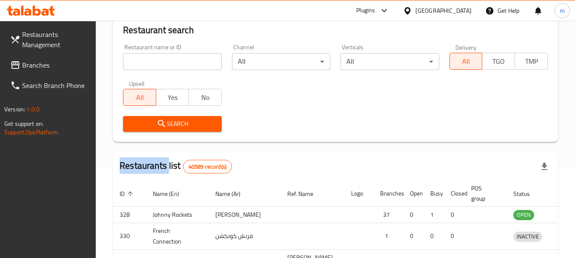
scroll to position [114, 0]
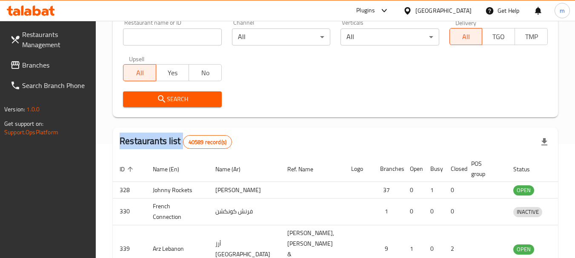
click at [45, 64] on div at bounding box center [287, 129] width 575 height 258
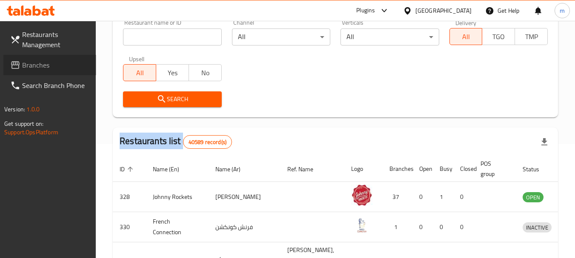
click at [45, 64] on span "Branches" at bounding box center [55, 65] width 67 height 10
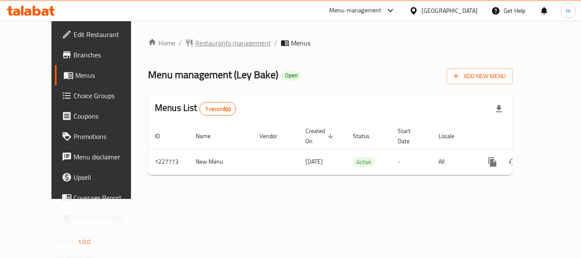
click at [214, 46] on span "Restaurants management" at bounding box center [233, 43] width 76 height 10
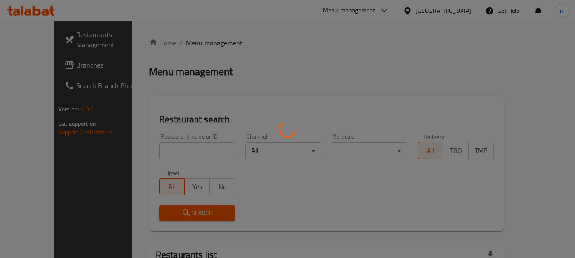
click at [154, 148] on div at bounding box center [287, 129] width 575 height 258
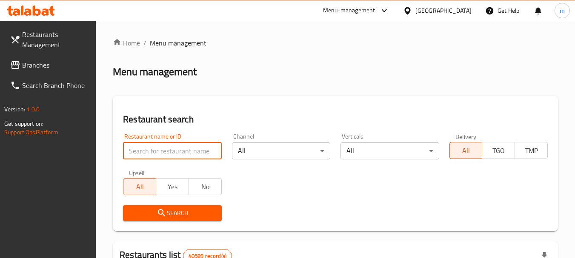
click at [154, 150] on input "search" at bounding box center [172, 151] width 98 height 17
paste input "676209"
type input "676209"
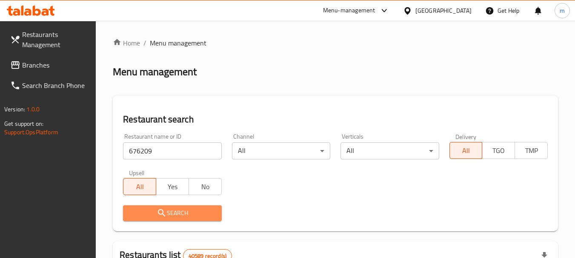
click at [169, 210] on span "Search" at bounding box center [172, 213] width 85 height 11
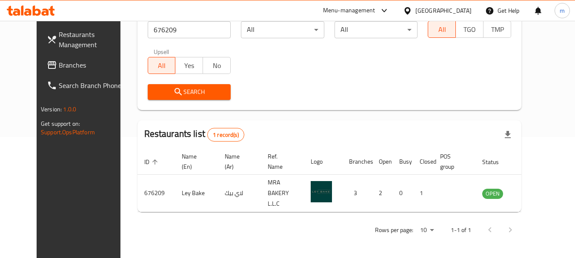
scroll to position [114, 0]
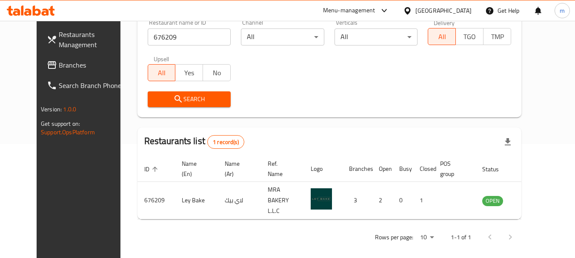
click at [47, 66] on icon at bounding box center [52, 65] width 10 height 10
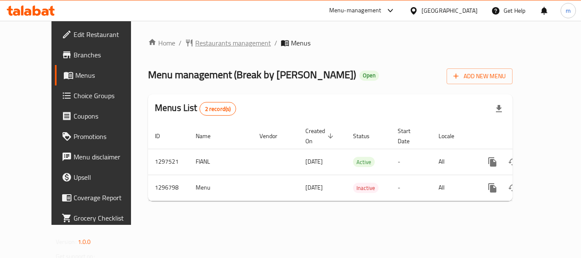
click at [195, 42] on span "Restaurants management" at bounding box center [233, 43] width 76 height 10
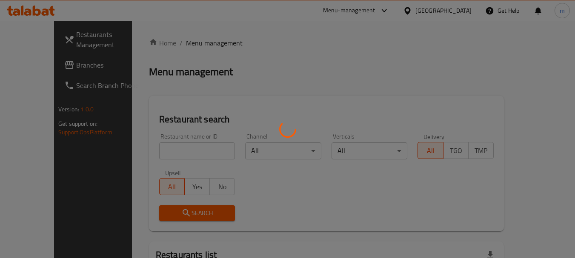
click at [161, 149] on div at bounding box center [287, 129] width 575 height 258
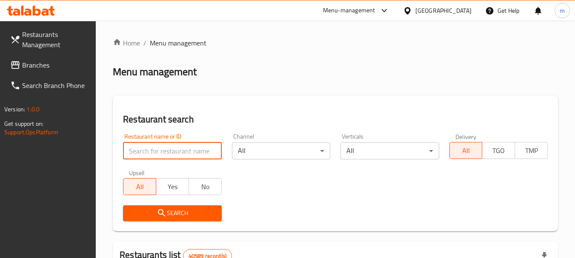
click at [160, 149] on input "search" at bounding box center [172, 151] width 98 height 17
paste input "700204"
type input "700204"
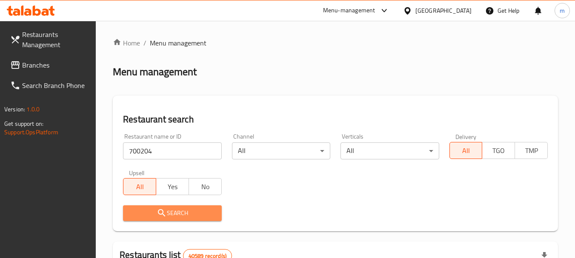
click at [182, 209] on span "Search" at bounding box center [172, 213] width 85 height 11
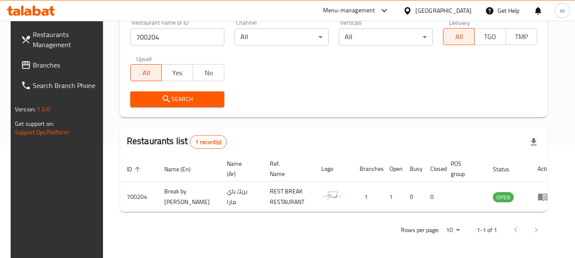
scroll to position [114, 0]
click at [55, 63] on span "Branches" at bounding box center [66, 65] width 67 height 10
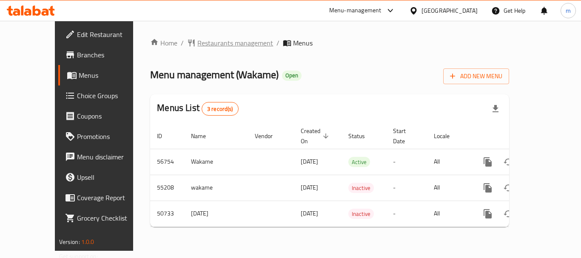
click at [197, 45] on span "Restaurants management" at bounding box center [235, 43] width 76 height 10
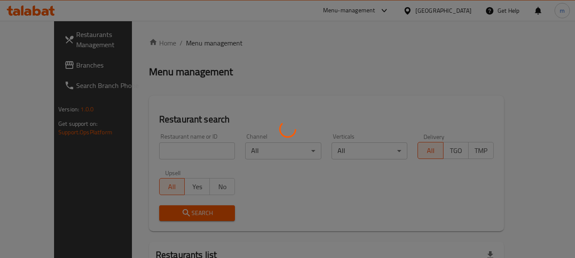
click at [171, 149] on div at bounding box center [287, 129] width 575 height 258
click at [170, 149] on div at bounding box center [287, 129] width 575 height 258
click at [160, 150] on div at bounding box center [287, 129] width 575 height 258
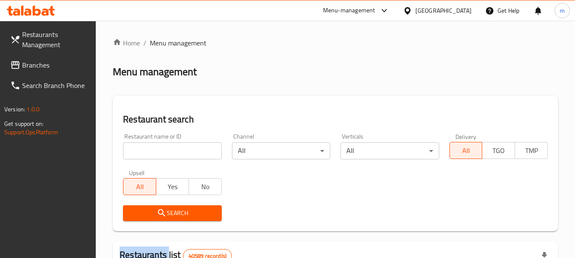
click at [160, 150] on div at bounding box center [287, 129] width 575 height 258
click at [158, 149] on input "search" at bounding box center [172, 151] width 98 height 17
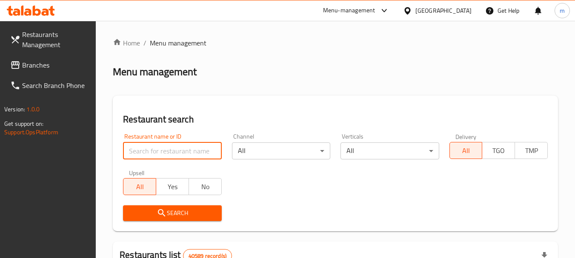
paste input "13192"
type input "13192"
drag, startPoint x: 186, startPoint y: 219, endPoint x: 196, endPoint y: 212, distance: 11.6
click at [187, 219] on button "Search" at bounding box center [172, 214] width 98 height 16
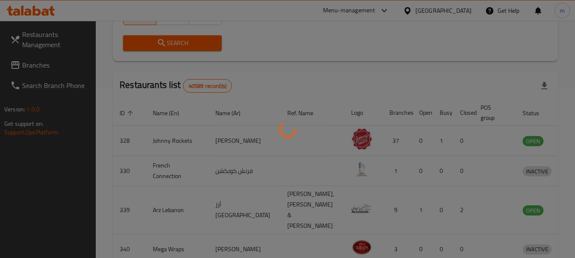
scroll to position [114, 0]
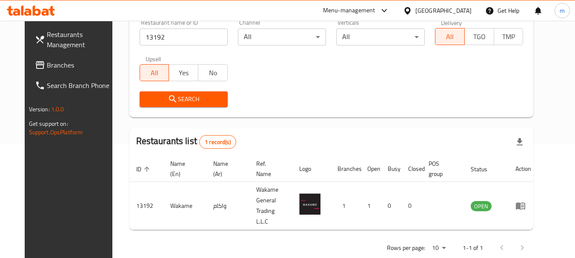
click at [410, 11] on icon at bounding box center [407, 10] width 6 height 7
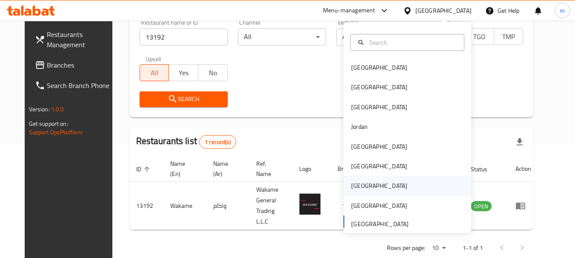
click at [353, 187] on div "[GEOGRAPHIC_DATA]" at bounding box center [379, 185] width 56 height 9
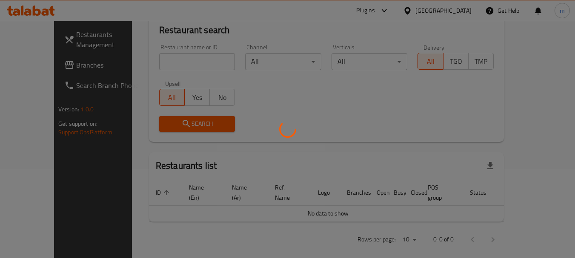
scroll to position [114, 0]
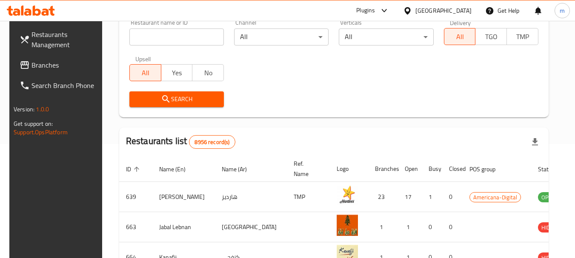
click at [48, 66] on div "Restaurants Management Branches Search Branch Phone Version: 1.0.0 Get support …" at bounding box center [287, 191] width 556 height 568
click at [49, 65] on span "Branches" at bounding box center [64, 65] width 67 height 10
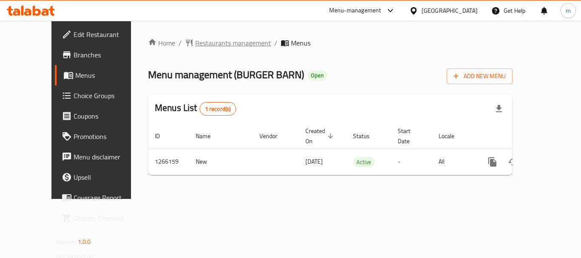
click at [212, 42] on span "Restaurants management" at bounding box center [233, 43] width 76 height 10
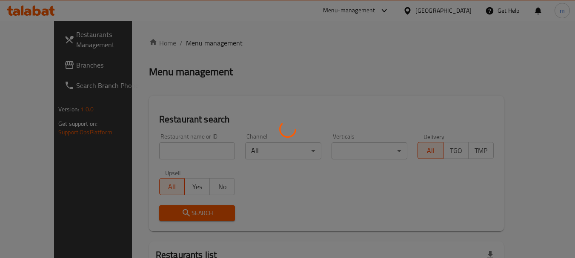
click at [177, 151] on div at bounding box center [287, 129] width 575 height 258
click at [171, 151] on div at bounding box center [287, 129] width 575 height 258
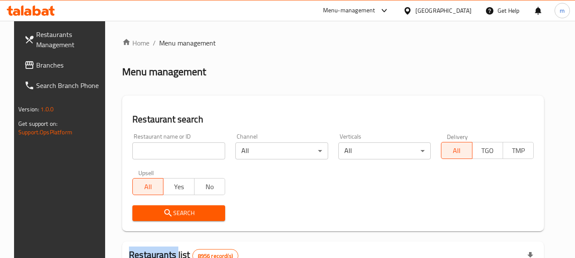
click at [171, 151] on div at bounding box center [287, 129] width 575 height 258
click at [171, 151] on input "search" at bounding box center [178, 151] width 93 height 17
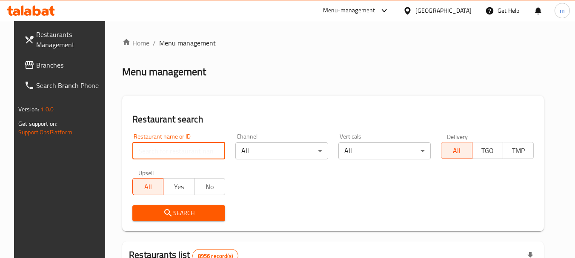
paste input "687147"
type input "687147"
click at [153, 209] on span "Search" at bounding box center [178, 213] width 79 height 11
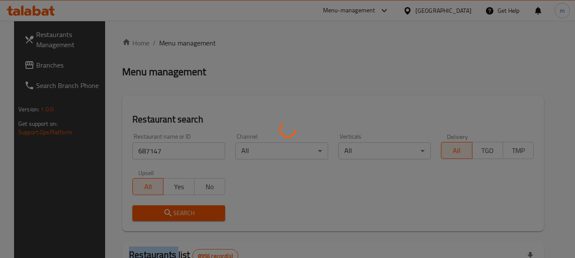
click at [153, 209] on div at bounding box center [287, 129] width 575 height 258
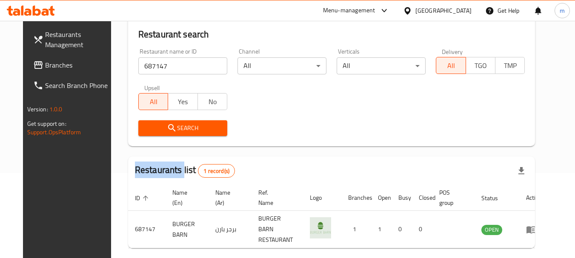
scroll to position [114, 0]
